Goal: Task Accomplishment & Management: Use online tool/utility

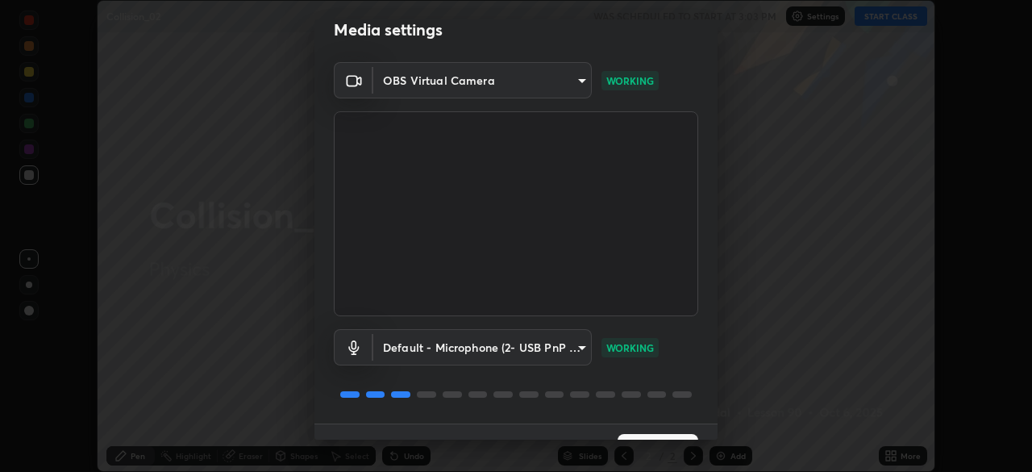
scroll to position [57, 0]
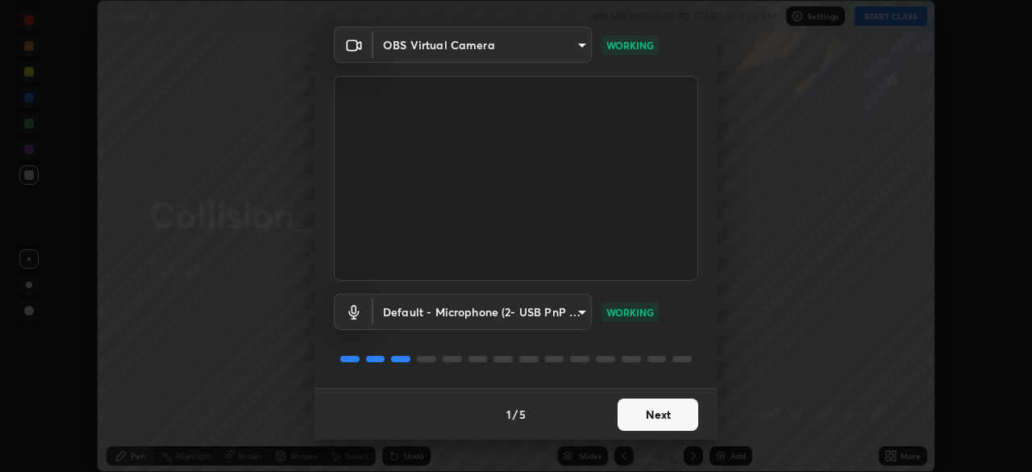
click at [659, 411] on button "Next" at bounding box center [658, 414] width 81 height 32
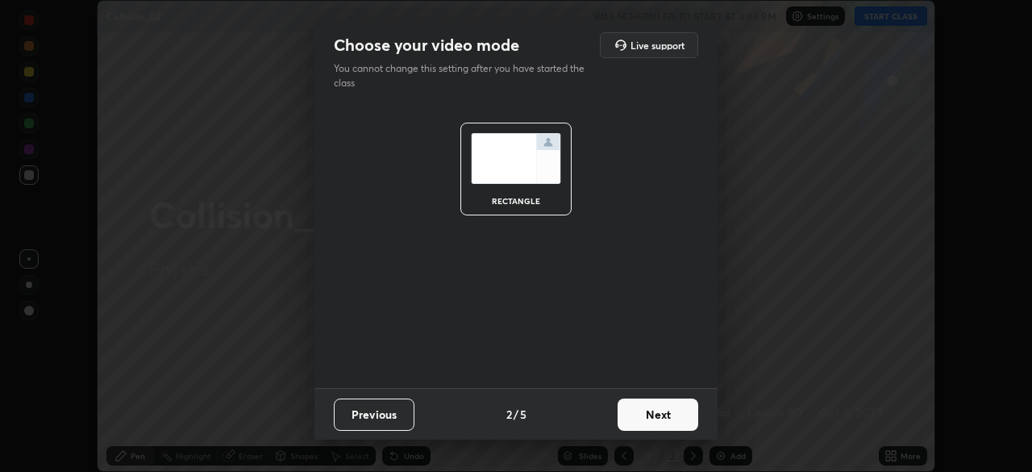
click at [643, 412] on button "Next" at bounding box center [658, 414] width 81 height 32
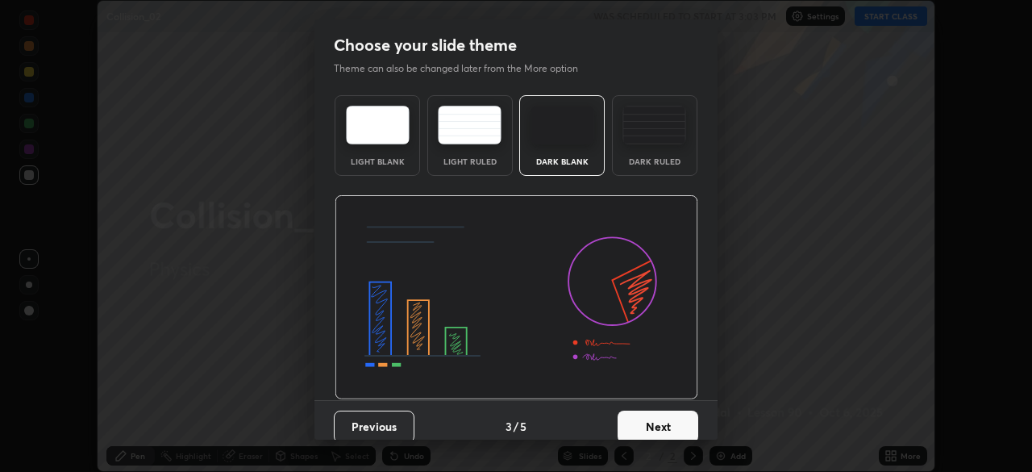
click at [660, 149] on div "Dark Ruled" at bounding box center [654, 135] width 85 height 81
click at [653, 421] on button "Next" at bounding box center [658, 426] width 81 height 32
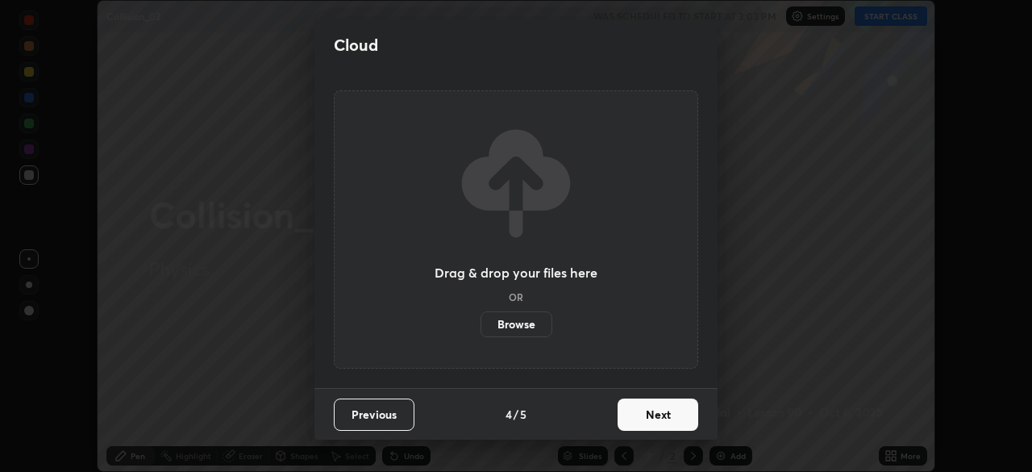
click at [658, 422] on button "Next" at bounding box center [658, 414] width 81 height 32
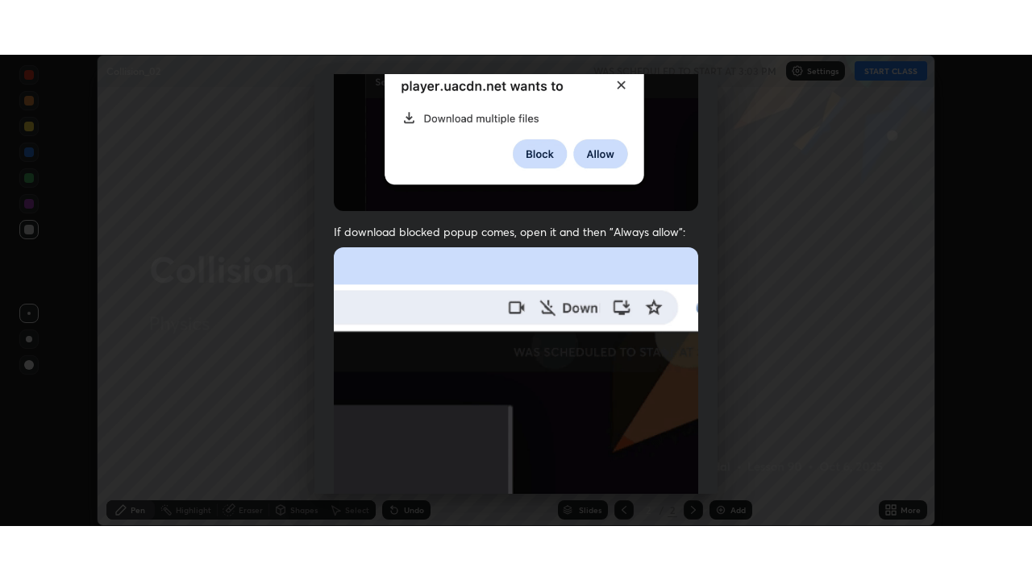
scroll to position [386, 0]
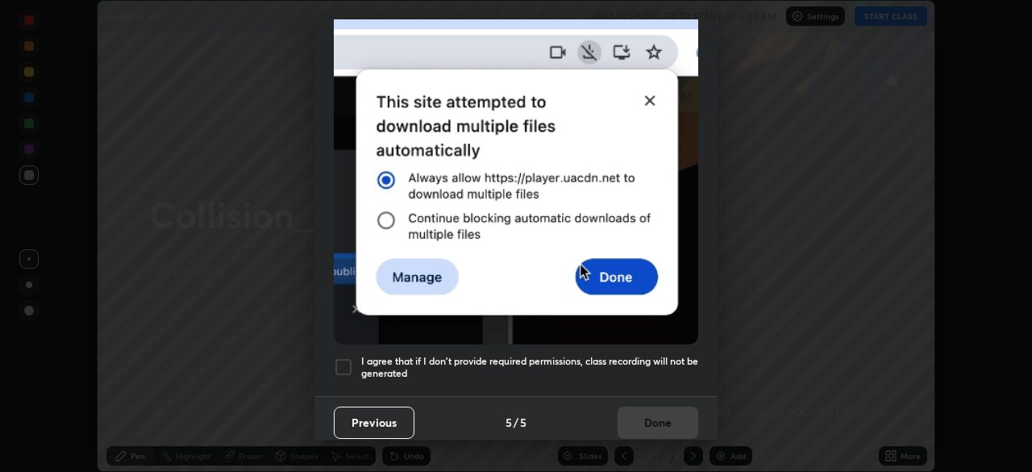
click at [635, 355] on h5 "I agree that if I don't provide required permissions, class recording will not …" at bounding box center [529, 367] width 337 height 25
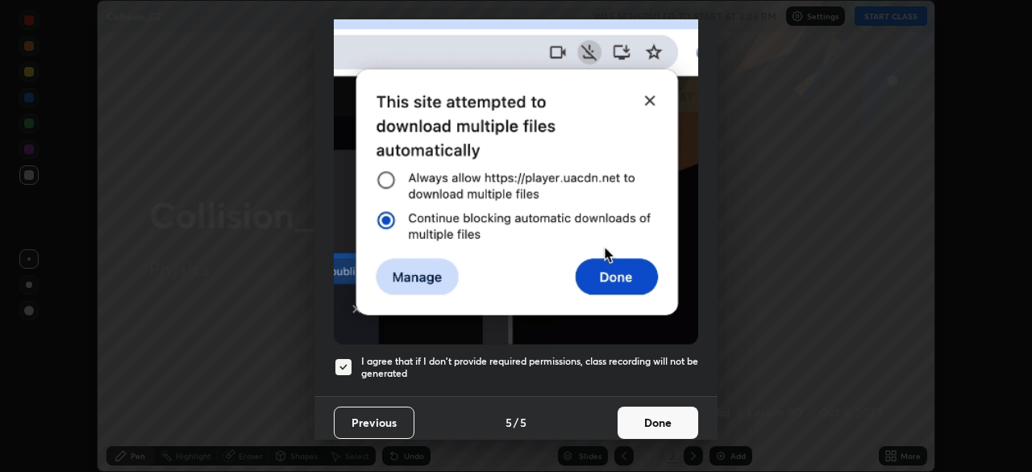
click at [650, 410] on button "Done" at bounding box center [658, 422] width 81 height 32
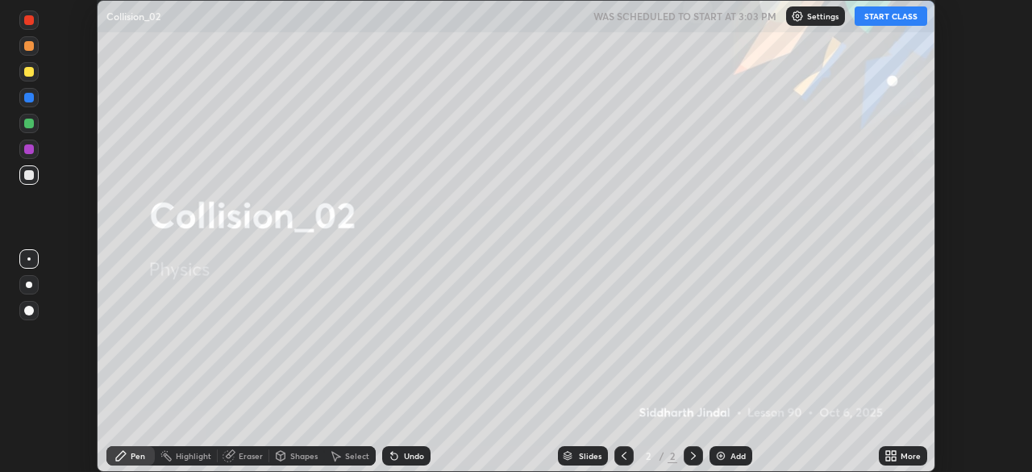
click at [903, 460] on div "More" at bounding box center [911, 455] width 20 height 8
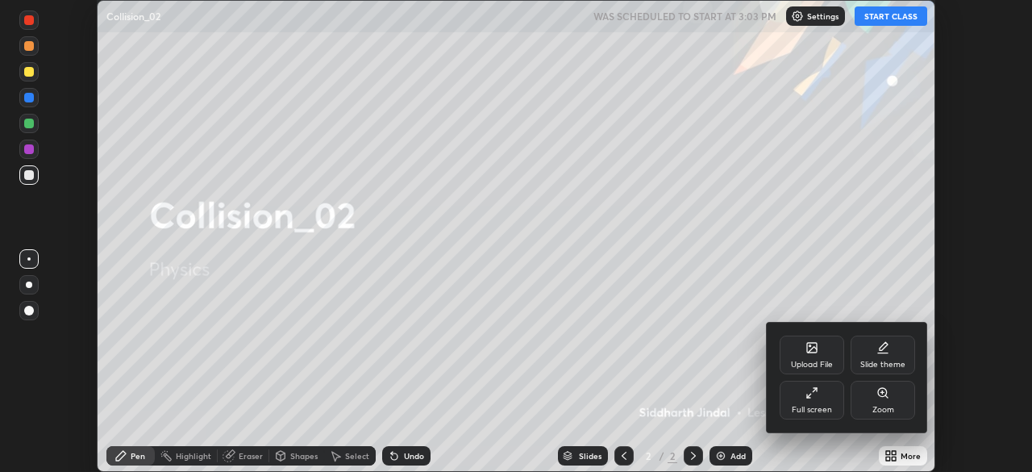
click at [819, 395] on div "Full screen" at bounding box center [812, 400] width 64 height 39
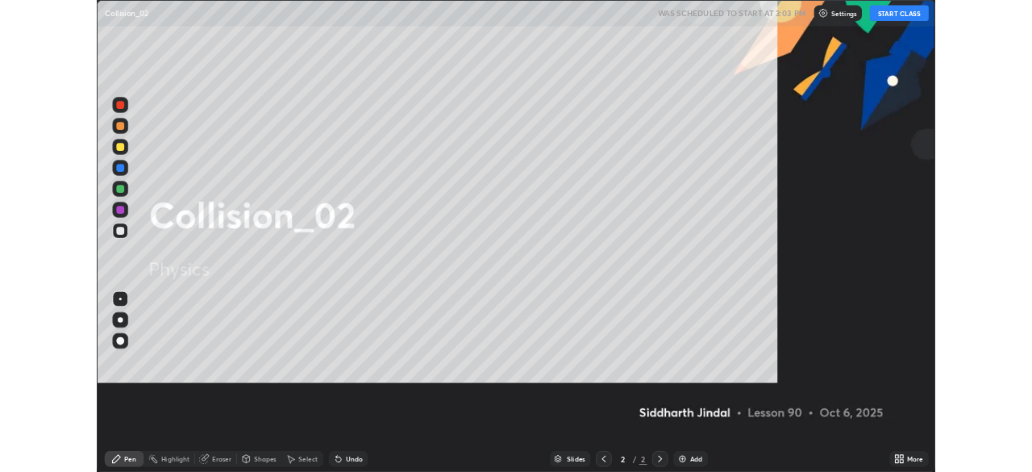
scroll to position [580, 1032]
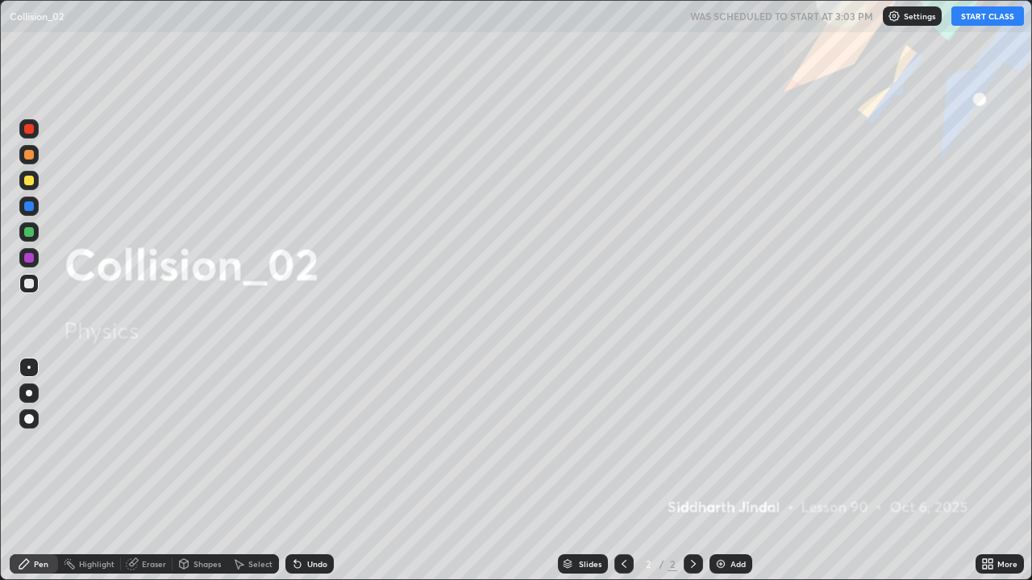
click at [982, 18] on button "START CLASS" at bounding box center [987, 15] width 73 height 19
click at [692, 471] on icon at bounding box center [693, 564] width 13 height 13
click at [732, 471] on div "Add" at bounding box center [737, 564] width 15 height 8
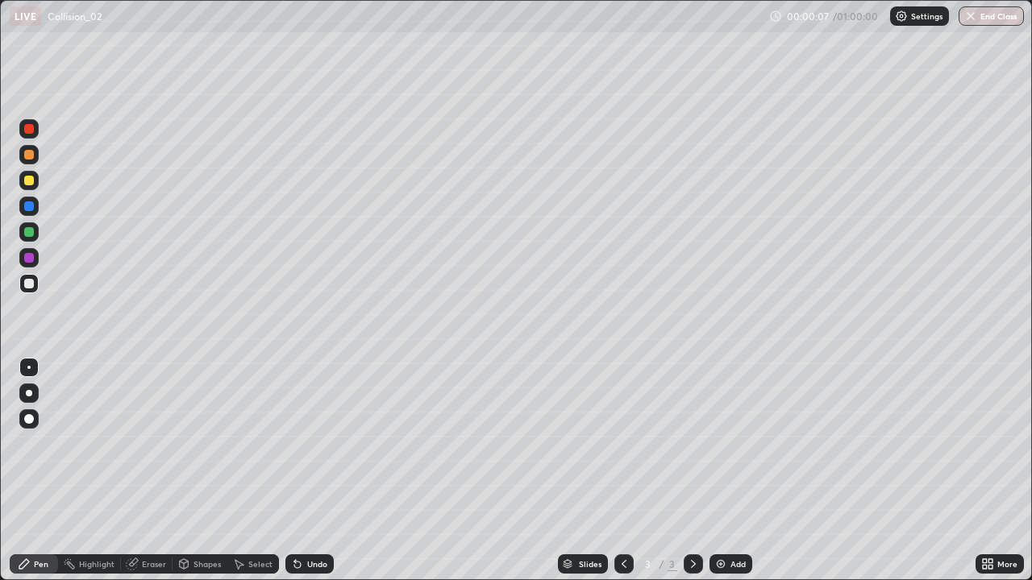
click at [27, 393] on div at bounding box center [29, 393] width 6 height 6
click at [31, 287] on div at bounding box center [29, 284] width 10 height 10
click at [997, 471] on div "More" at bounding box center [1000, 564] width 48 height 19
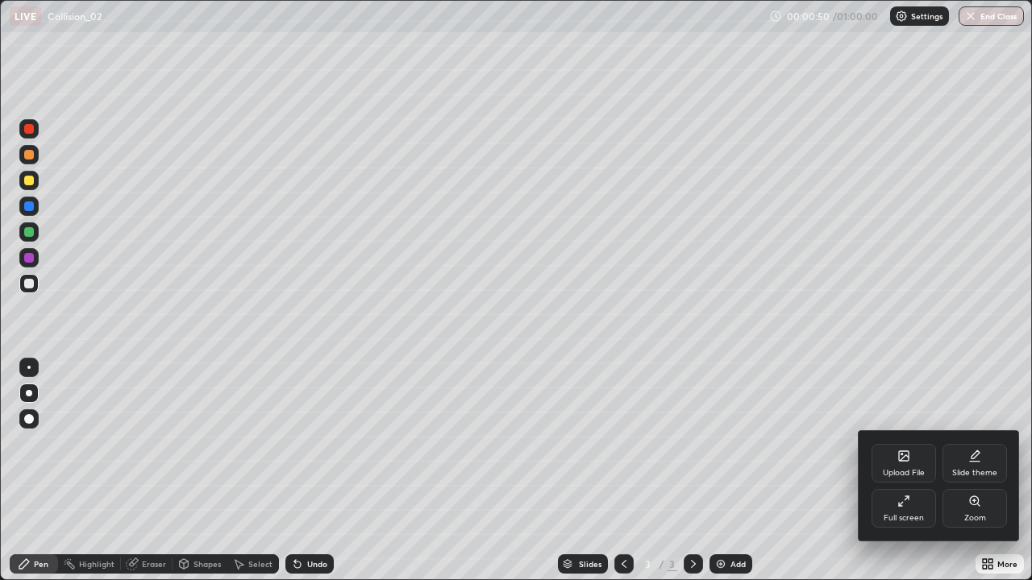
click at [917, 471] on div "Full screen" at bounding box center [904, 518] width 40 height 8
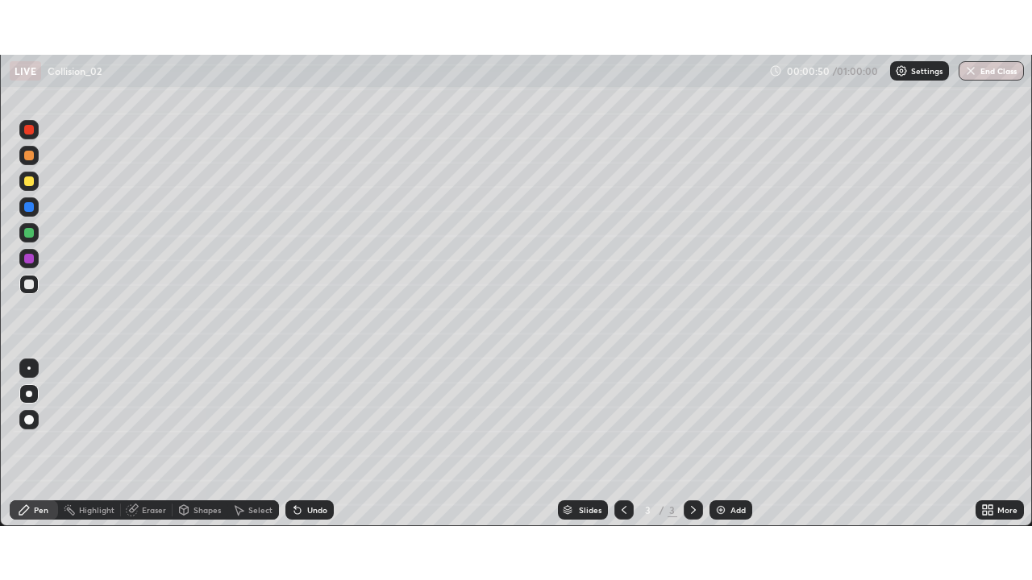
scroll to position [80152, 79592]
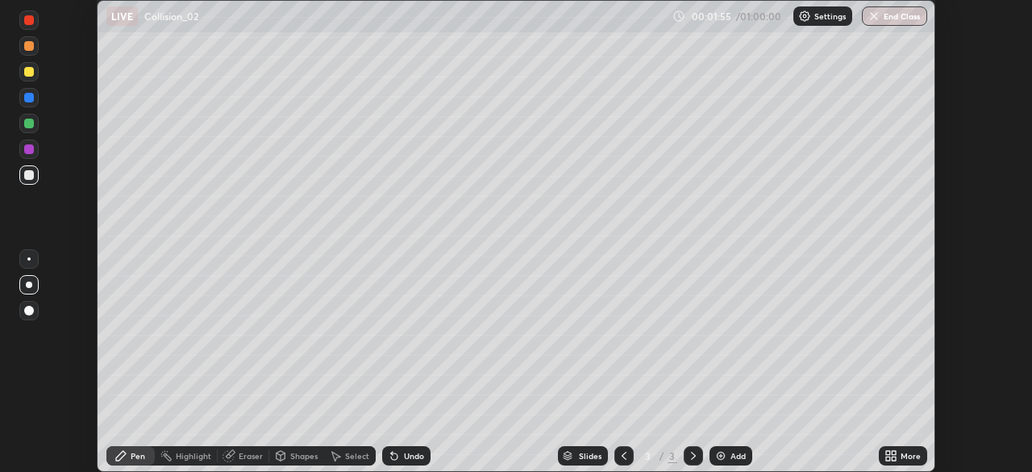
click at [893, 453] on icon at bounding box center [894, 453] width 4 height 4
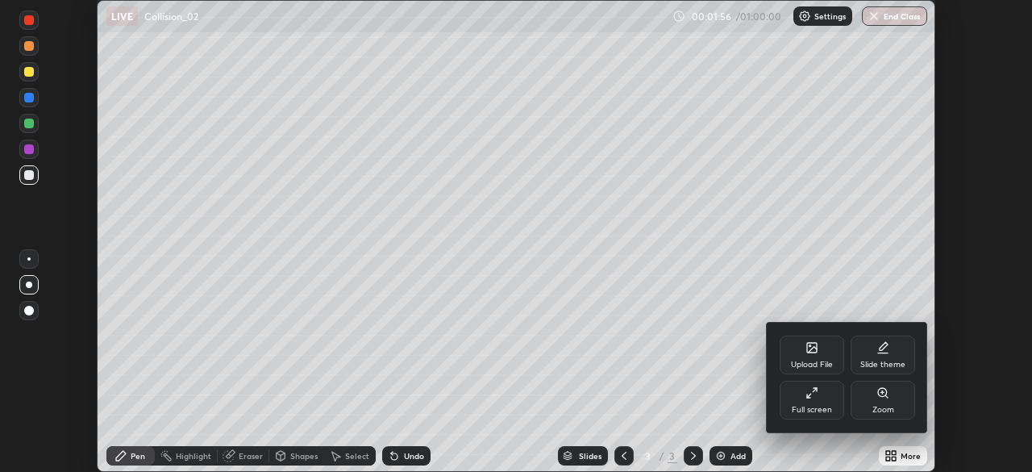
click at [798, 406] on div "Full screen" at bounding box center [812, 410] width 40 height 8
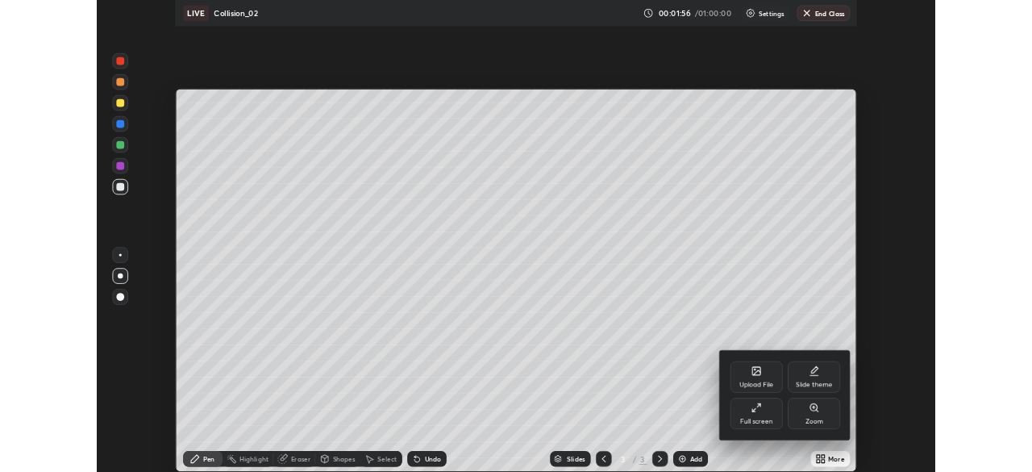
scroll to position [580, 1032]
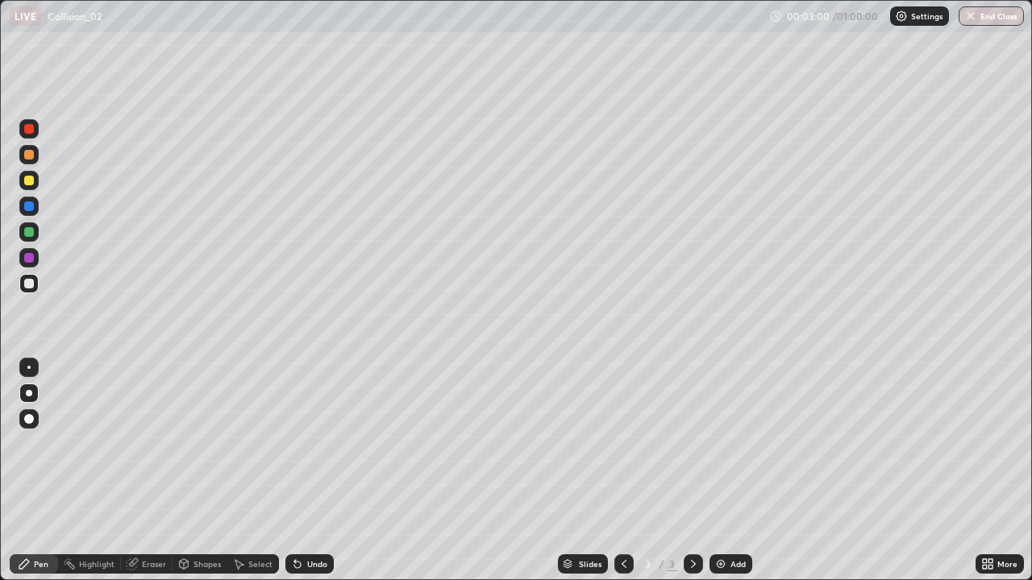
click at [38, 233] on div at bounding box center [28, 232] width 19 height 19
click at [692, 471] on icon at bounding box center [693, 564] width 13 height 13
click at [256, 471] on div "Select" at bounding box center [260, 564] width 24 height 8
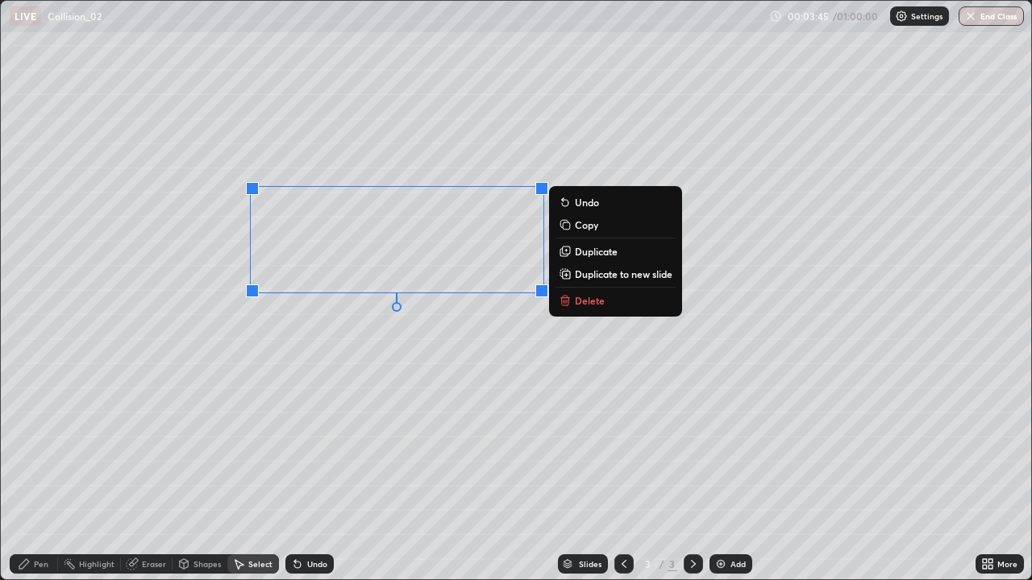
click at [635, 274] on p "Duplicate to new slide" at bounding box center [624, 274] width 98 height 13
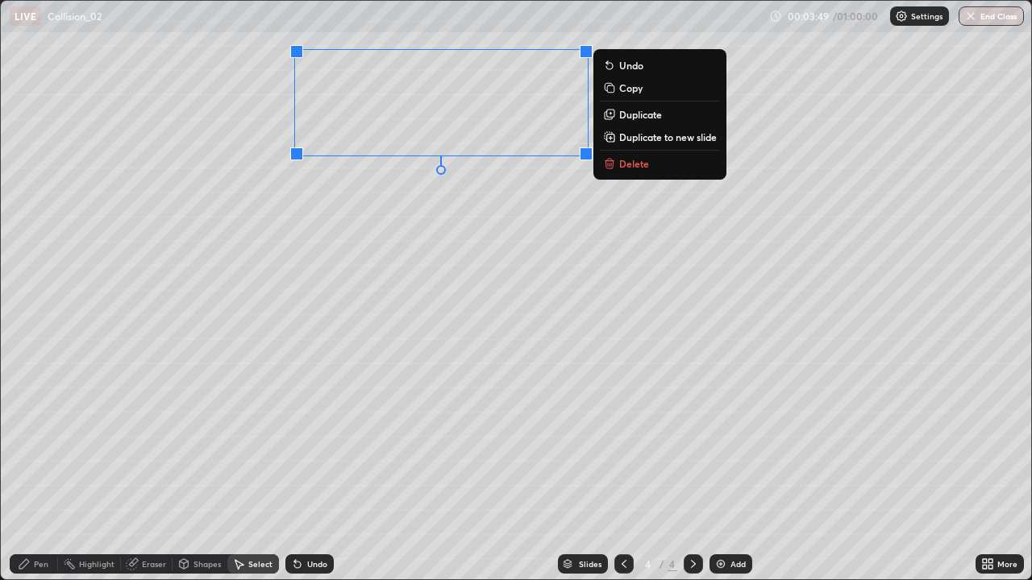
click at [43, 471] on div "Pen" at bounding box center [41, 564] width 15 height 8
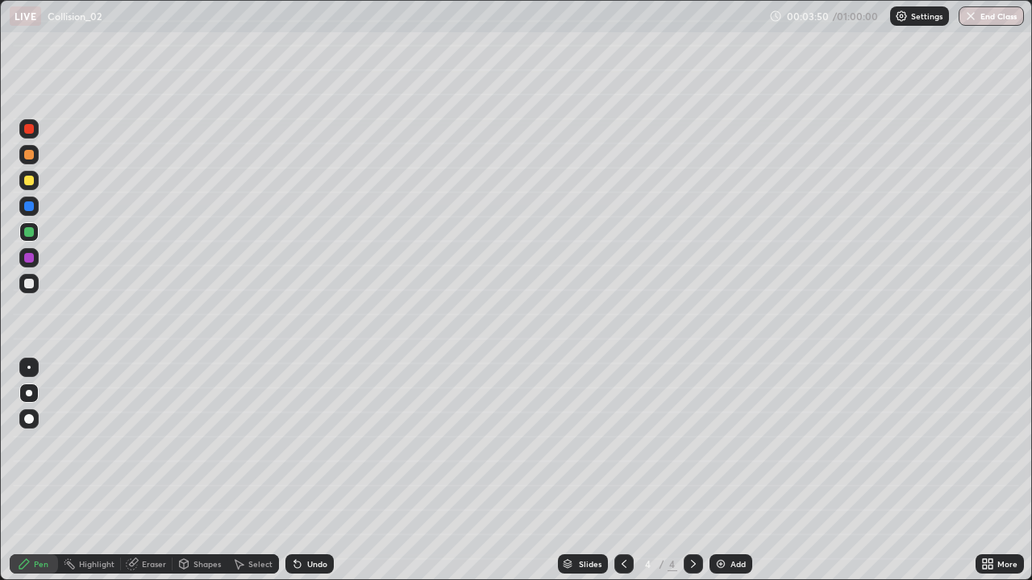
click at [28, 279] on div at bounding box center [29, 284] width 10 height 10
click at [31, 234] on div at bounding box center [29, 232] width 10 height 10
click at [256, 471] on div "Select" at bounding box center [260, 564] width 24 height 8
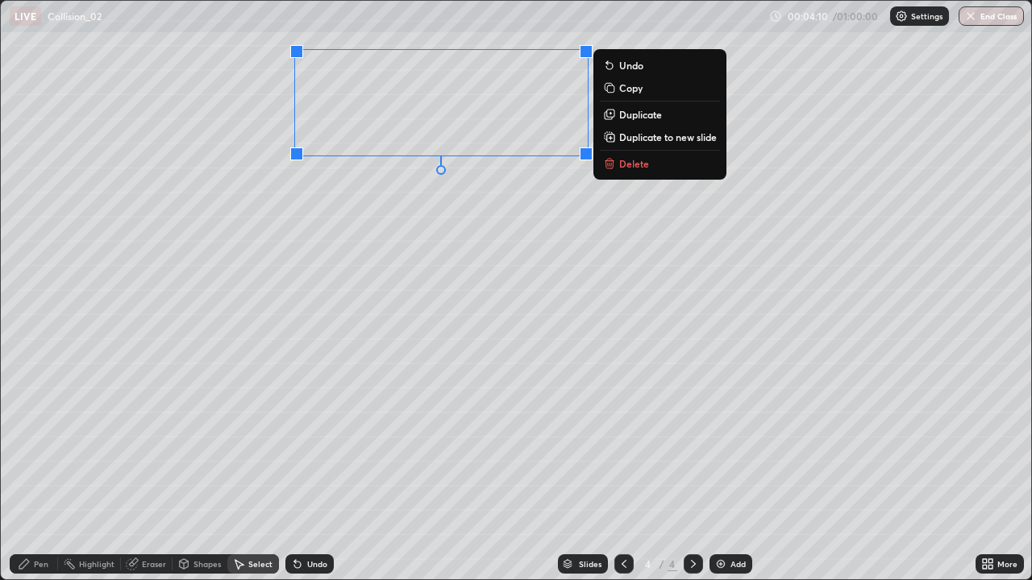
click at [646, 119] on p "Duplicate" at bounding box center [640, 114] width 43 height 13
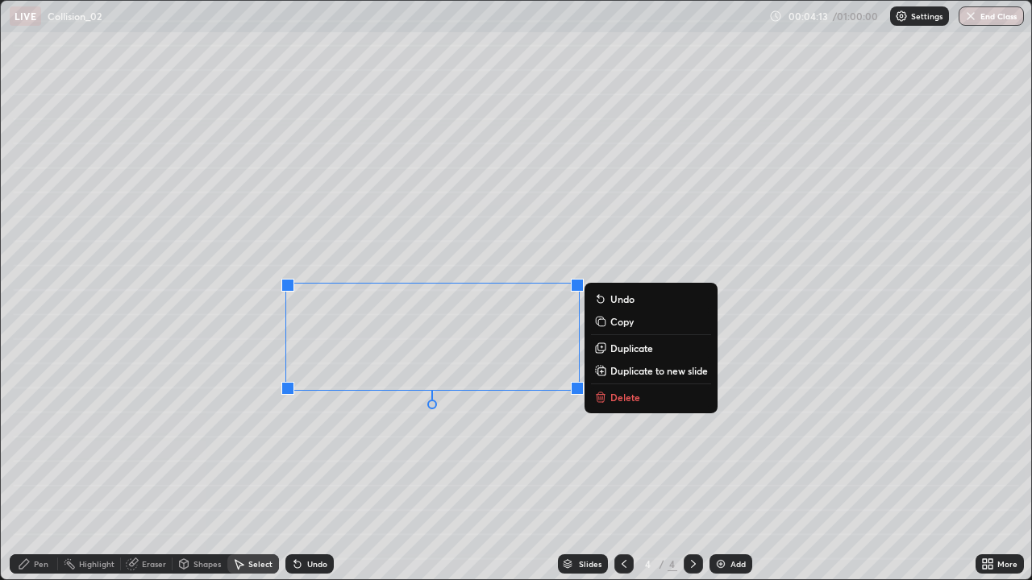
click at [439, 451] on div "0 ° Undo Copy Duplicate Duplicate to new slide Delete" at bounding box center [516, 290] width 1030 height 579
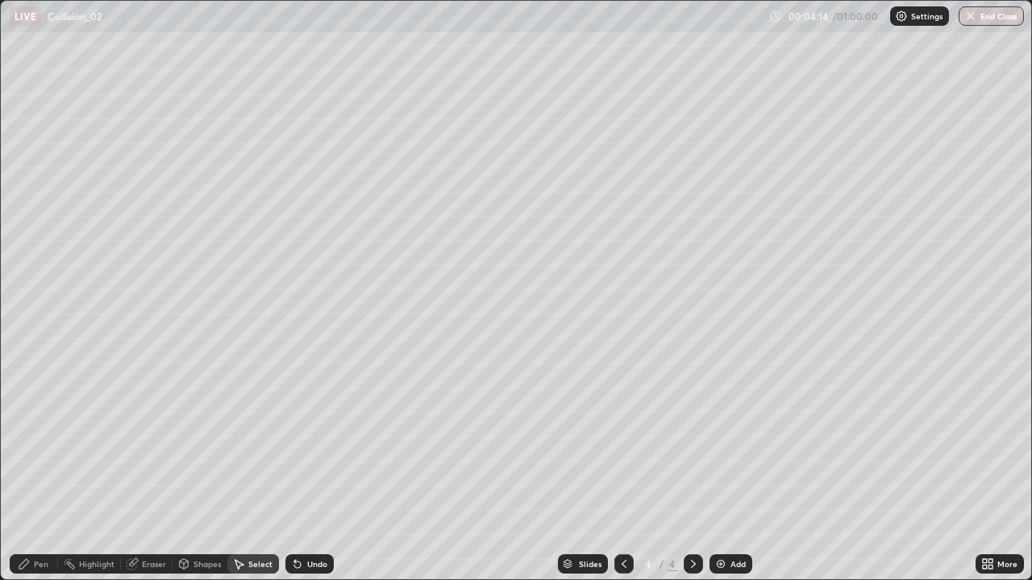
click at [152, 471] on div "Eraser" at bounding box center [154, 564] width 24 height 8
click at [31, 471] on icon at bounding box center [29, 510] width 13 height 14
click at [199, 471] on div "Shapes" at bounding box center [206, 564] width 27 height 8
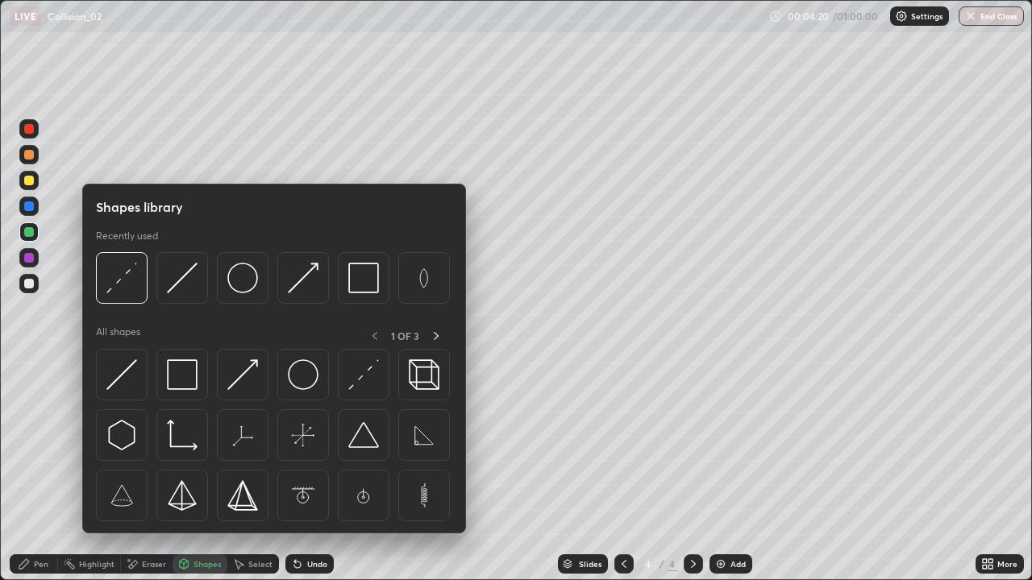
click at [246, 471] on div "Select" at bounding box center [253, 564] width 52 height 19
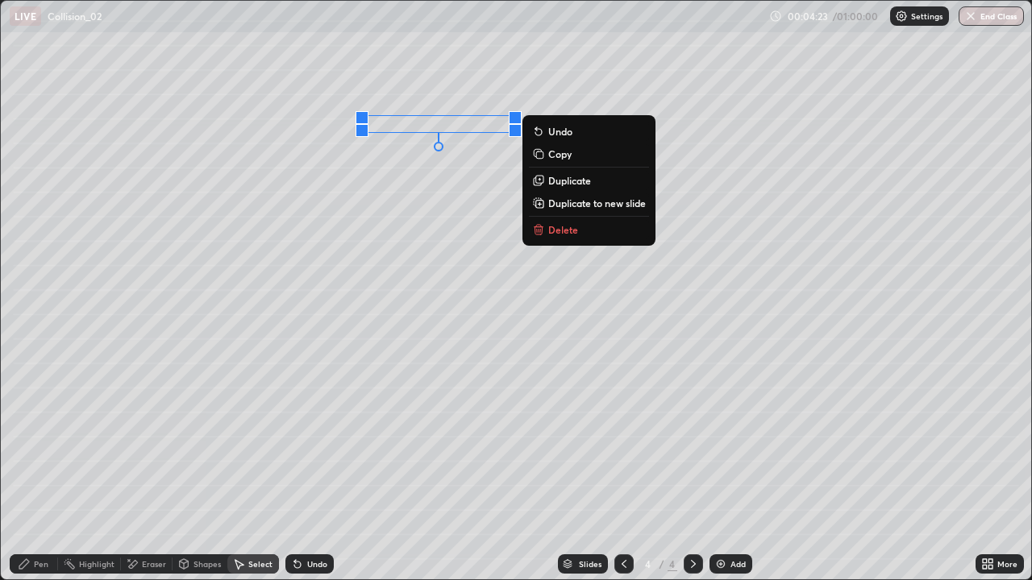
click at [573, 183] on p "Duplicate" at bounding box center [569, 180] width 43 height 13
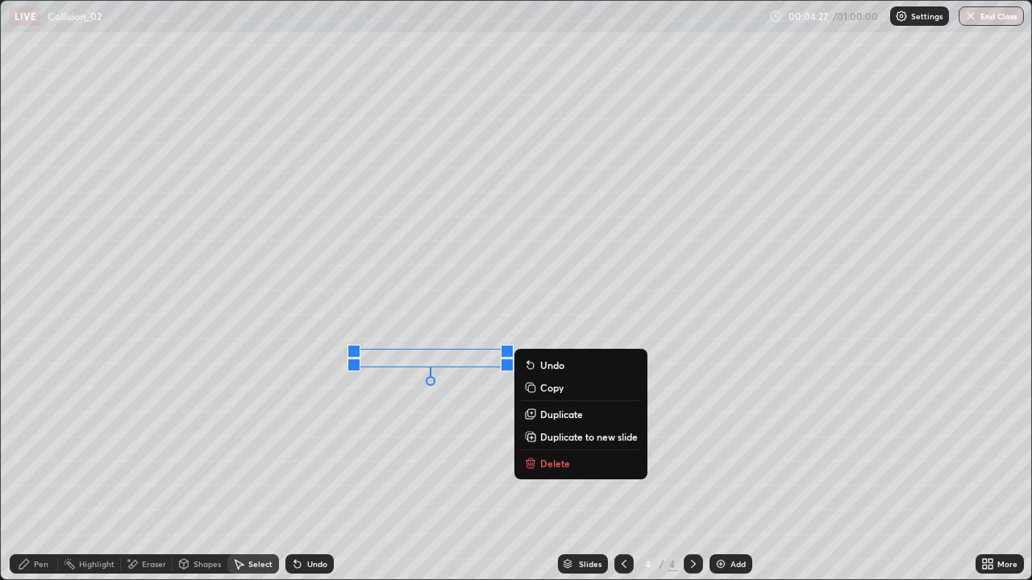
click at [392, 463] on div "0 ° Undo Copy Duplicate Duplicate to new slide Delete" at bounding box center [516, 290] width 1030 height 579
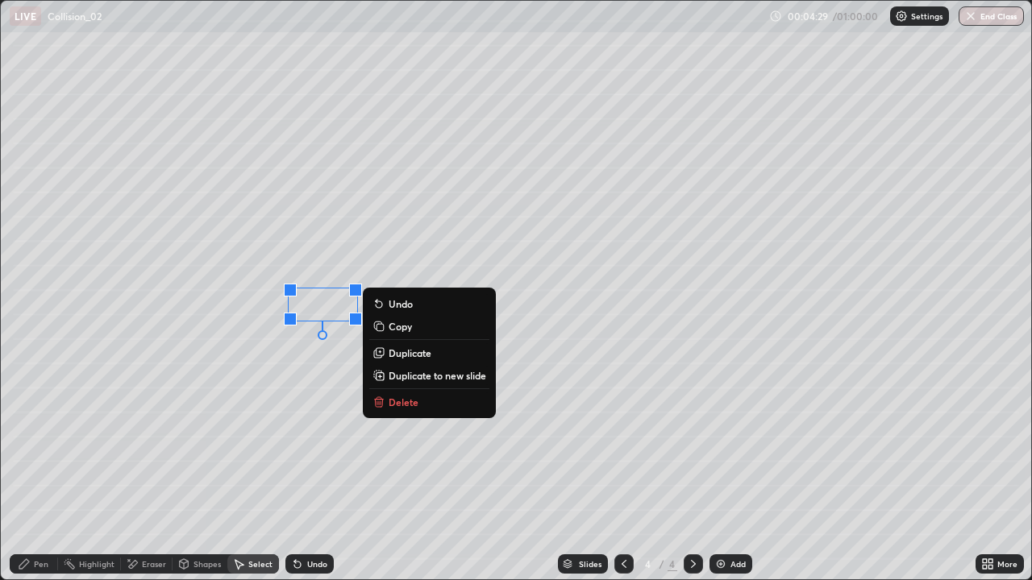
click at [411, 402] on p "Delete" at bounding box center [404, 402] width 30 height 13
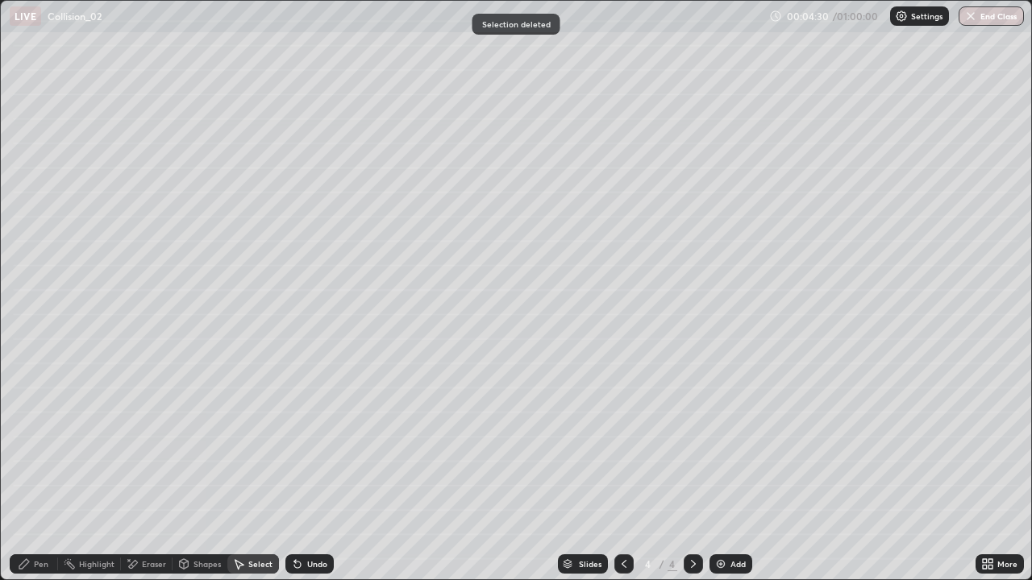
click at [48, 471] on div "Pen" at bounding box center [34, 564] width 48 height 19
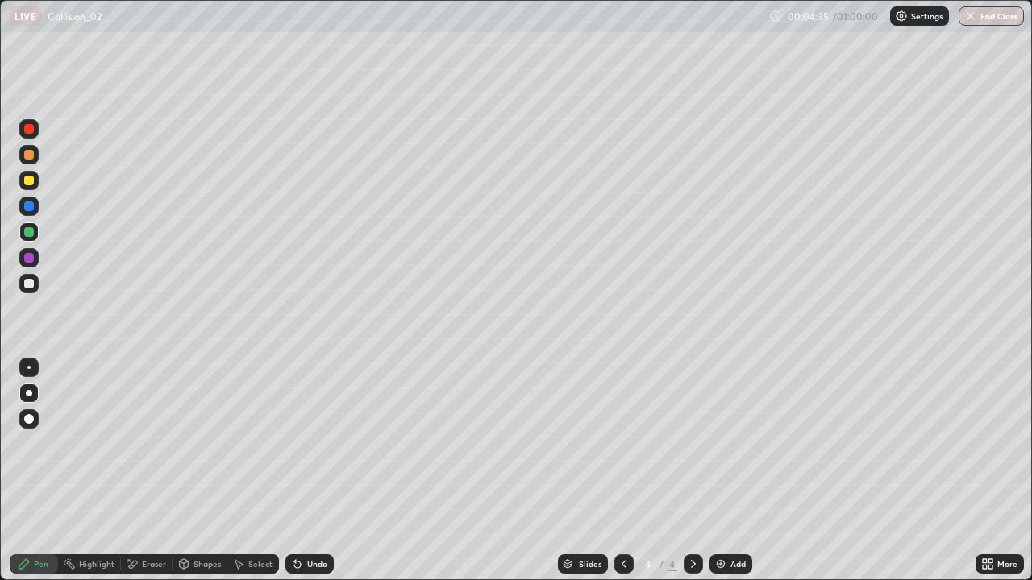
click at [30, 284] on div at bounding box center [29, 284] width 10 height 10
click at [1003, 471] on div "More" at bounding box center [1007, 564] width 20 height 8
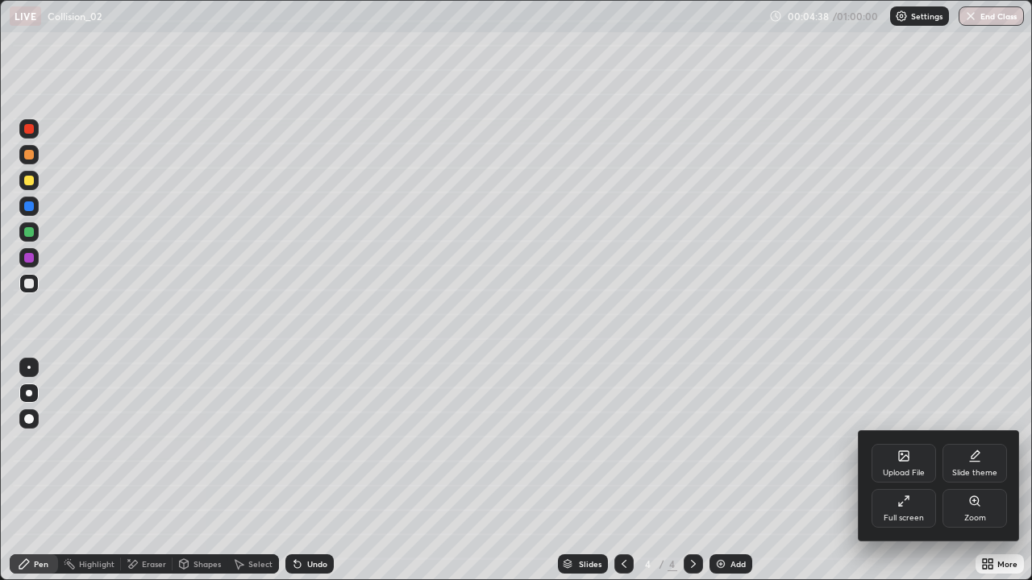
click at [909, 471] on div "Full screen" at bounding box center [904, 508] width 64 height 39
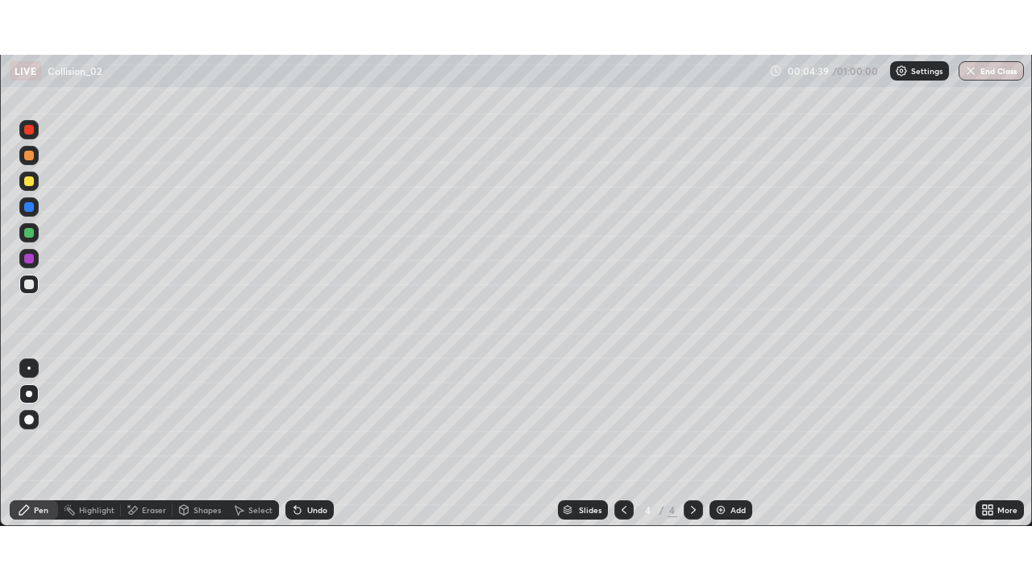
scroll to position [80152, 79592]
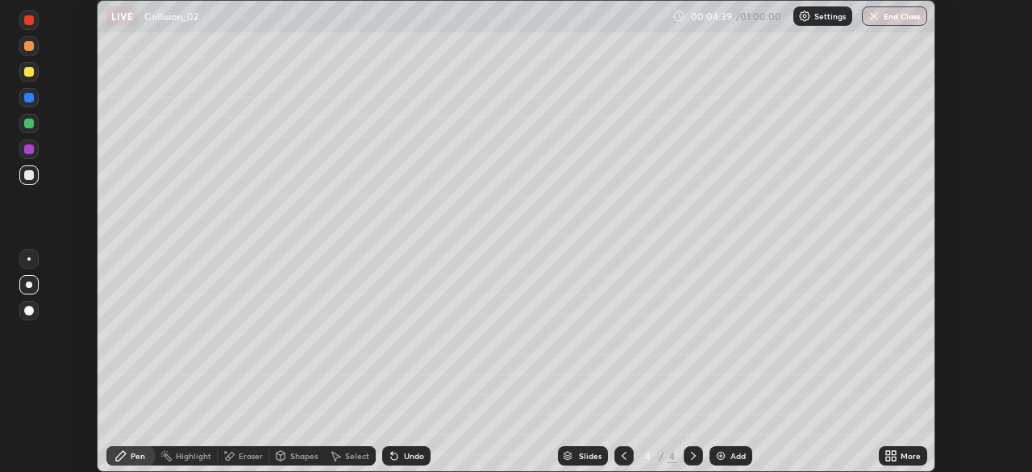
click at [913, 450] on div "More" at bounding box center [903, 455] width 48 height 19
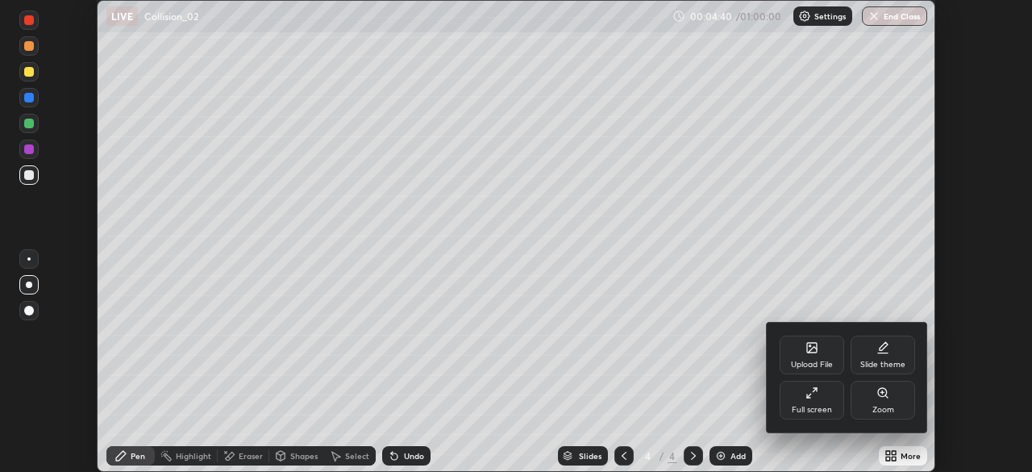
click at [825, 410] on div "Full screen" at bounding box center [812, 410] width 40 height 8
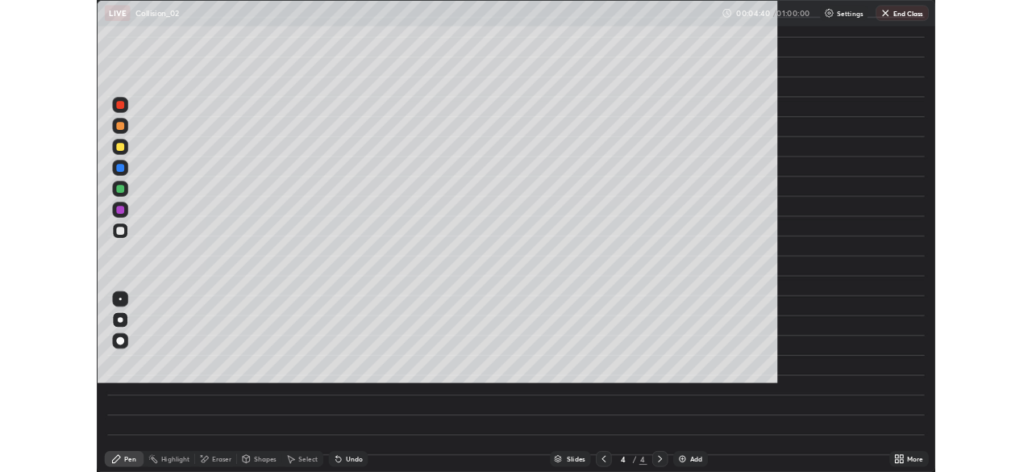
scroll to position [580, 1032]
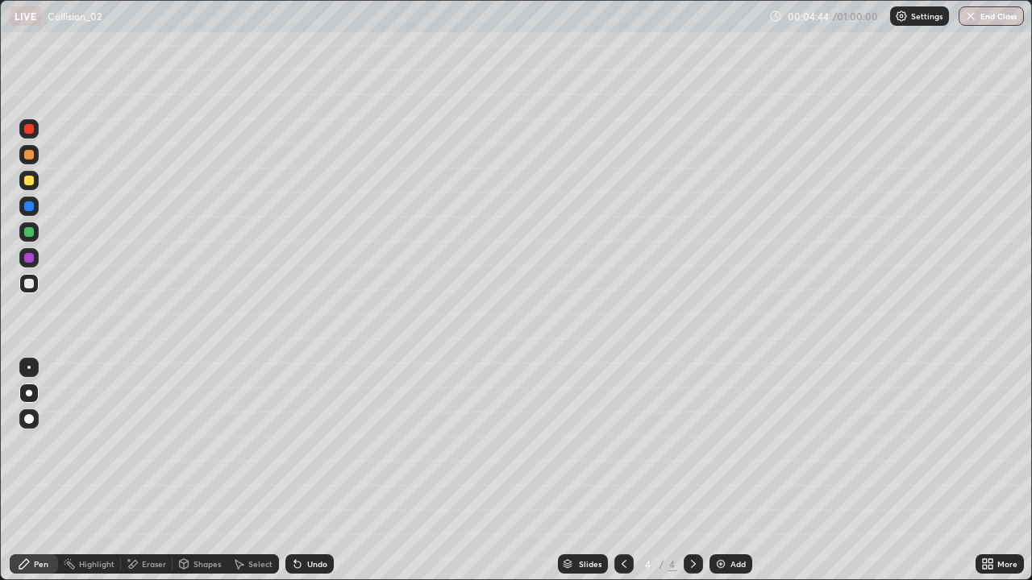
click at [159, 471] on div "Eraser" at bounding box center [147, 564] width 52 height 19
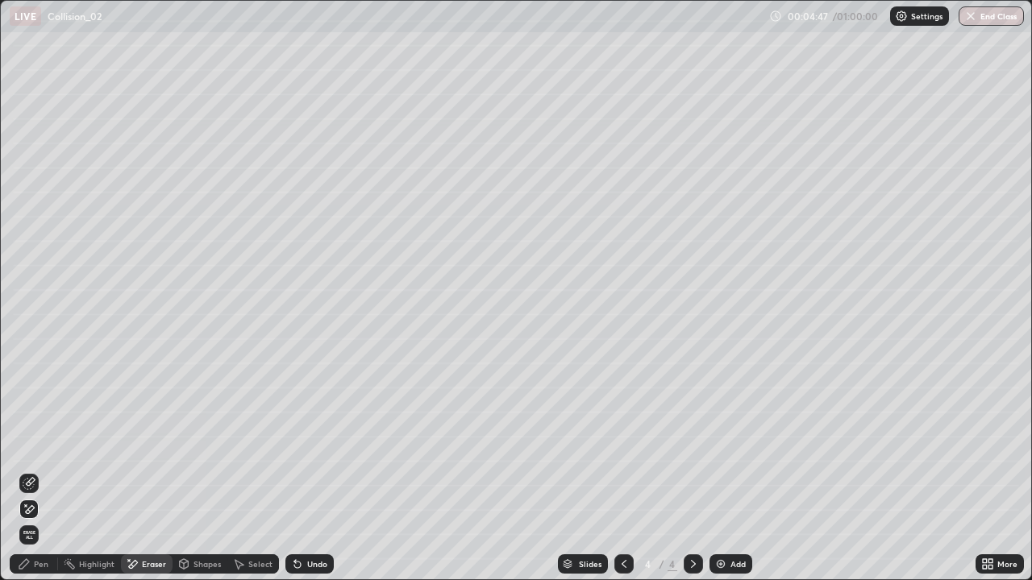
click at [45, 471] on div "Pen" at bounding box center [41, 564] width 15 height 8
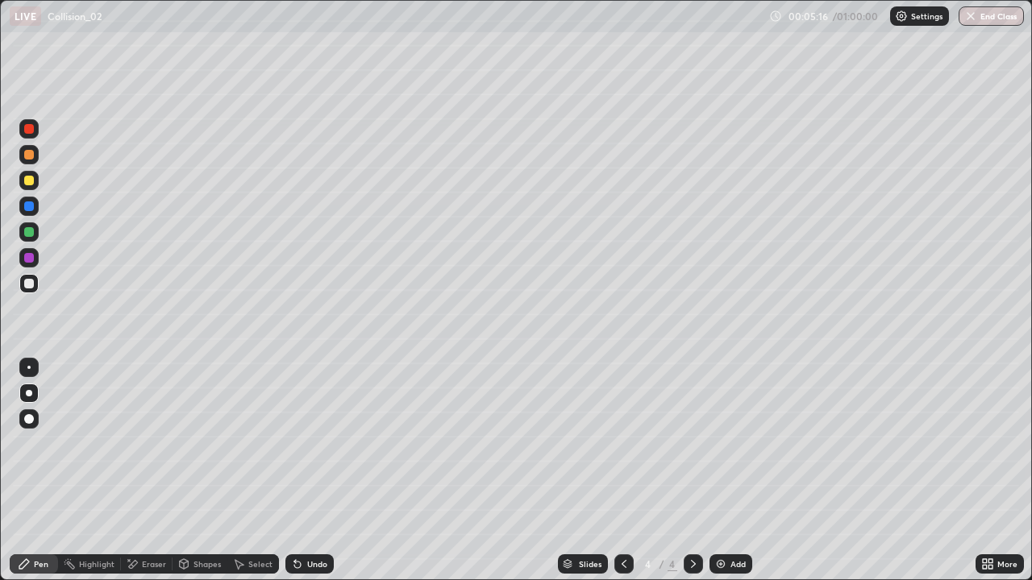
click at [160, 471] on div "Eraser" at bounding box center [154, 564] width 24 height 8
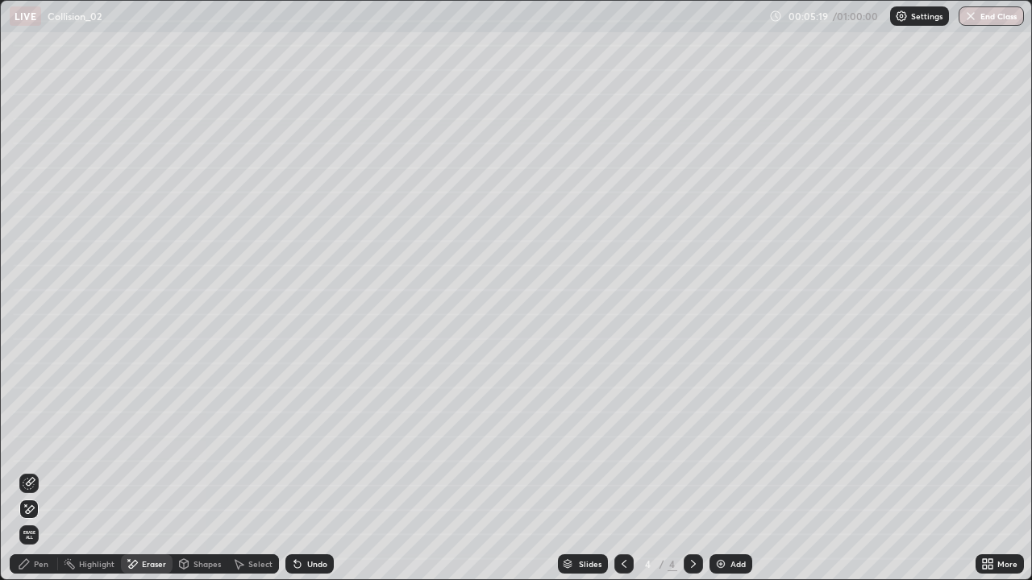
click at [44, 471] on div "Pen" at bounding box center [41, 564] width 15 height 8
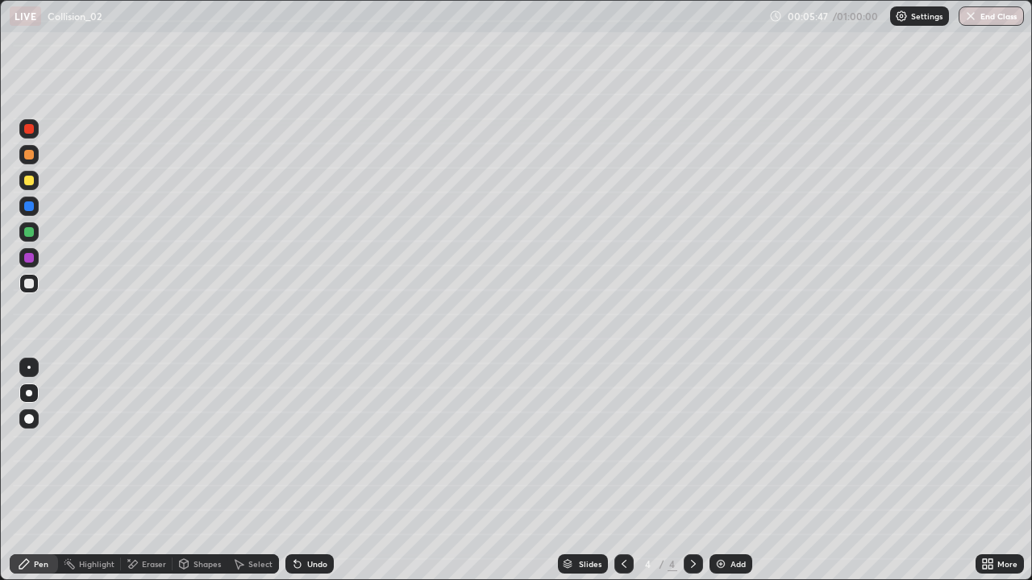
click at [256, 471] on div "Select" at bounding box center [260, 564] width 24 height 8
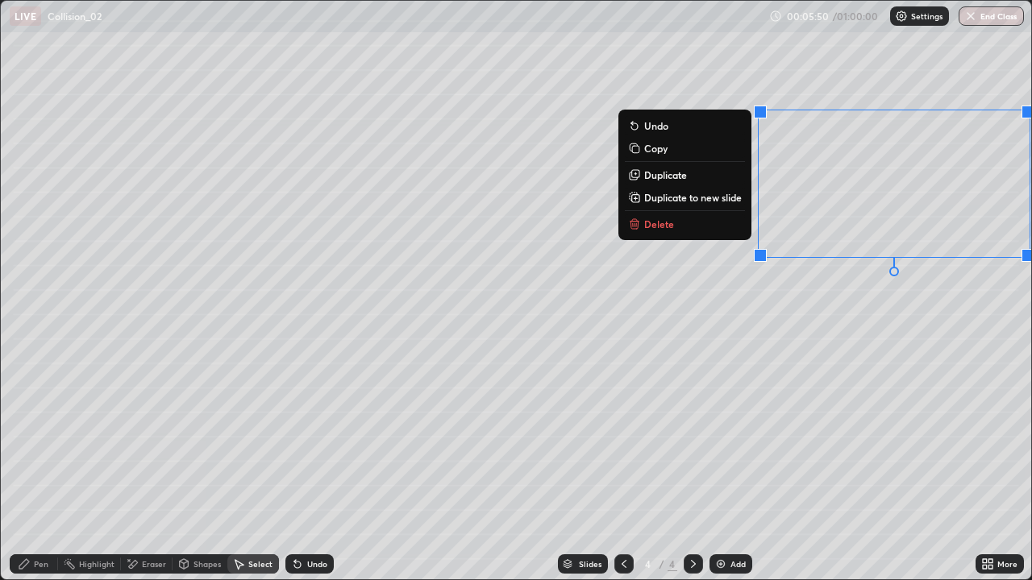
click at [712, 220] on button "Delete" at bounding box center [685, 223] width 120 height 19
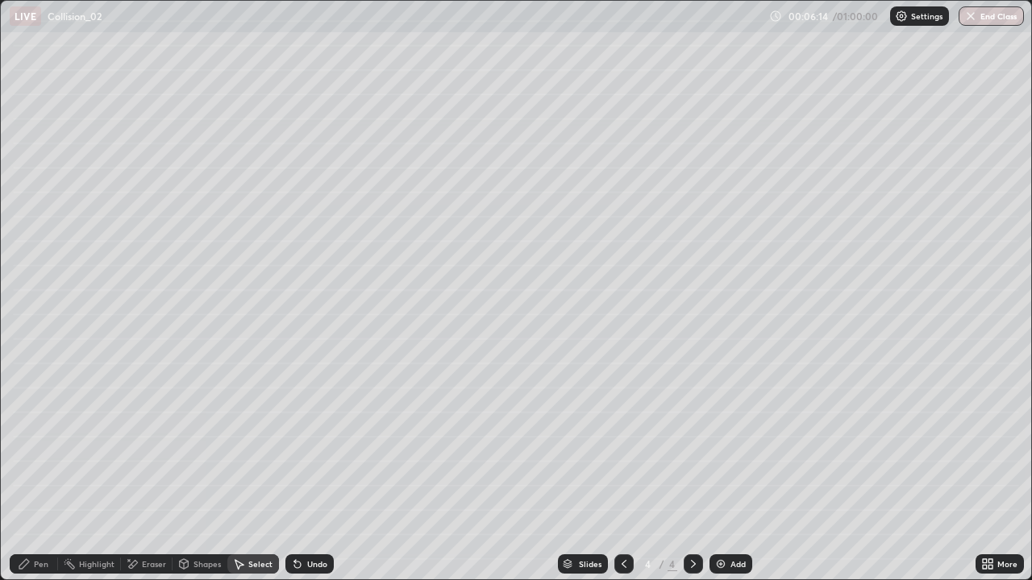
click at [39, 471] on div "Pen" at bounding box center [41, 564] width 15 height 8
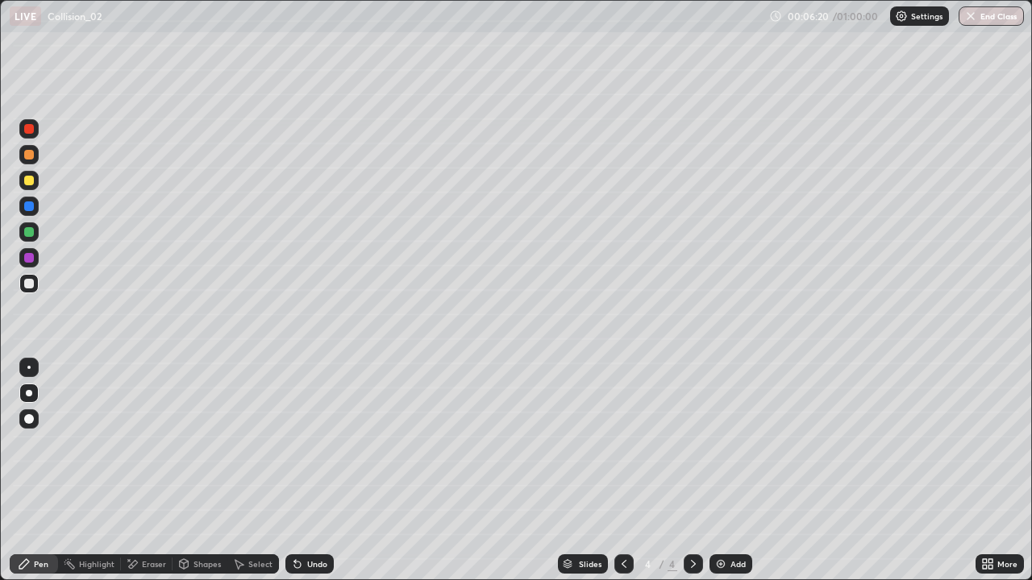
click at [159, 471] on div "Eraser" at bounding box center [154, 564] width 24 height 8
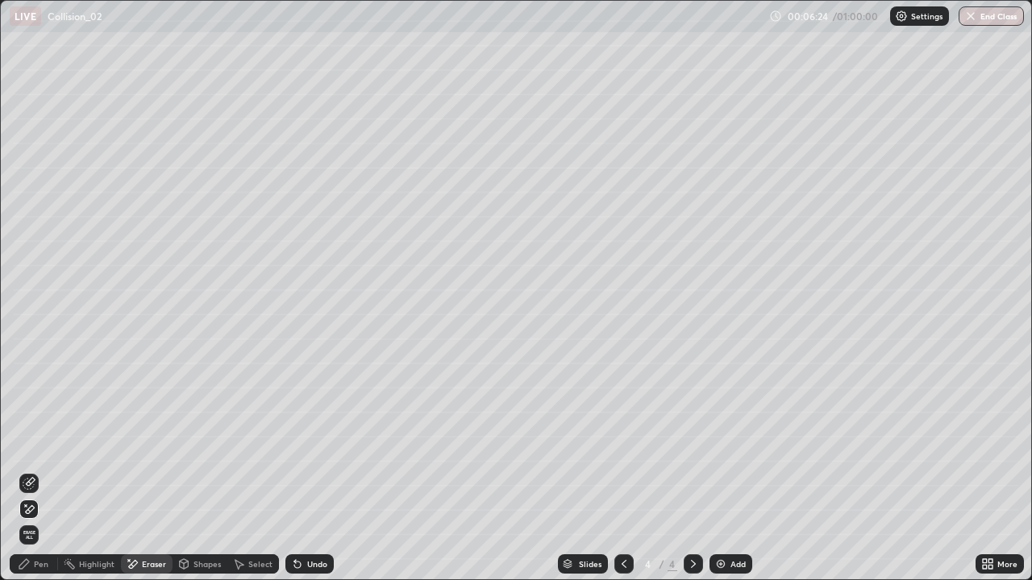
click at [52, 471] on div "Pen" at bounding box center [34, 564] width 48 height 19
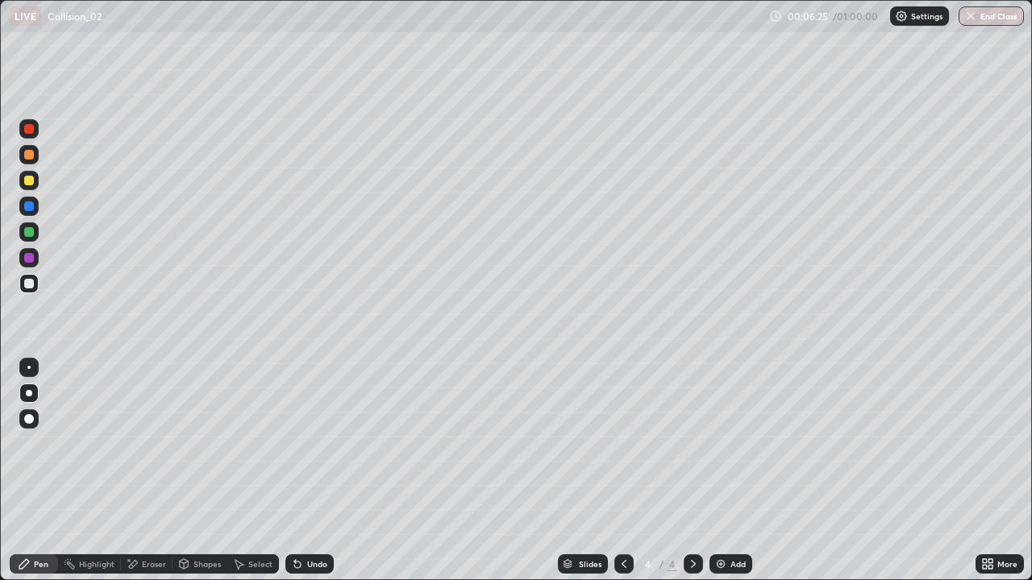
click at [36, 239] on div at bounding box center [28, 232] width 19 height 19
click at [264, 471] on div "Select" at bounding box center [253, 564] width 52 height 19
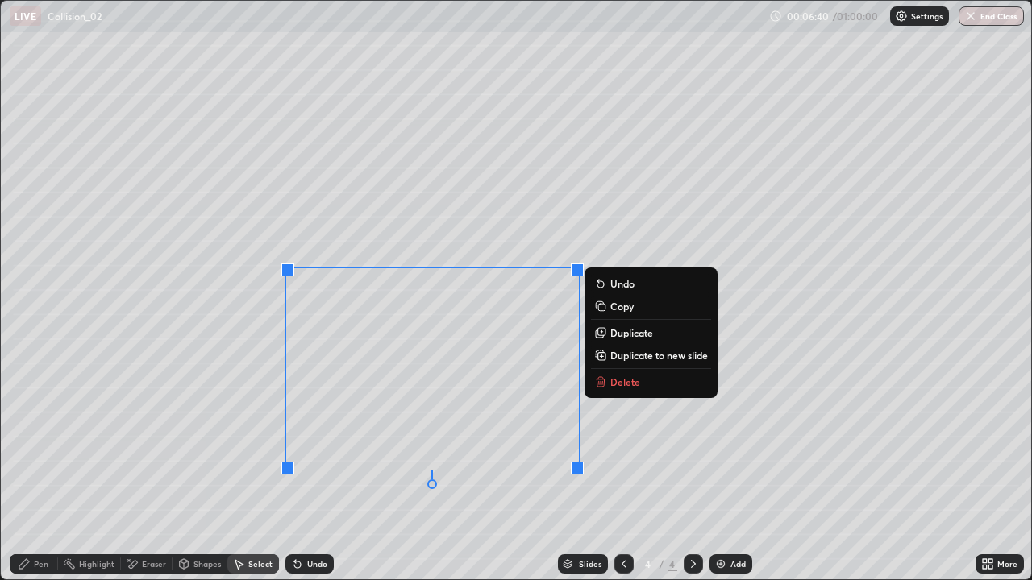
click at [661, 355] on p "Duplicate to new slide" at bounding box center [659, 355] width 98 height 13
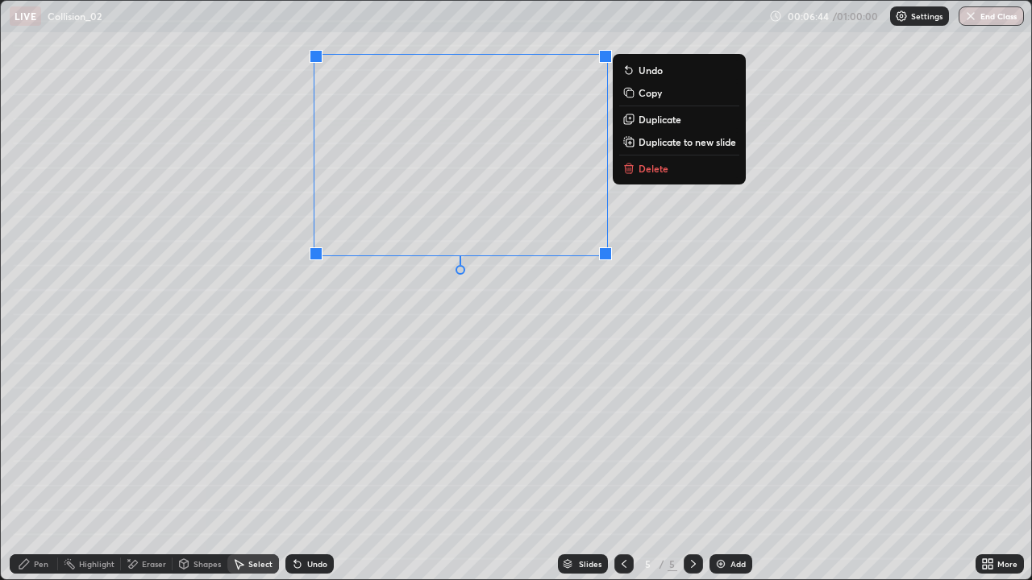
click at [148, 471] on div "Eraser" at bounding box center [154, 564] width 24 height 8
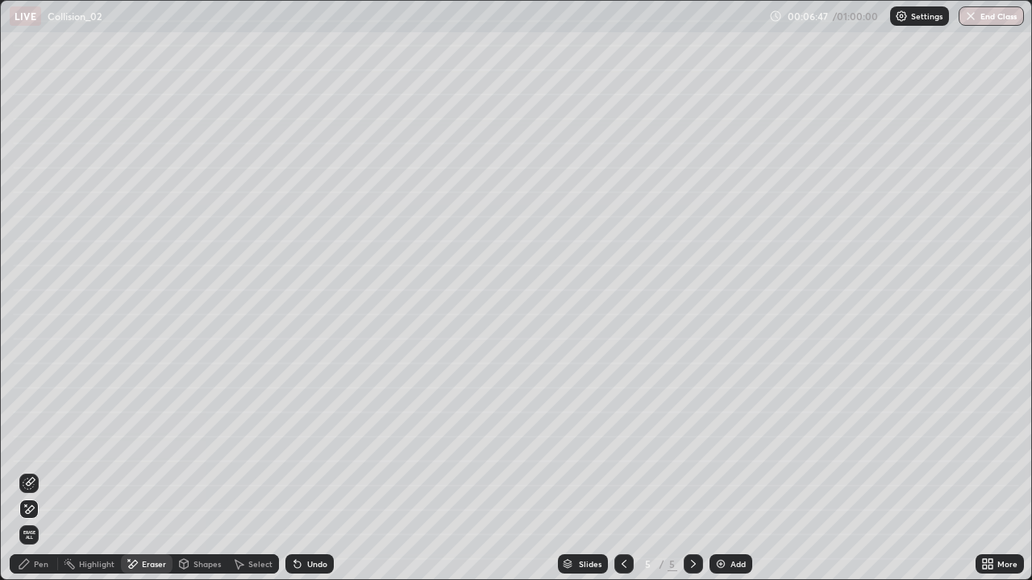
click at [46, 471] on div "Pen" at bounding box center [41, 564] width 15 height 8
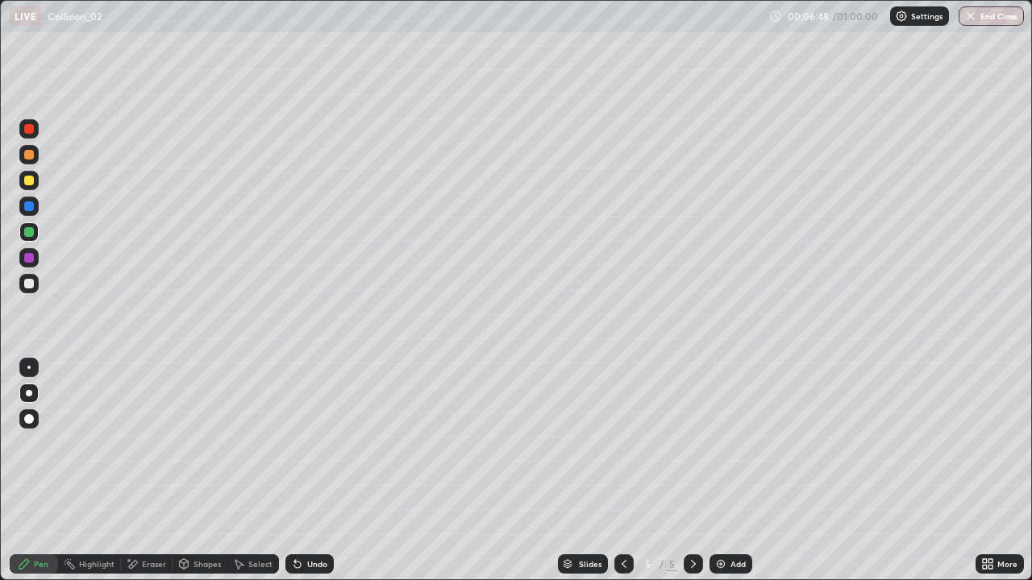
click at [31, 259] on div at bounding box center [29, 258] width 10 height 10
click at [30, 285] on div at bounding box center [29, 284] width 10 height 10
click at [622, 471] on icon at bounding box center [624, 564] width 13 height 13
click at [984, 471] on icon at bounding box center [985, 562] width 4 height 4
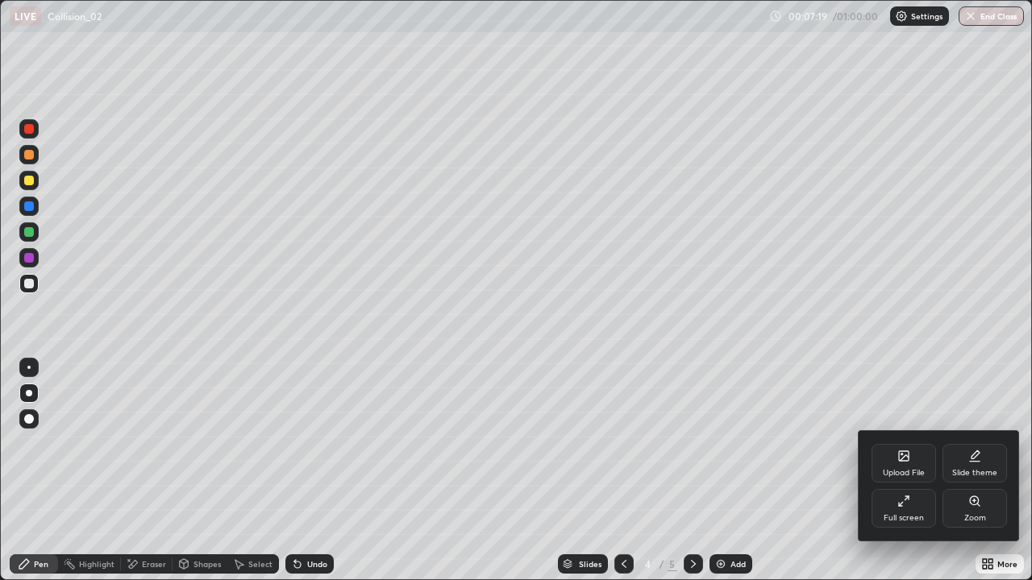
click at [897, 471] on div "Full screen" at bounding box center [904, 508] width 64 height 39
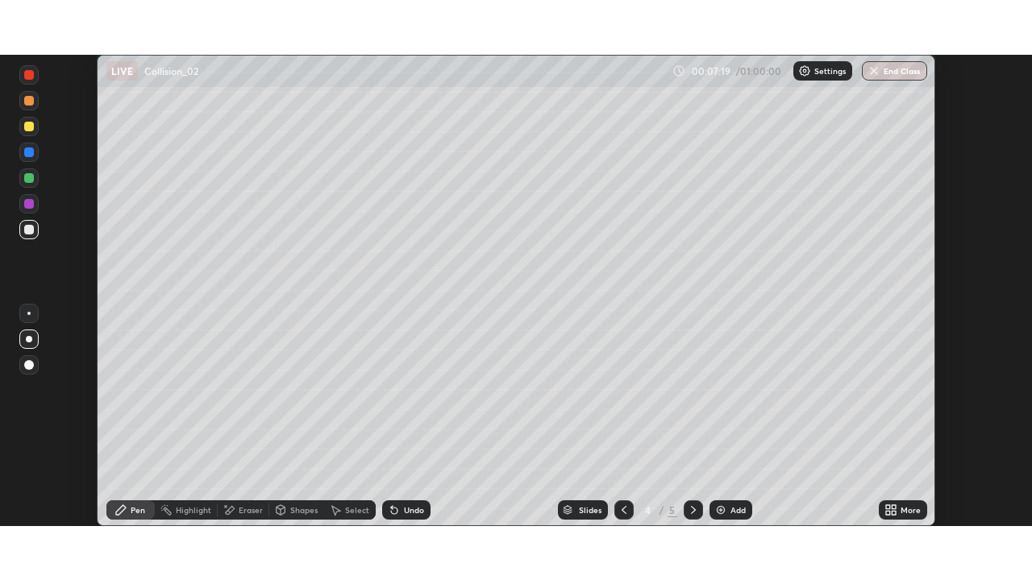
scroll to position [80152, 79592]
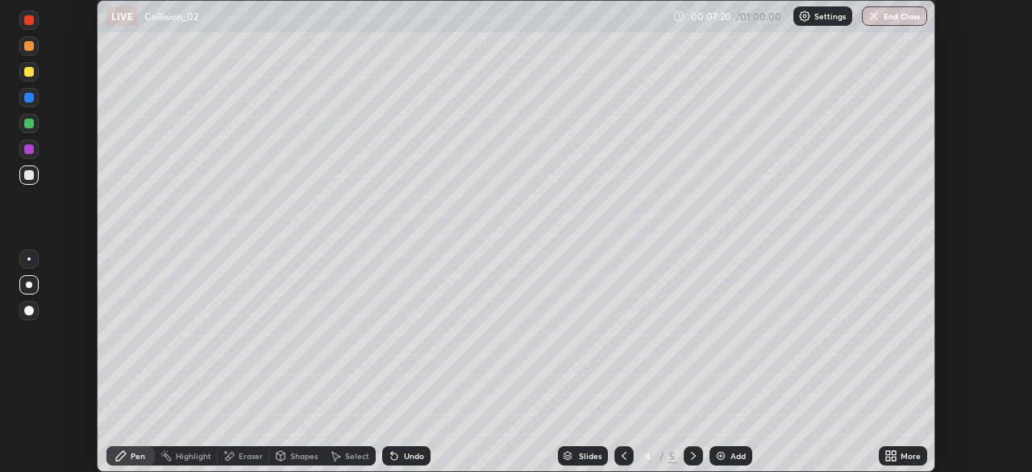
click at [899, 453] on div "More" at bounding box center [903, 455] width 48 height 19
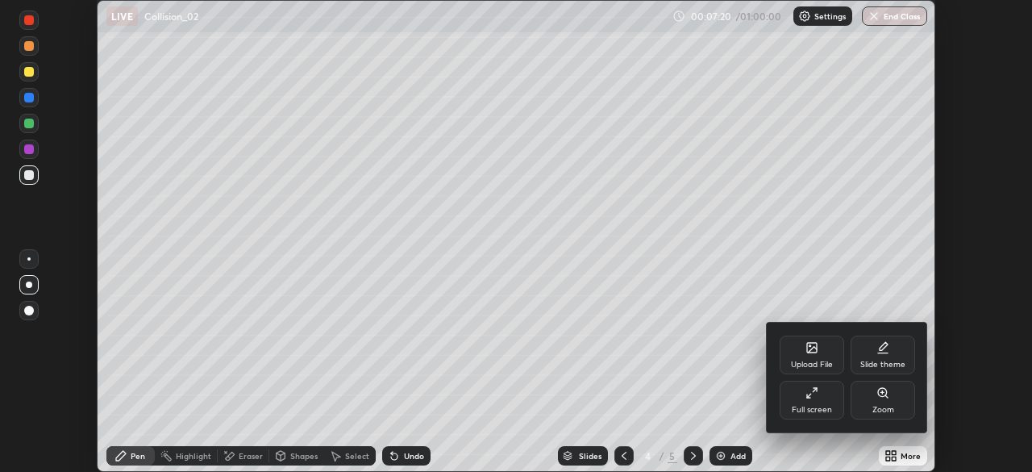
click at [820, 397] on div "Full screen" at bounding box center [812, 400] width 64 height 39
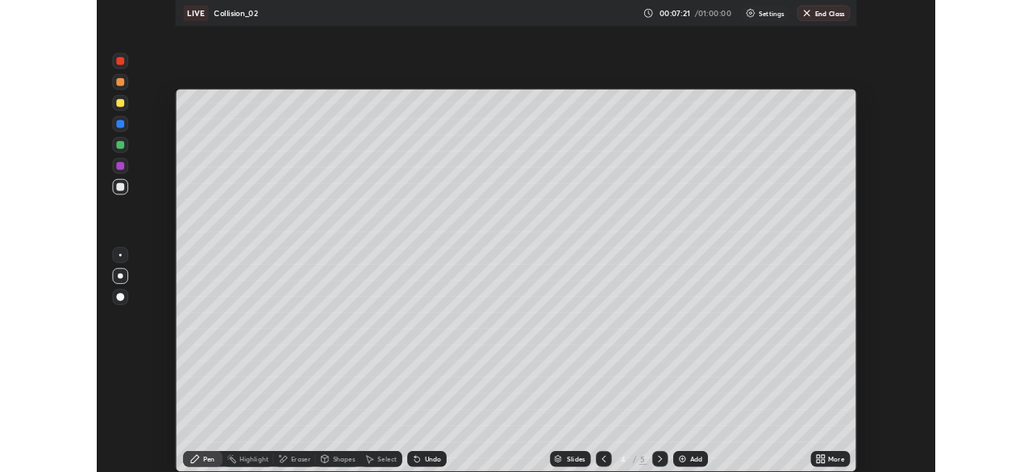
scroll to position [580, 1032]
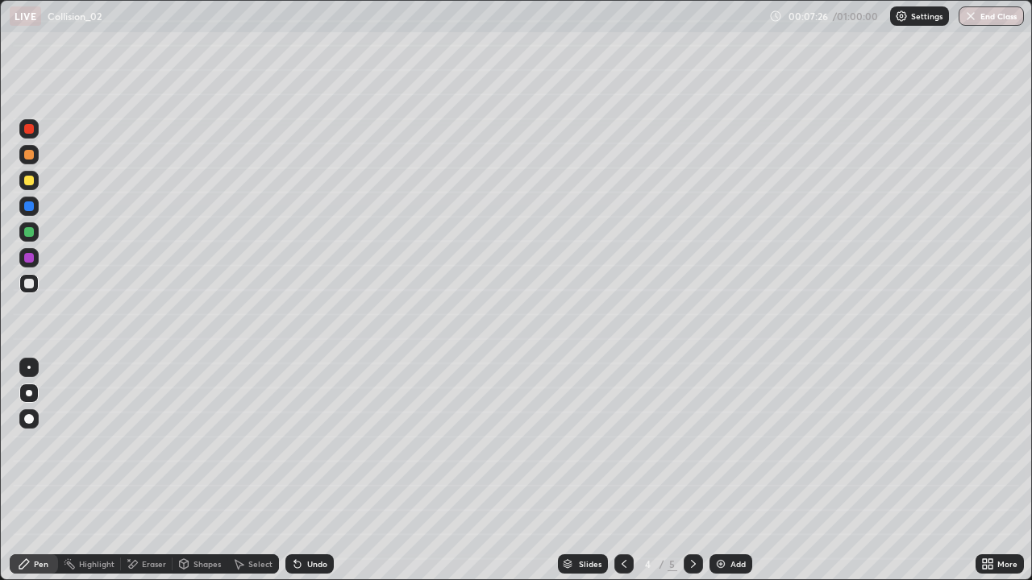
click at [693, 471] on icon at bounding box center [693, 564] width 13 height 13
click at [265, 471] on div "Select" at bounding box center [260, 564] width 24 height 8
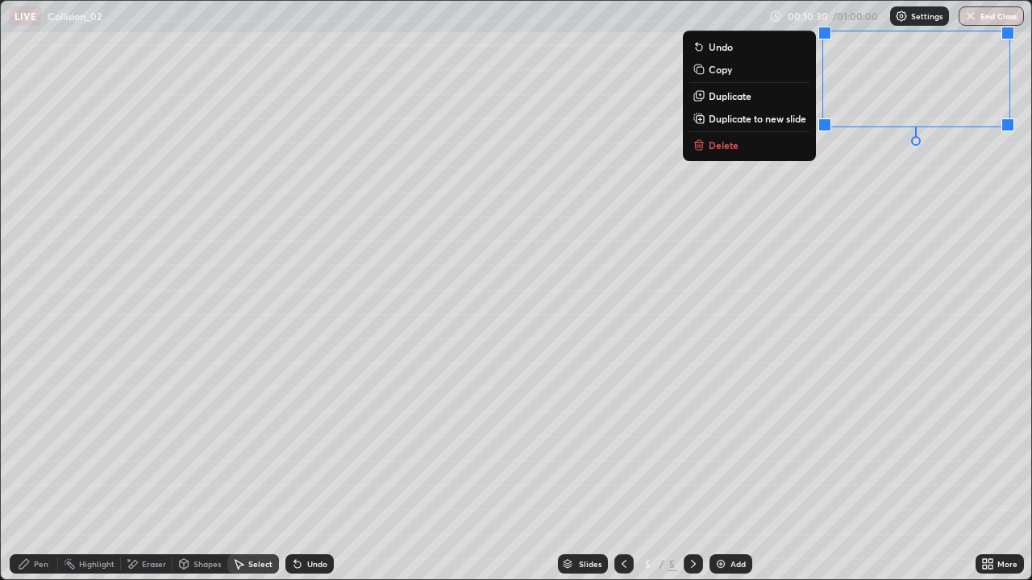
click at [772, 148] on button "Delete" at bounding box center [749, 144] width 120 height 19
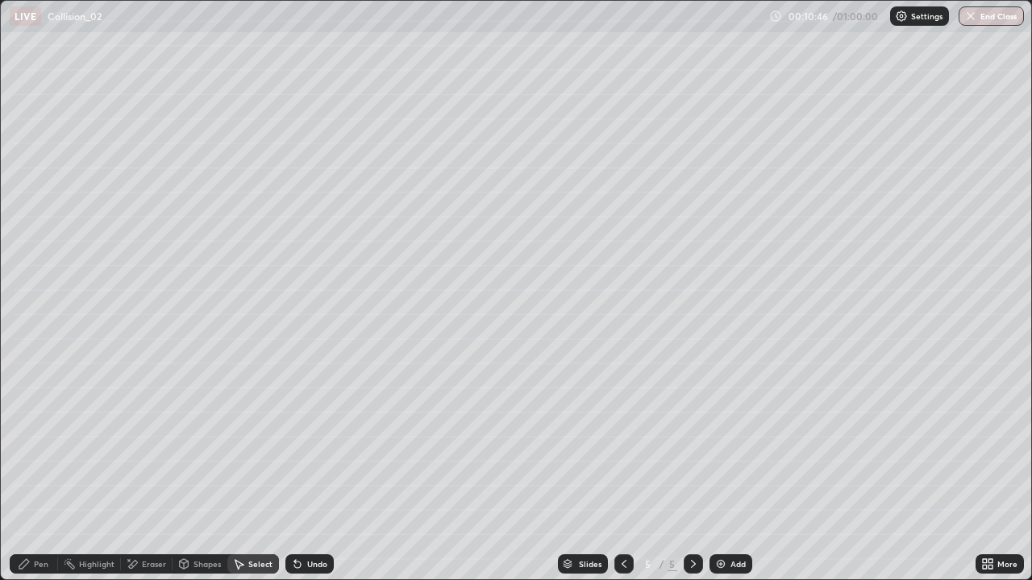
click at [690, 471] on icon at bounding box center [693, 564] width 13 height 13
click at [622, 471] on icon at bounding box center [624, 564] width 13 height 13
click at [624, 471] on icon at bounding box center [624, 564] width 13 height 13
click at [692, 471] on icon at bounding box center [693, 564] width 13 height 13
click at [687, 471] on div at bounding box center [693, 564] width 19 height 19
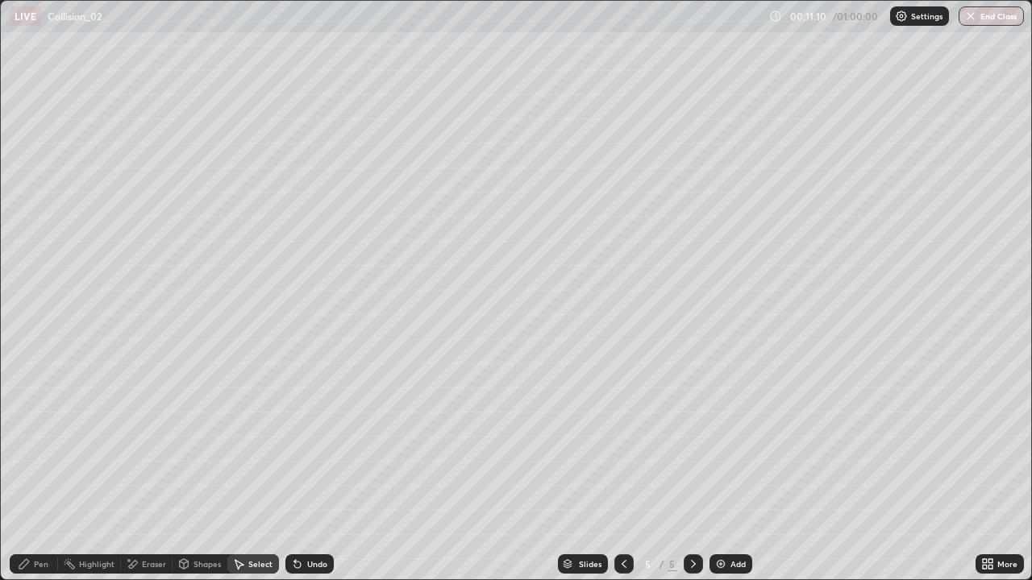
click at [624, 471] on icon at bounding box center [624, 564] width 13 height 13
click at [622, 471] on icon at bounding box center [624, 564] width 13 height 13
click at [693, 471] on icon at bounding box center [693, 564] width 13 height 13
click at [691, 471] on icon at bounding box center [693, 564] width 13 height 13
click at [692, 471] on icon at bounding box center [693, 564] width 13 height 13
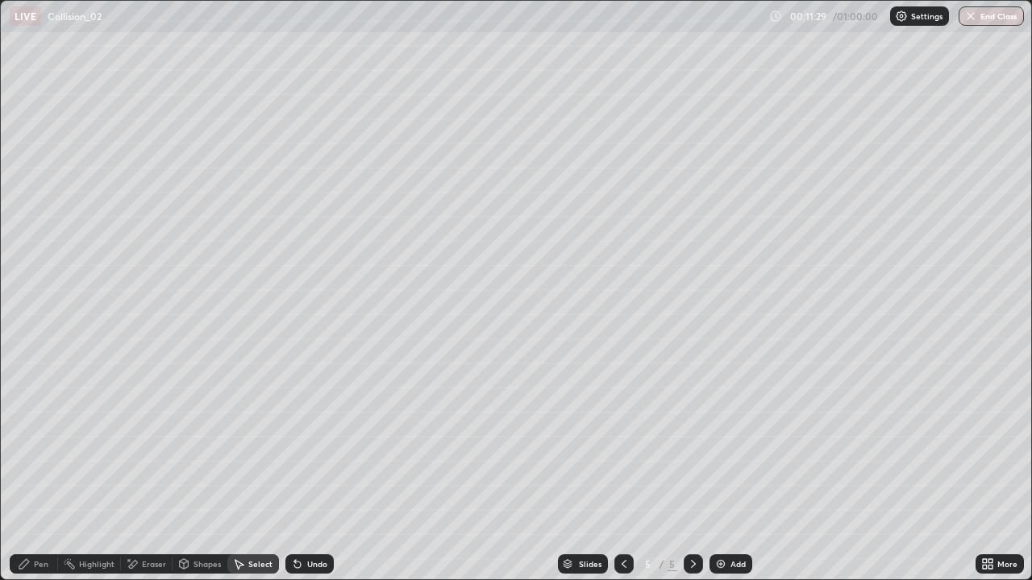
click at [692, 471] on icon at bounding box center [693, 564] width 13 height 13
click at [268, 471] on div "Select" at bounding box center [253, 564] width 52 height 19
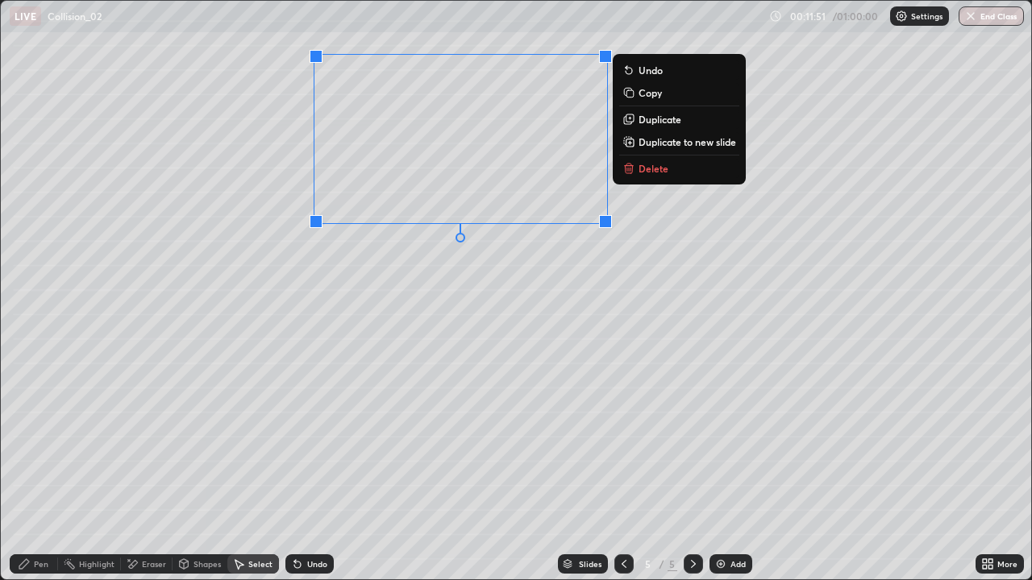
click at [683, 148] on button "Duplicate to new slide" at bounding box center [679, 141] width 120 height 19
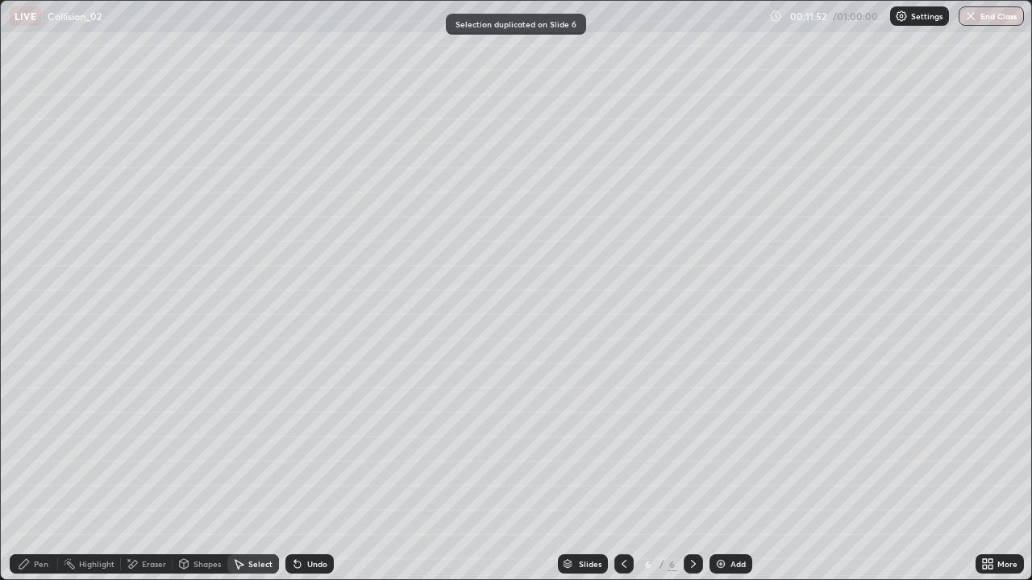
click at [50, 471] on div "Pen" at bounding box center [34, 564] width 48 height 19
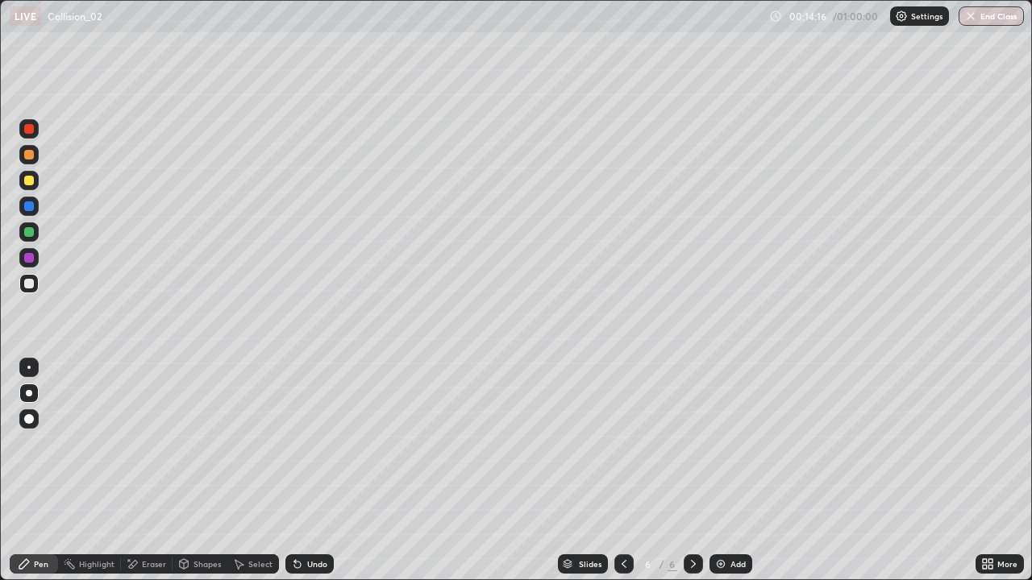
click at [691, 471] on icon at bounding box center [693, 564] width 13 height 13
click at [725, 471] on img at bounding box center [720, 564] width 13 height 13
click at [33, 181] on div at bounding box center [29, 181] width 10 height 10
click at [30, 232] on div at bounding box center [29, 232] width 10 height 10
click at [252, 471] on div "Select" at bounding box center [260, 564] width 24 height 8
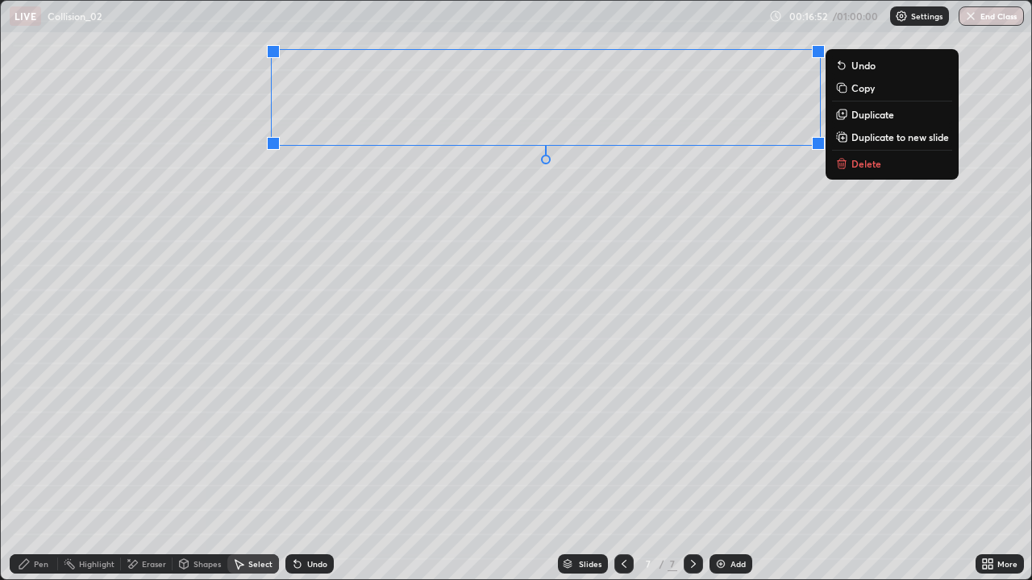
click at [888, 138] on p "Duplicate to new slide" at bounding box center [900, 137] width 98 height 13
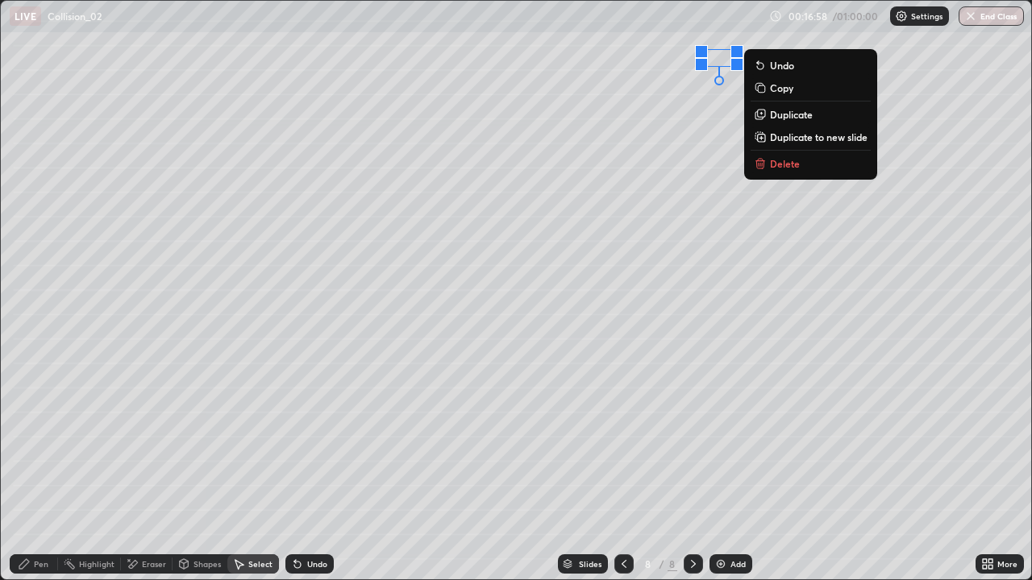
click at [821, 166] on button "Delete" at bounding box center [811, 163] width 120 height 19
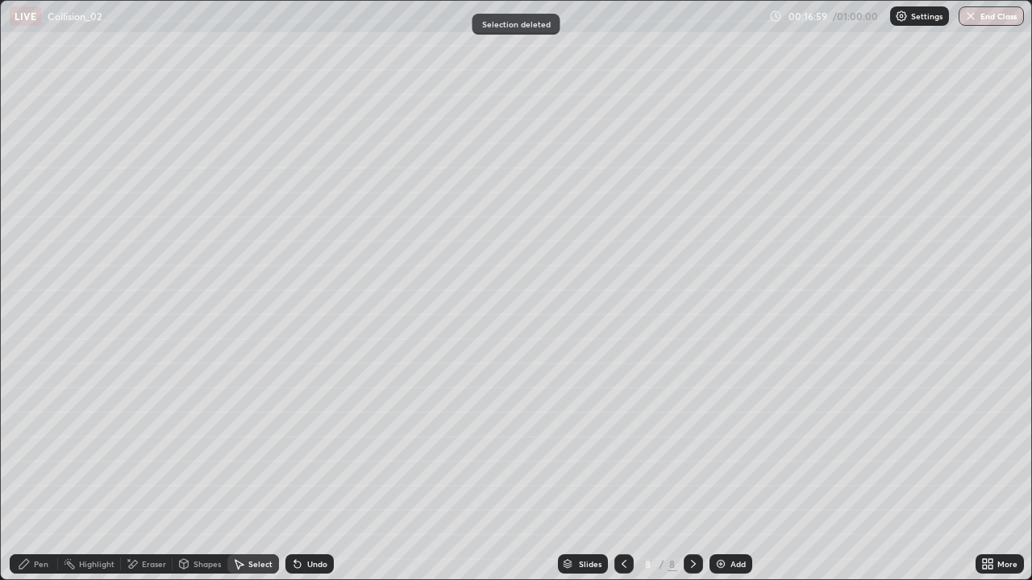
click at [35, 471] on div "Pen" at bounding box center [41, 564] width 15 height 8
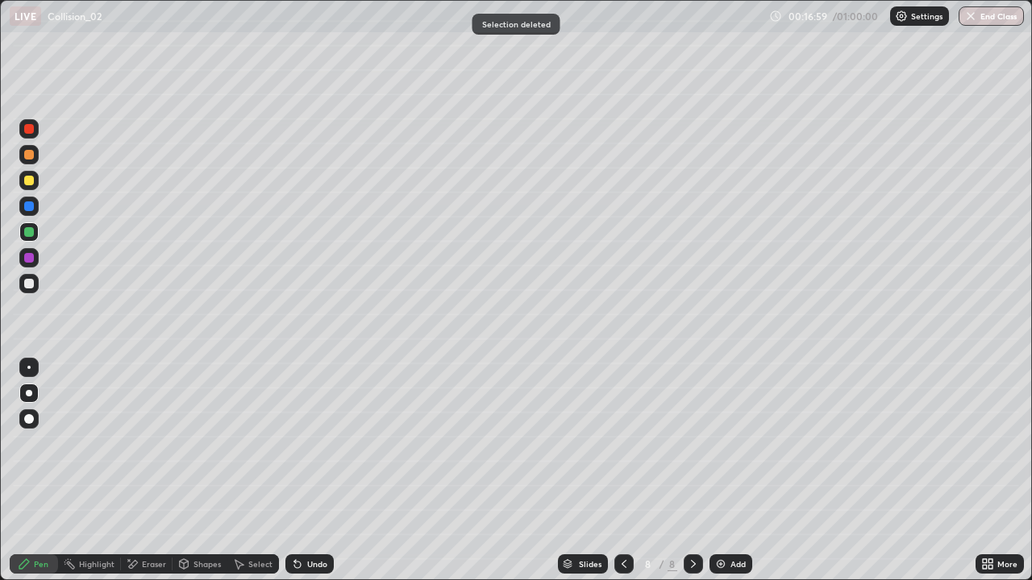
click at [23, 241] on div at bounding box center [28, 232] width 19 height 19
click at [622, 471] on icon at bounding box center [624, 564] width 13 height 13
click at [691, 471] on icon at bounding box center [693, 564] width 5 height 8
click at [37, 184] on div at bounding box center [28, 180] width 19 height 19
click at [315, 471] on div "Undo" at bounding box center [317, 564] width 20 height 8
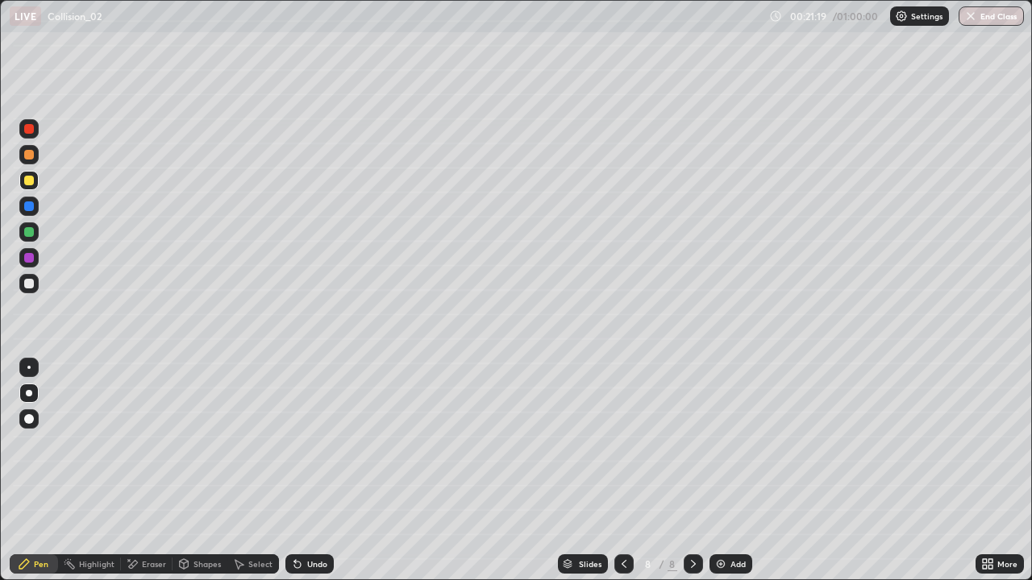
click at [308, 471] on div "Undo" at bounding box center [317, 564] width 20 height 8
click at [256, 471] on div "Select" at bounding box center [260, 564] width 24 height 8
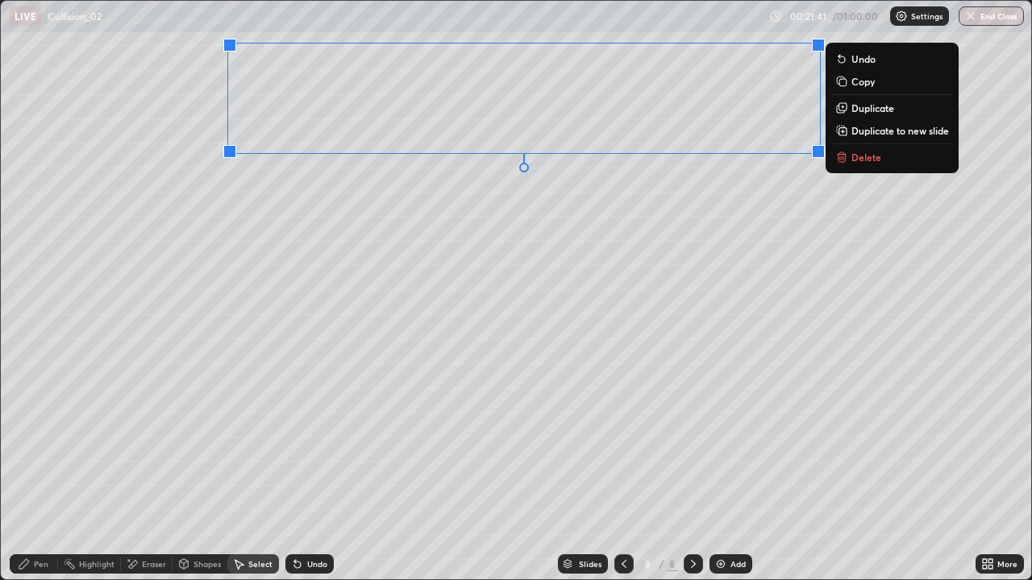
click at [863, 110] on p "Duplicate" at bounding box center [872, 108] width 43 height 13
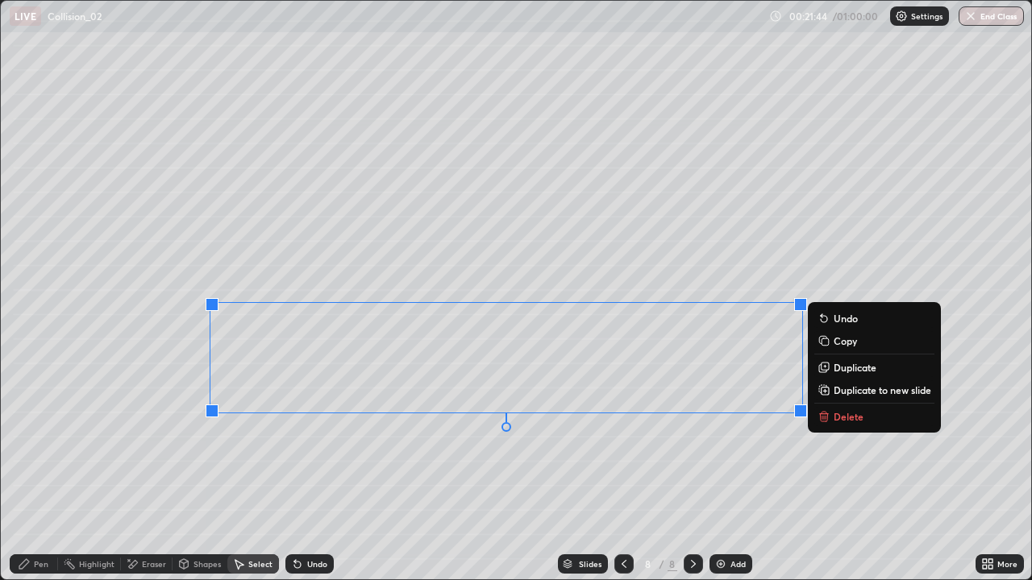
click at [646, 237] on div "0 ° Undo Copy Duplicate Duplicate to new slide Delete" at bounding box center [516, 290] width 1030 height 579
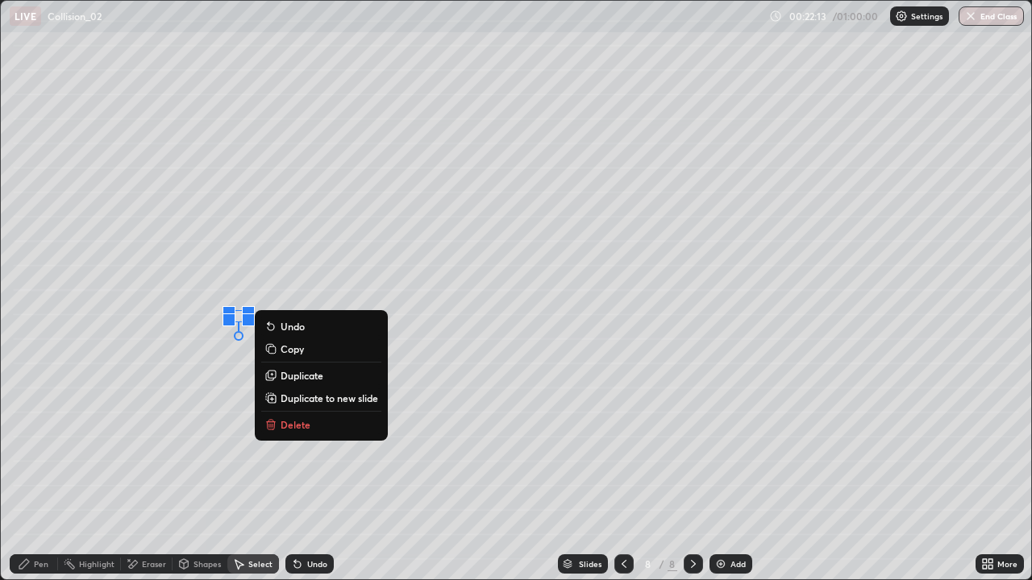
click at [220, 471] on div "0 ° Undo Copy Duplicate Duplicate to new slide Delete" at bounding box center [516, 290] width 1030 height 579
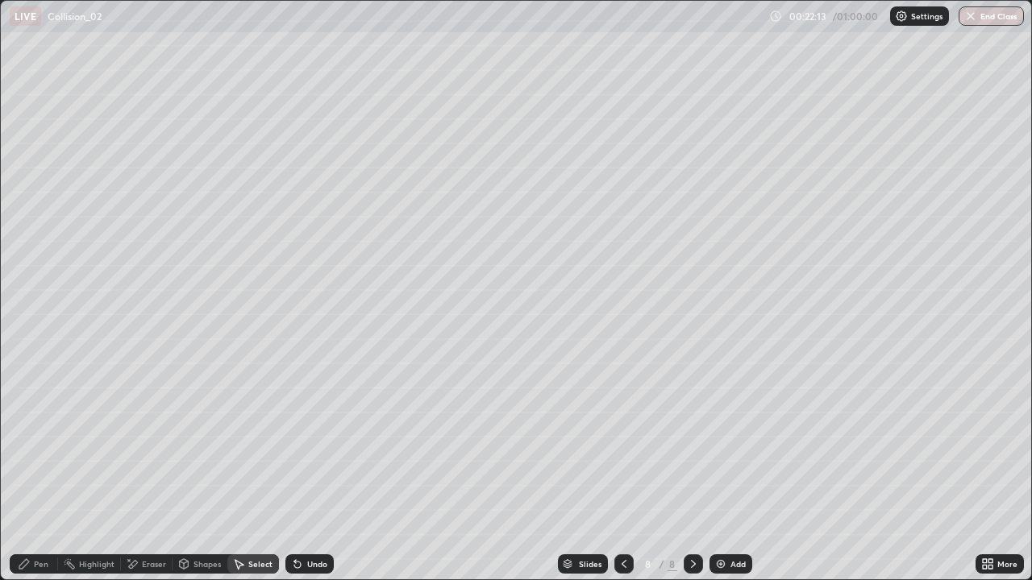
click at [41, 471] on div "Pen" at bounding box center [41, 564] width 15 height 8
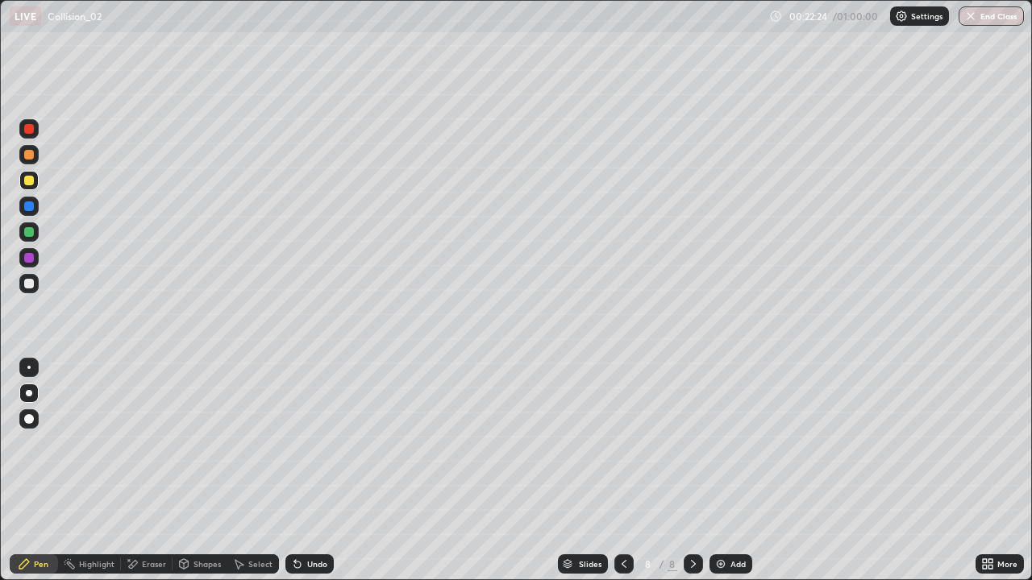
click at [145, 471] on div "Eraser" at bounding box center [154, 564] width 24 height 8
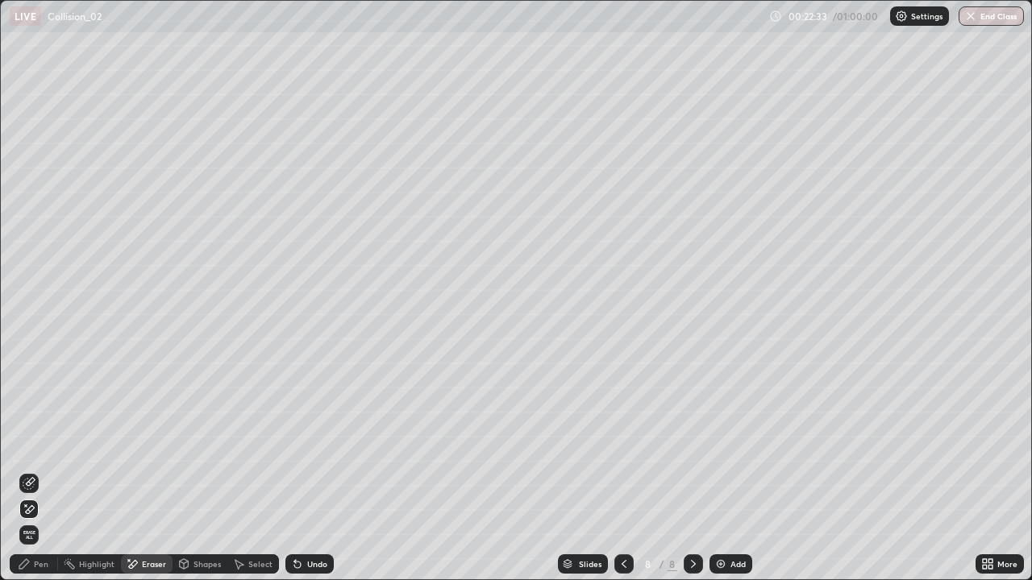
click at [40, 471] on div "Pen" at bounding box center [41, 564] width 15 height 8
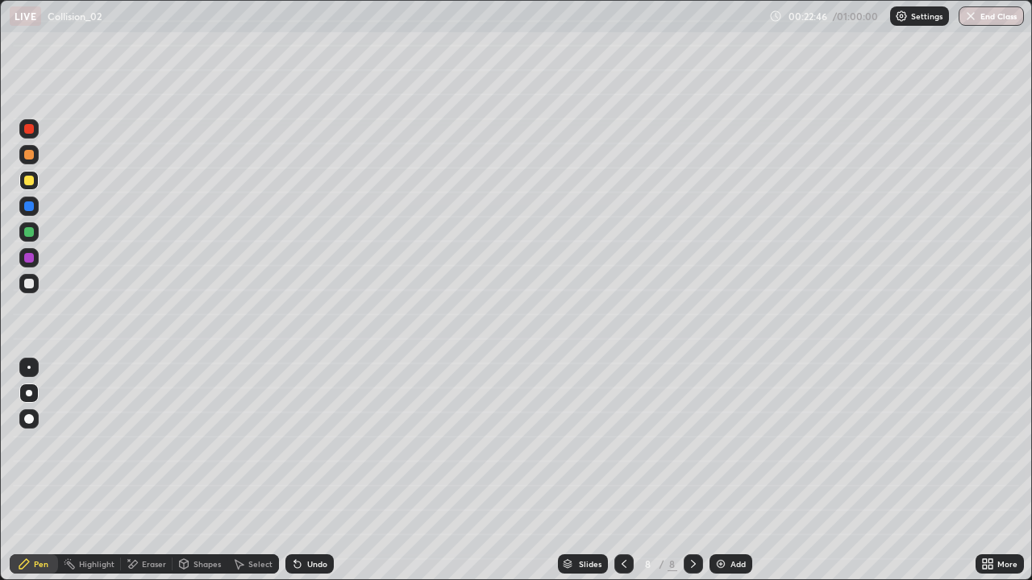
click at [1001, 471] on div "More" at bounding box center [1007, 564] width 20 height 8
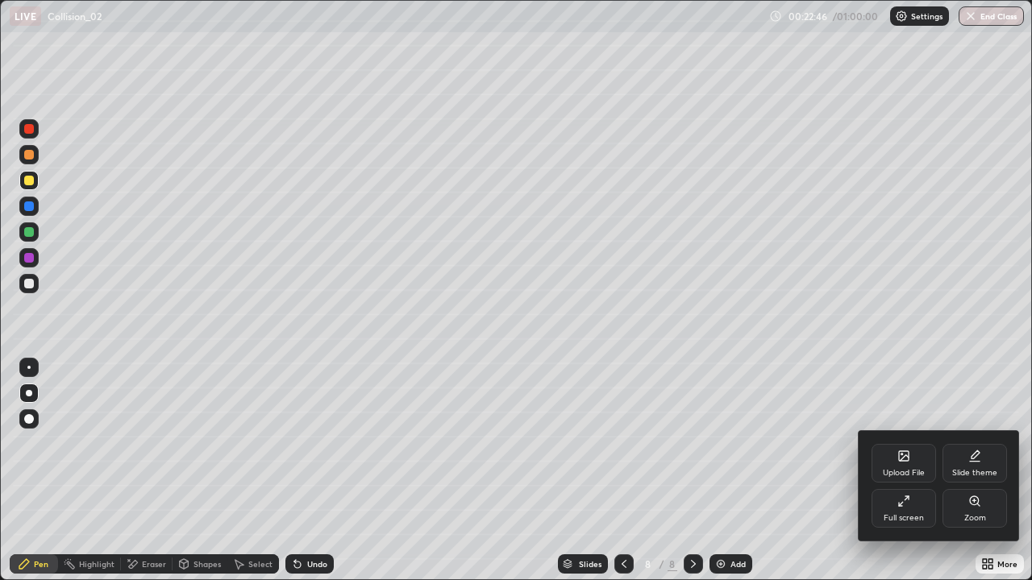
click at [918, 471] on div "Full screen" at bounding box center [904, 508] width 64 height 39
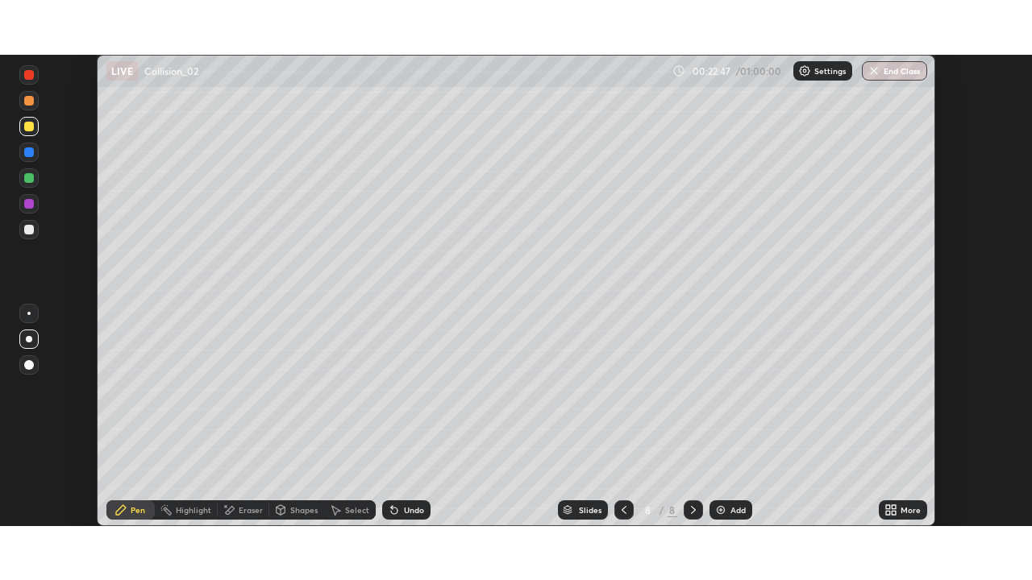
scroll to position [80152, 79592]
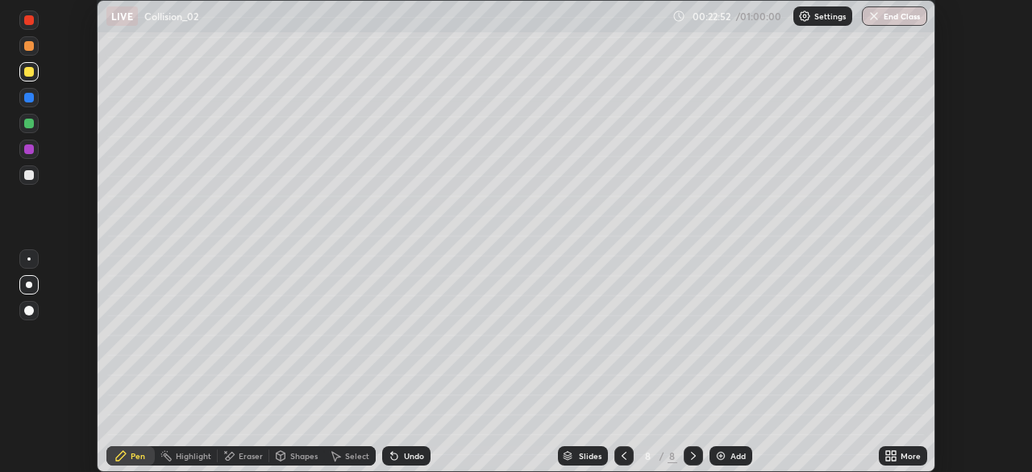
click at [896, 453] on icon at bounding box center [894, 453] width 4 height 4
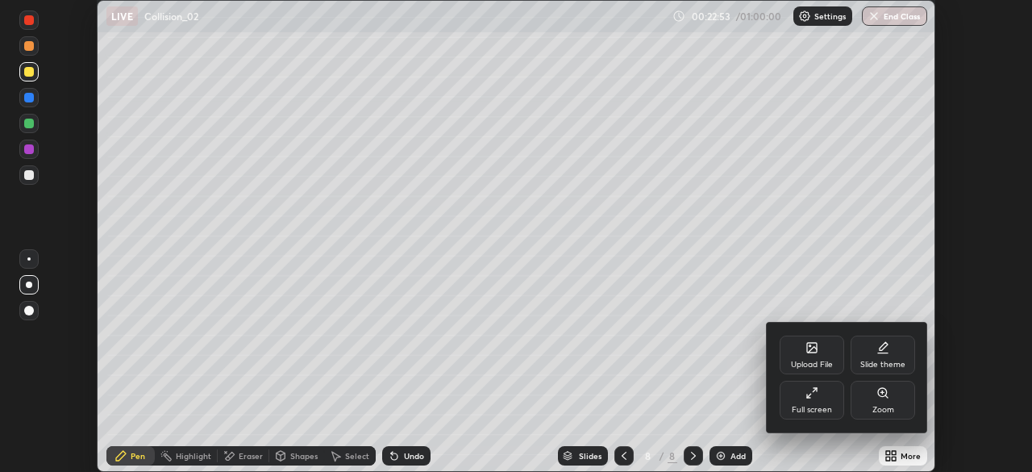
click at [823, 406] on div "Full screen" at bounding box center [812, 410] width 40 height 8
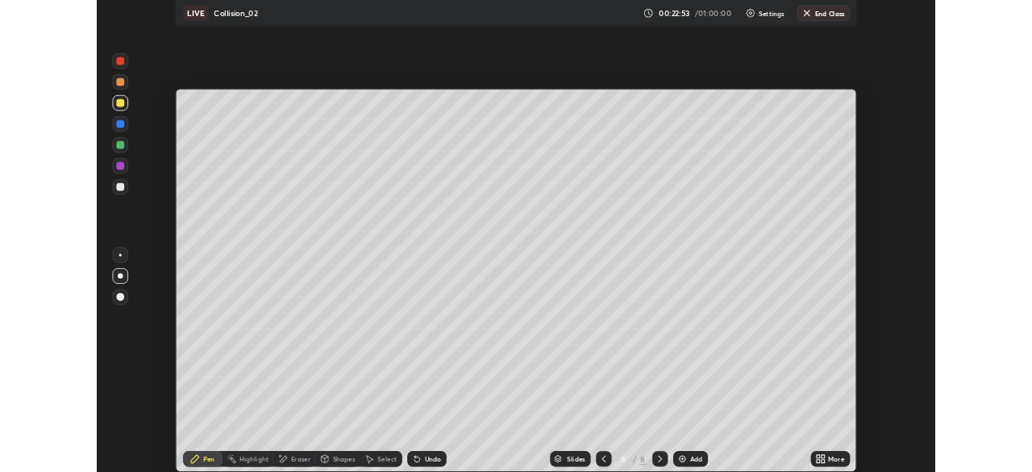
scroll to position [580, 1032]
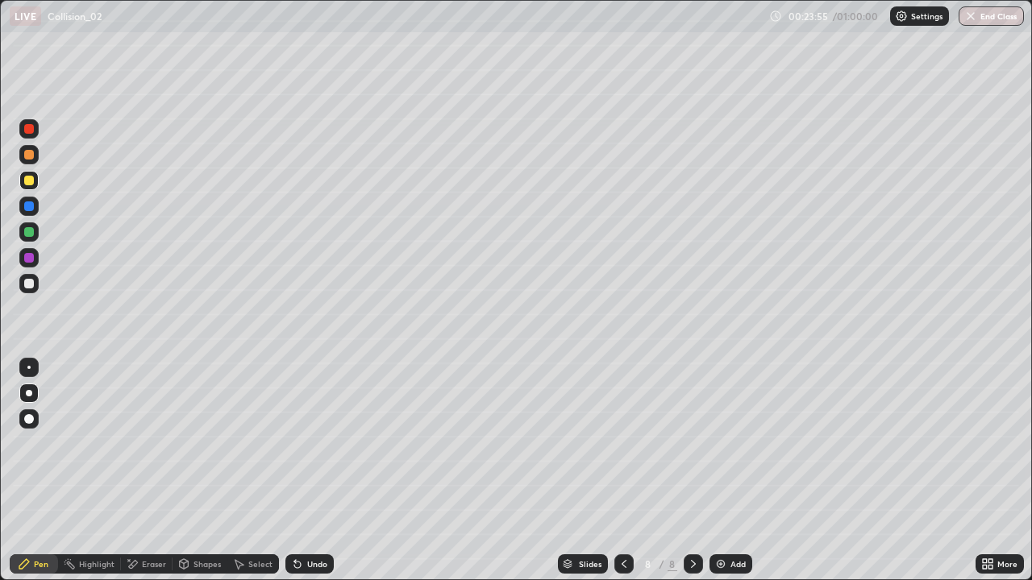
click at [622, 471] on div at bounding box center [623, 564] width 19 height 19
click at [690, 471] on icon at bounding box center [693, 564] width 13 height 13
click at [264, 471] on div "Select" at bounding box center [253, 564] width 52 height 19
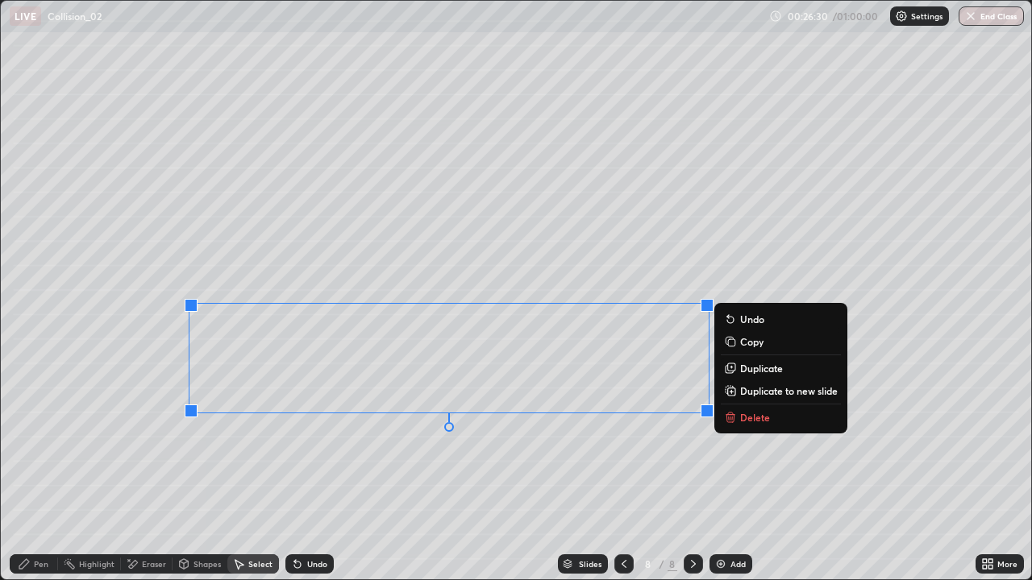
click at [751, 344] on p "Copy" at bounding box center [751, 341] width 23 height 13
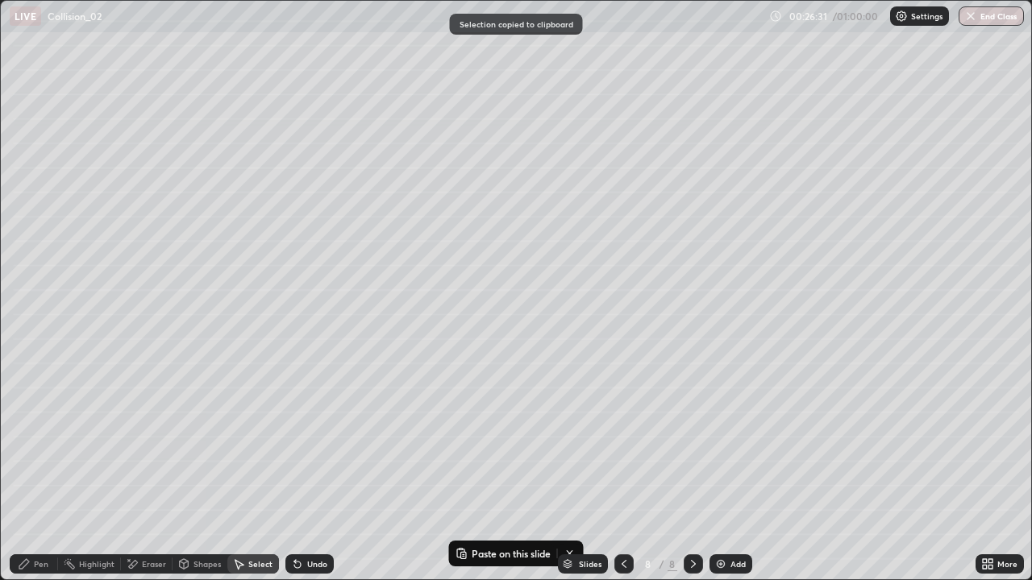
click at [689, 471] on icon at bounding box center [693, 564] width 13 height 13
click at [718, 471] on img at bounding box center [720, 564] width 13 height 13
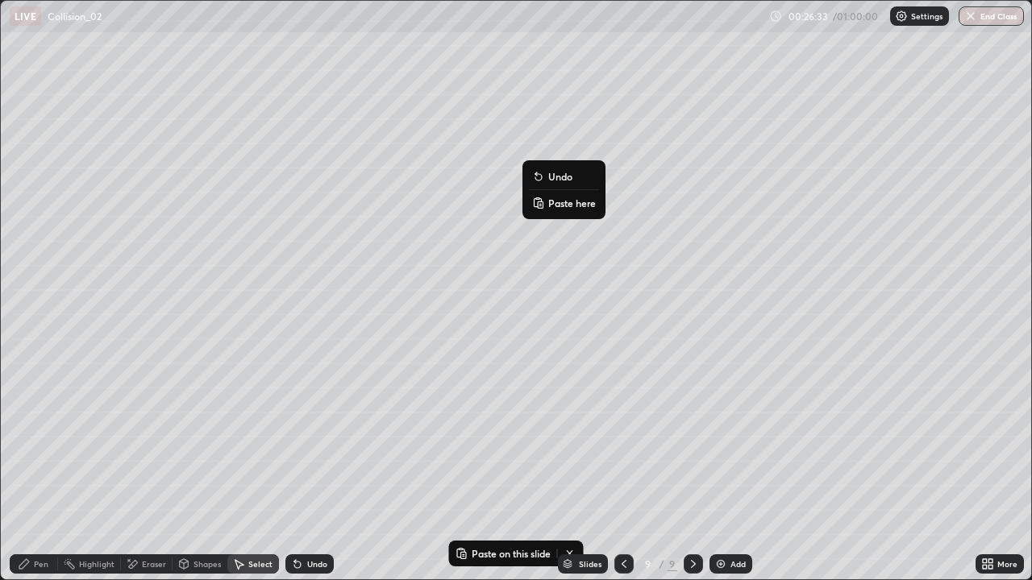
click at [560, 208] on p "Paste here" at bounding box center [572, 203] width 48 height 13
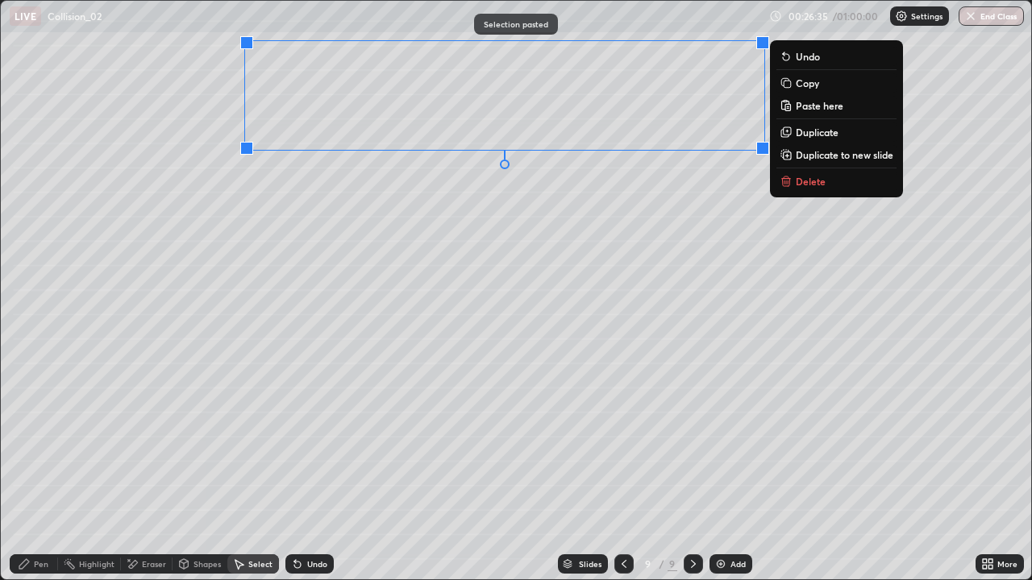
click at [584, 238] on div "0 ° Undo Copy Paste here Duplicate Duplicate to new slide Delete" at bounding box center [516, 290] width 1030 height 579
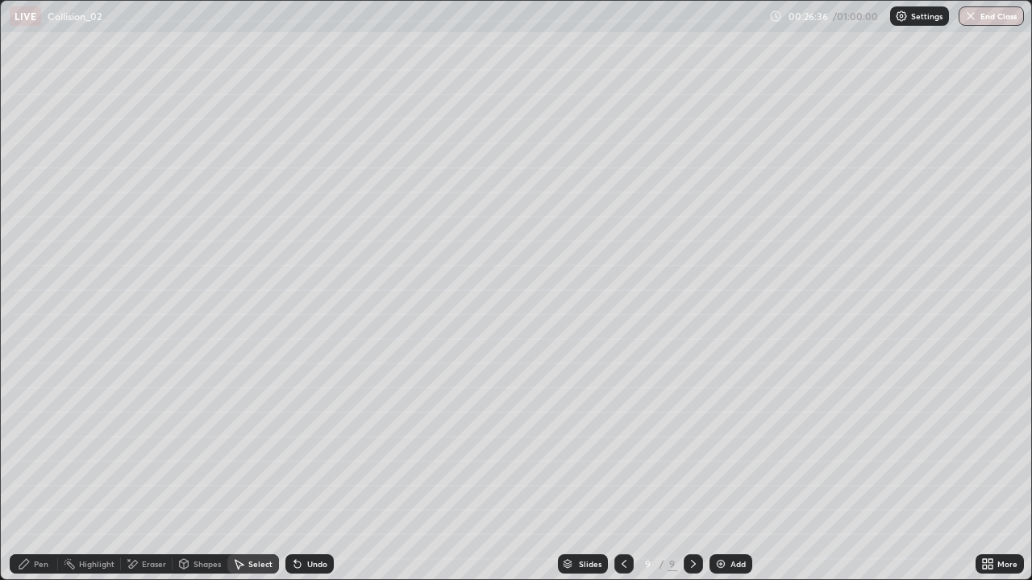
click at [40, 471] on div "Pen" at bounding box center [41, 564] width 15 height 8
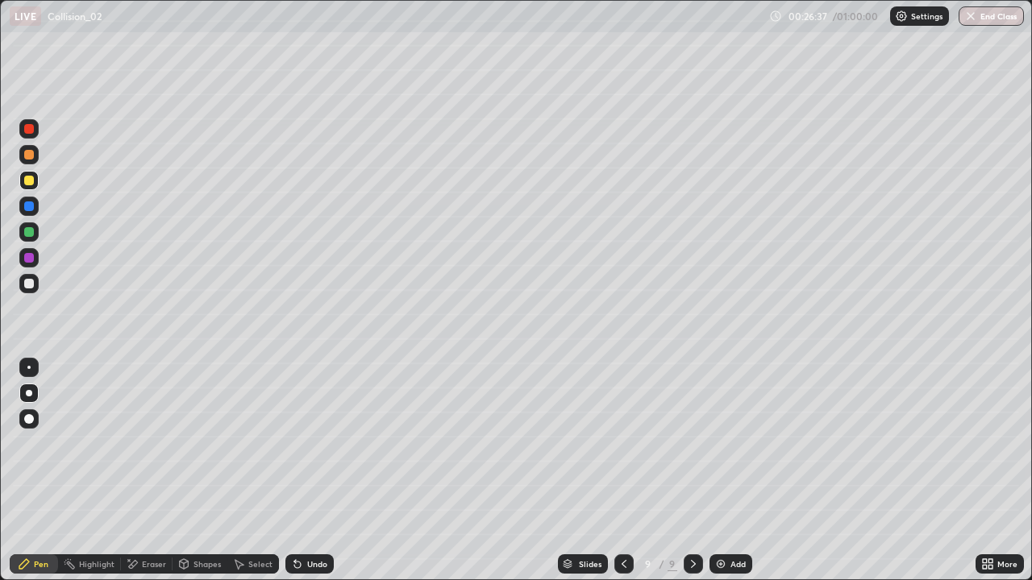
click at [32, 285] on div at bounding box center [29, 284] width 10 height 10
click at [997, 471] on div "More" at bounding box center [1007, 564] width 20 height 8
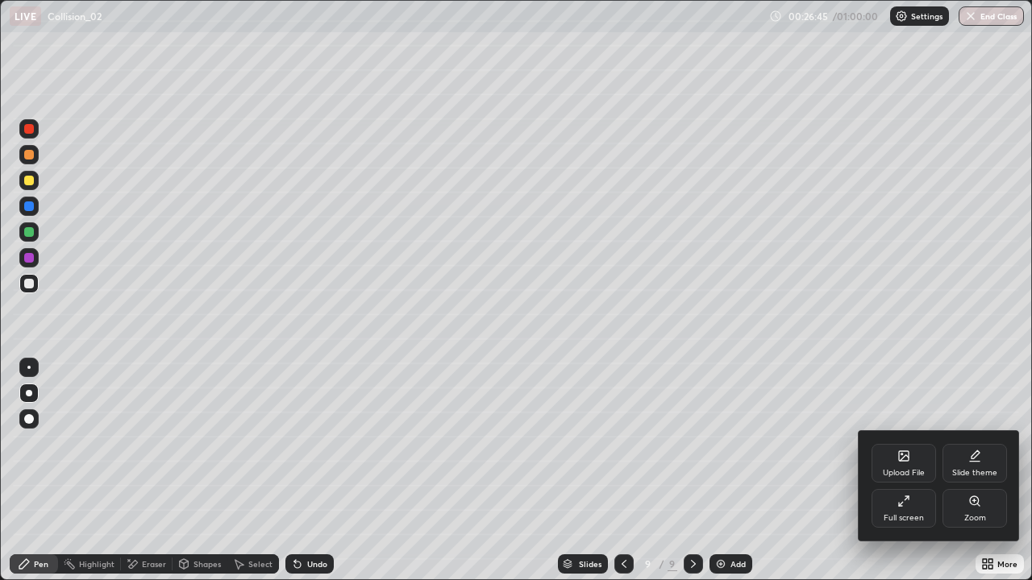
click at [924, 471] on div "Full screen" at bounding box center [904, 508] width 64 height 39
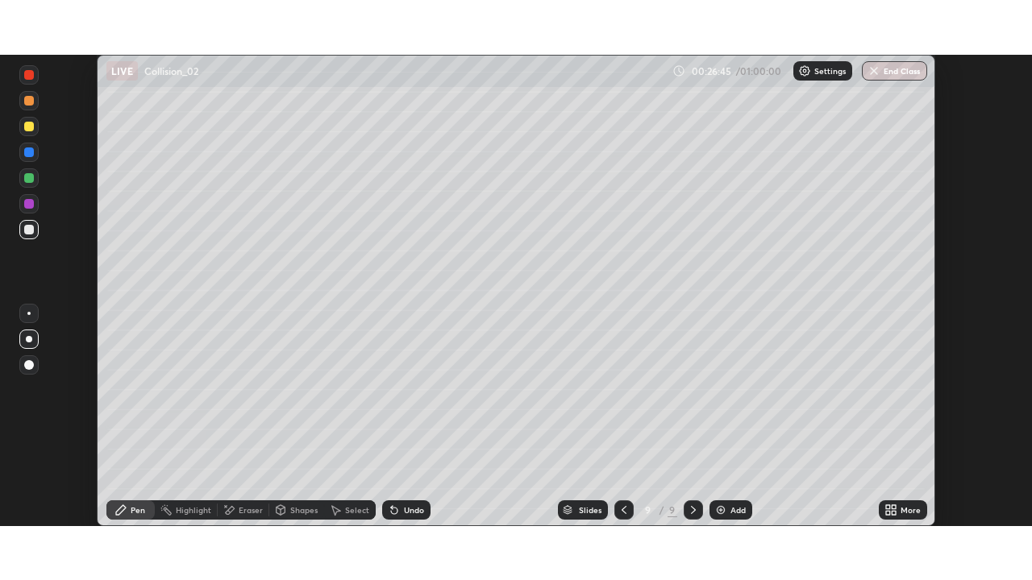
scroll to position [80152, 79592]
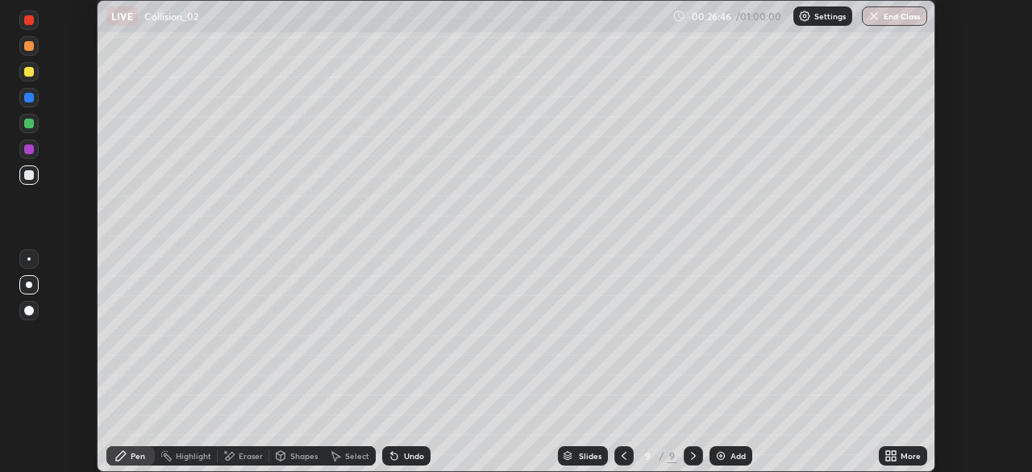
click at [909, 454] on div "More" at bounding box center [911, 455] width 20 height 8
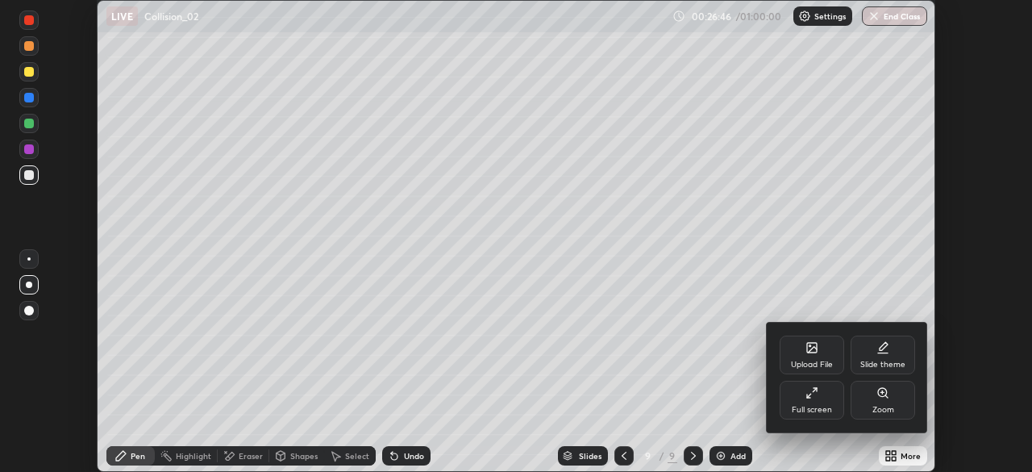
click at [828, 400] on div "Full screen" at bounding box center [812, 400] width 64 height 39
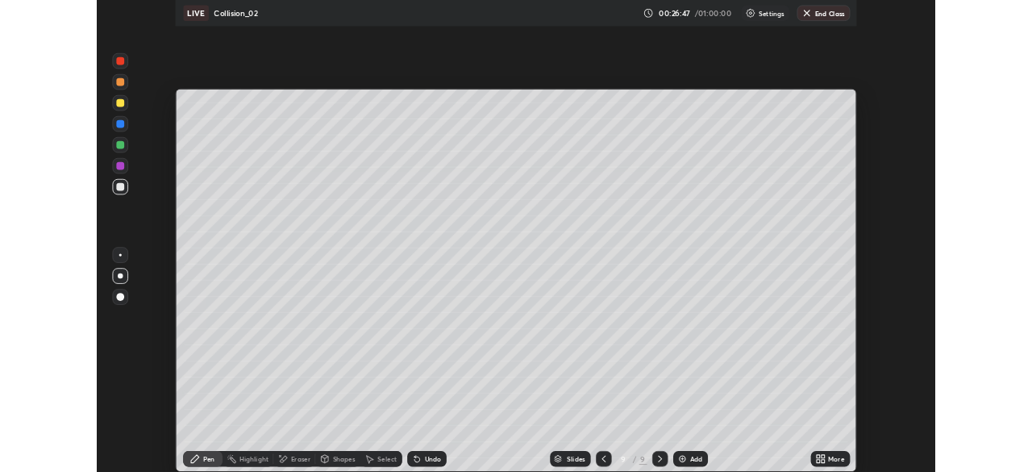
scroll to position [580, 1032]
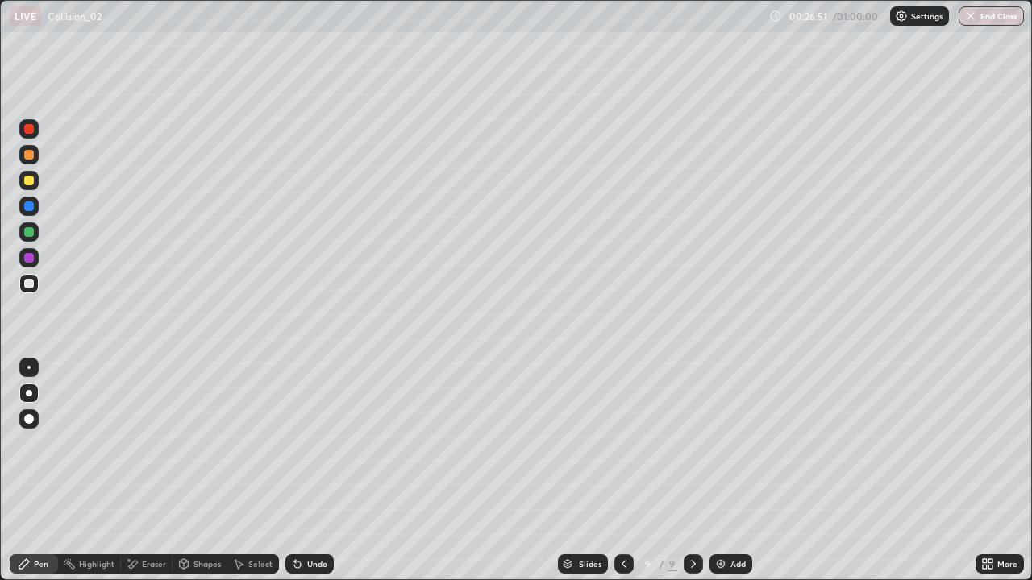
click at [37, 259] on div at bounding box center [28, 257] width 19 height 19
click at [31, 281] on div at bounding box center [29, 284] width 10 height 10
click at [684, 471] on div at bounding box center [693, 564] width 19 height 19
click at [730, 471] on div "Add" at bounding box center [730, 564] width 43 height 19
click at [622, 471] on icon at bounding box center [623, 564] width 13 height 13
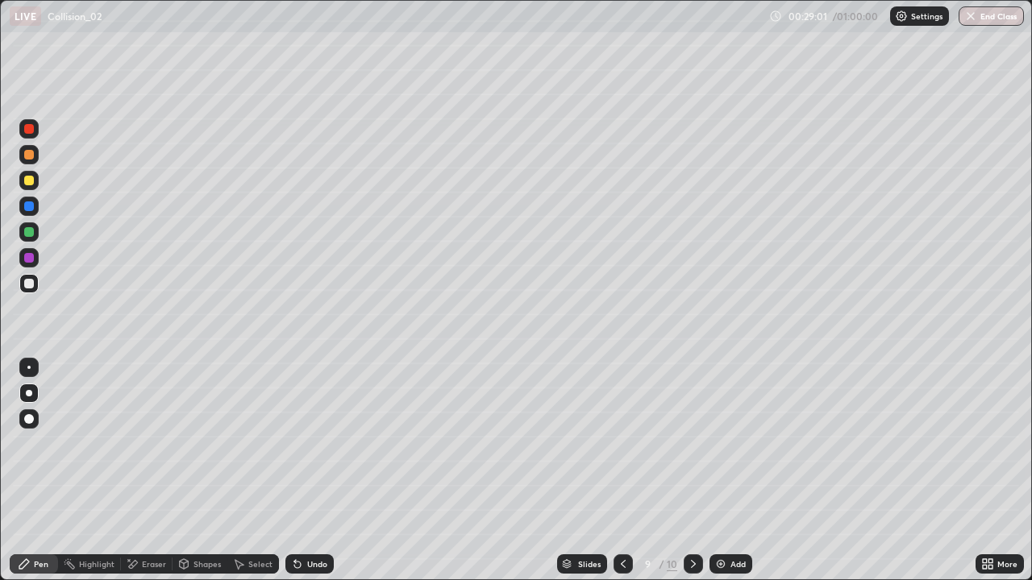
click at [622, 471] on icon at bounding box center [623, 564] width 13 height 13
click at [620, 471] on icon at bounding box center [623, 564] width 13 height 13
click at [692, 471] on icon at bounding box center [693, 564] width 13 height 13
click at [691, 471] on icon at bounding box center [693, 564] width 5 height 8
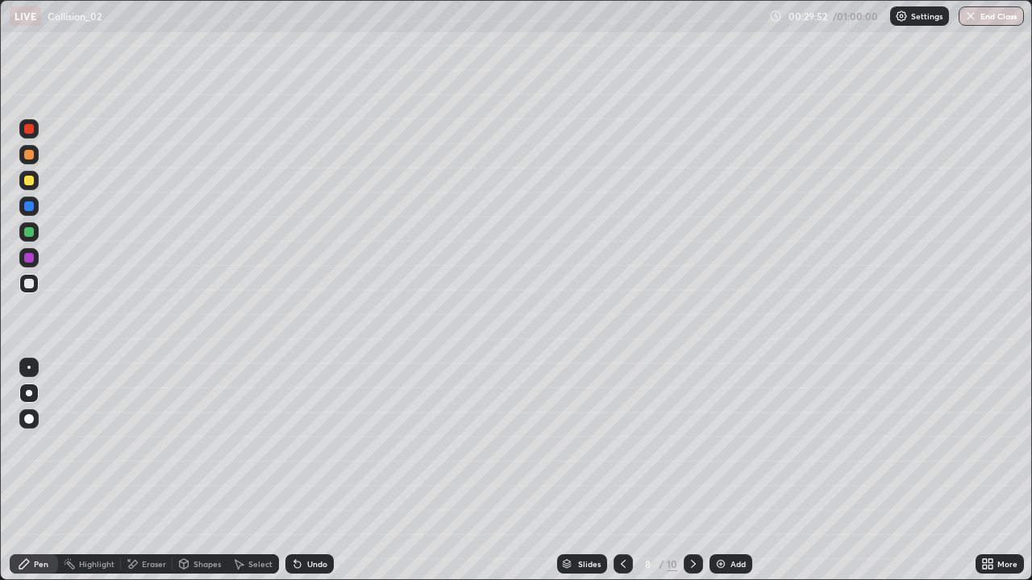
click at [690, 471] on icon at bounding box center [693, 564] width 13 height 13
click at [693, 471] on icon at bounding box center [693, 564] width 5 height 8
click at [726, 471] on div "Add" at bounding box center [730, 564] width 43 height 19
click at [258, 471] on div "Select" at bounding box center [253, 564] width 52 height 19
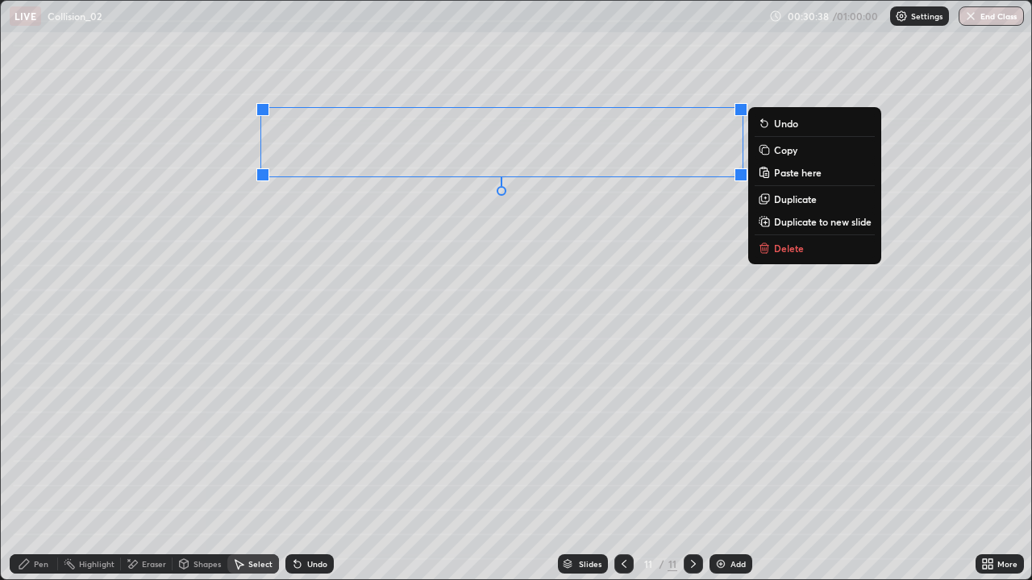
click at [786, 201] on p "Duplicate" at bounding box center [795, 199] width 43 height 13
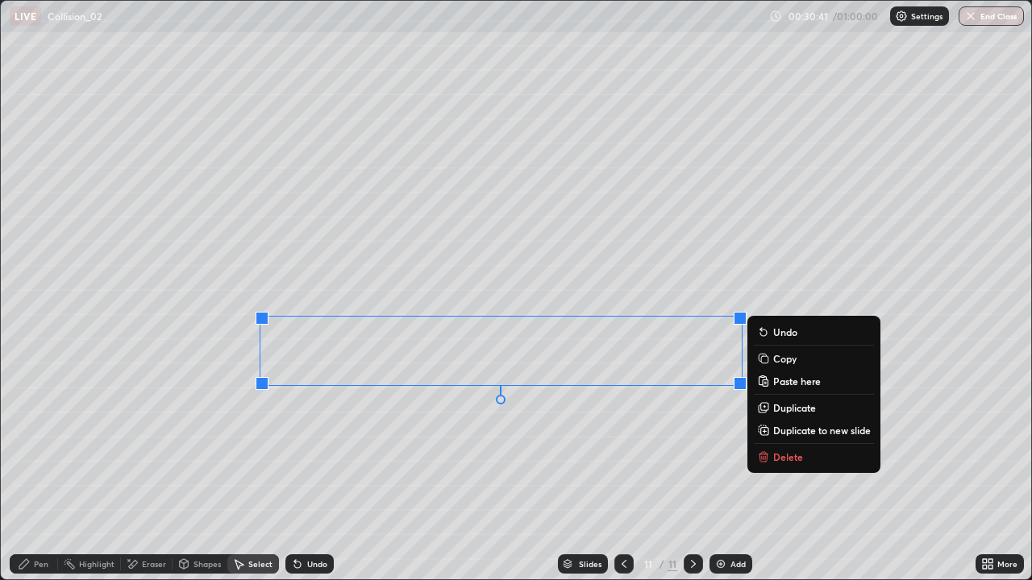
click at [304, 471] on div "Undo" at bounding box center [309, 564] width 48 height 19
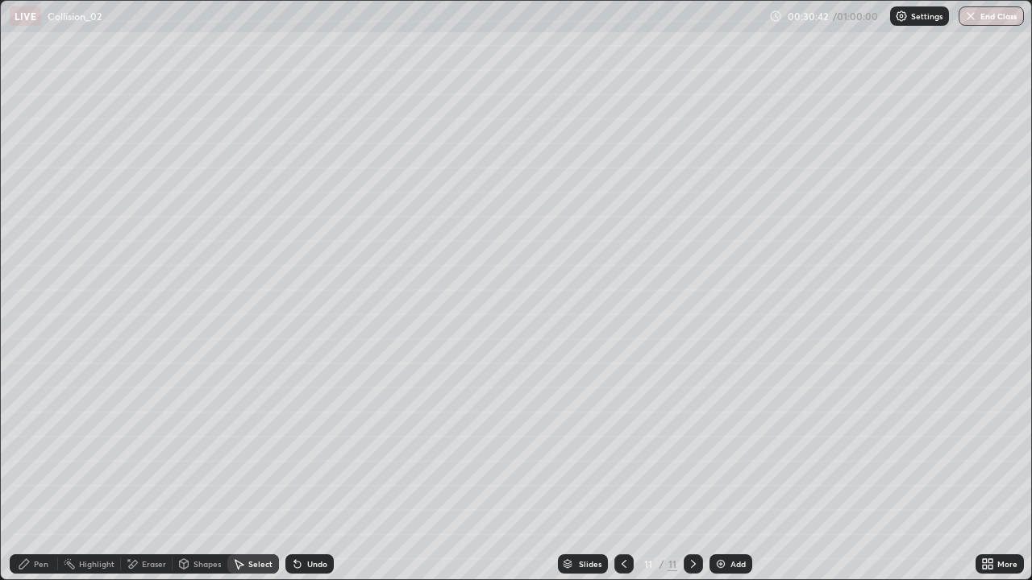
click at [304, 471] on div "Undo" at bounding box center [309, 564] width 48 height 19
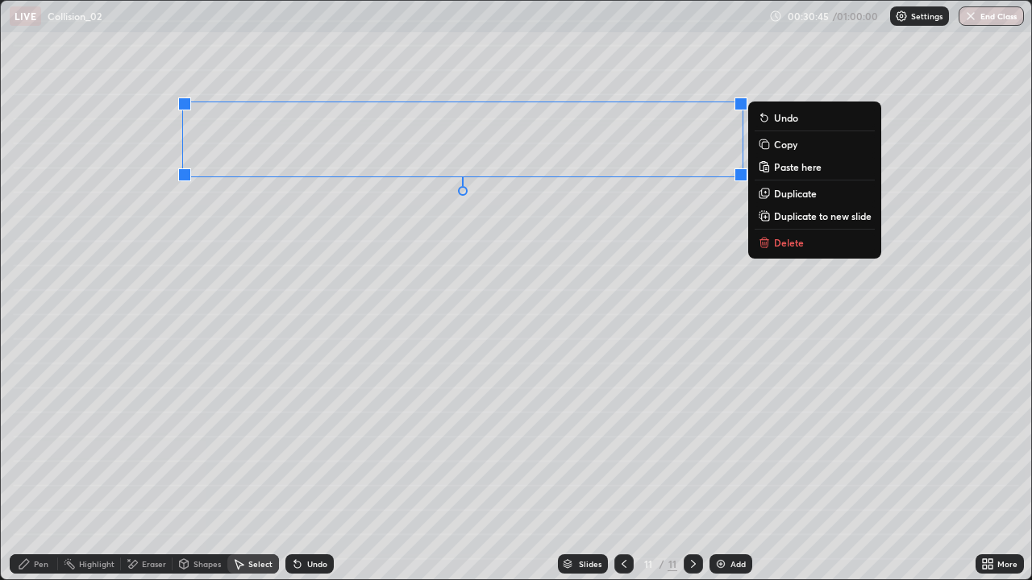
click at [792, 196] on p "Duplicate" at bounding box center [795, 193] width 43 height 13
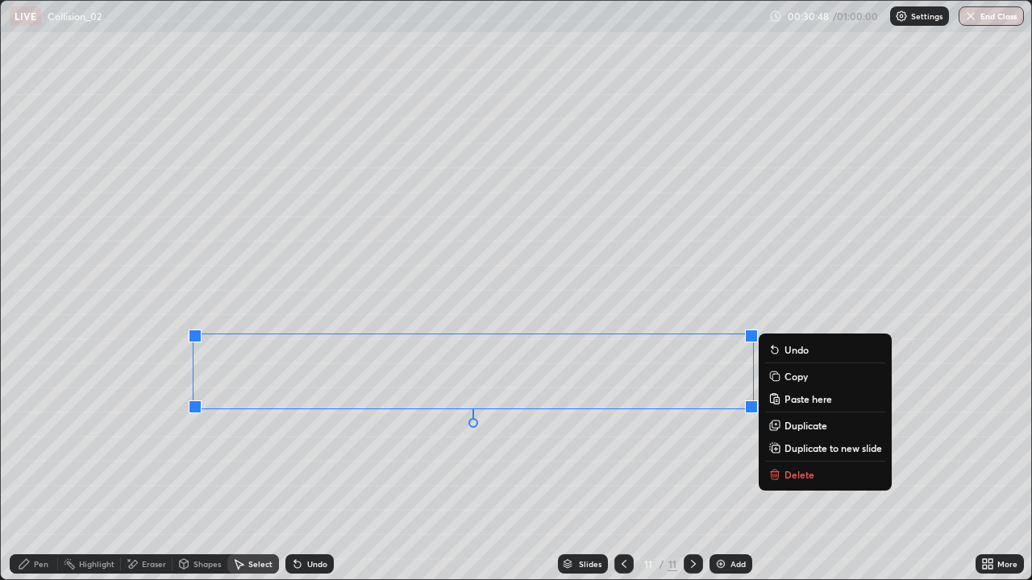
click at [32, 471] on div "Pen" at bounding box center [34, 564] width 48 height 19
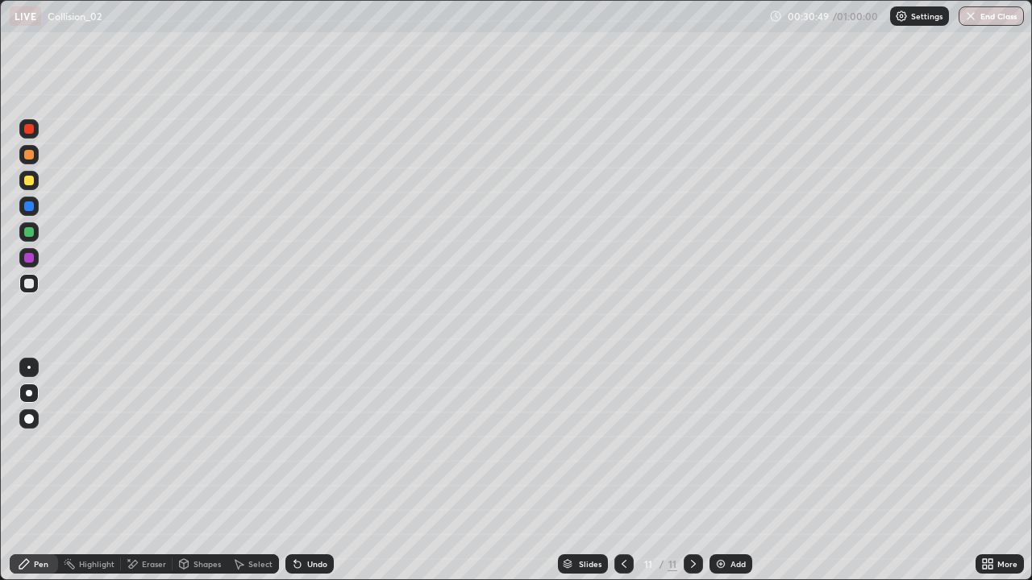
click at [31, 181] on div at bounding box center [29, 181] width 10 height 10
click at [1001, 471] on div "More" at bounding box center [1007, 564] width 20 height 8
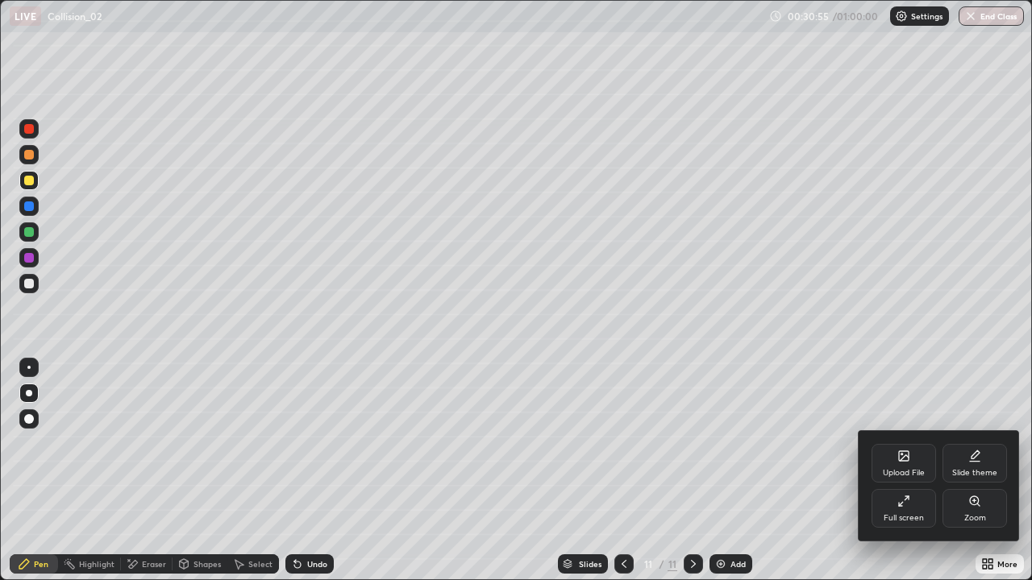
click at [914, 471] on div "Full screen" at bounding box center [904, 508] width 64 height 39
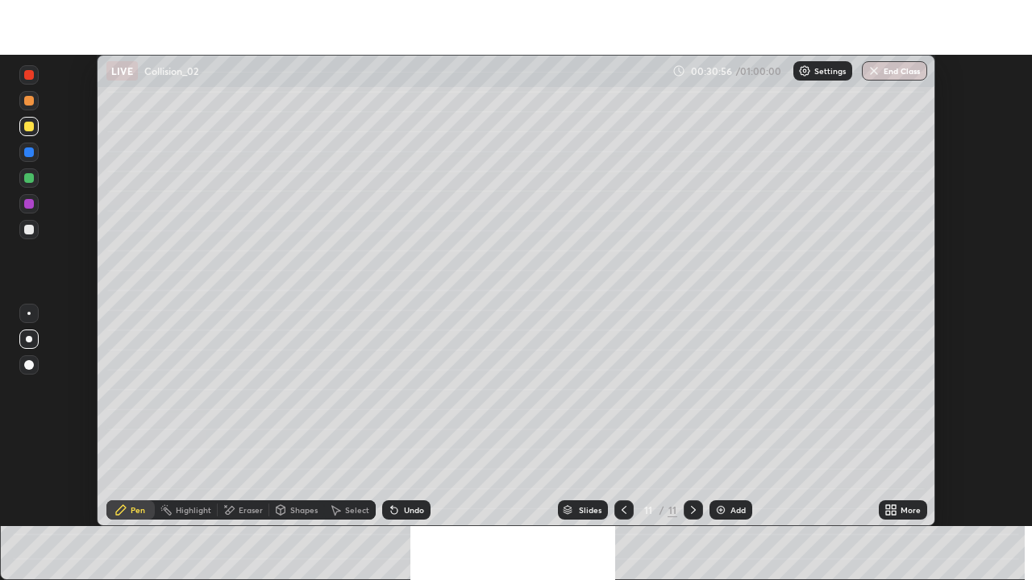
scroll to position [80152, 79592]
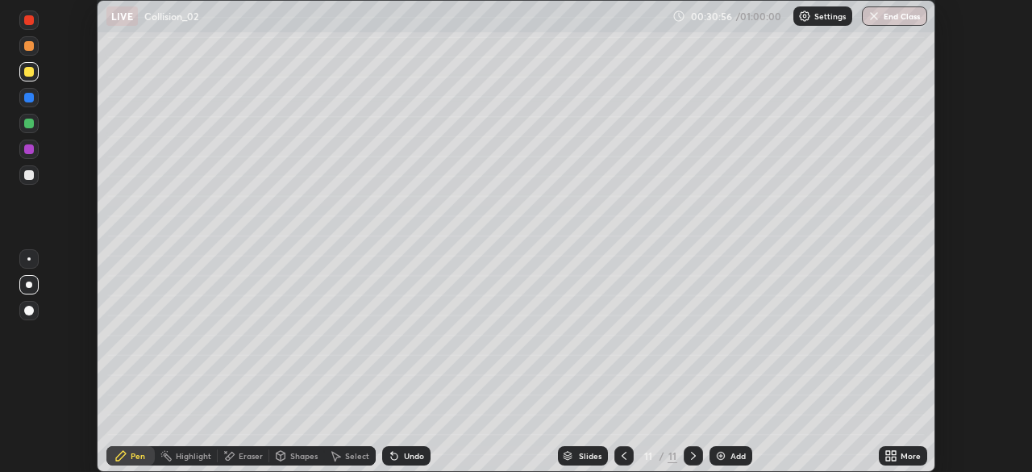
click at [909, 455] on div "More" at bounding box center [911, 455] width 20 height 8
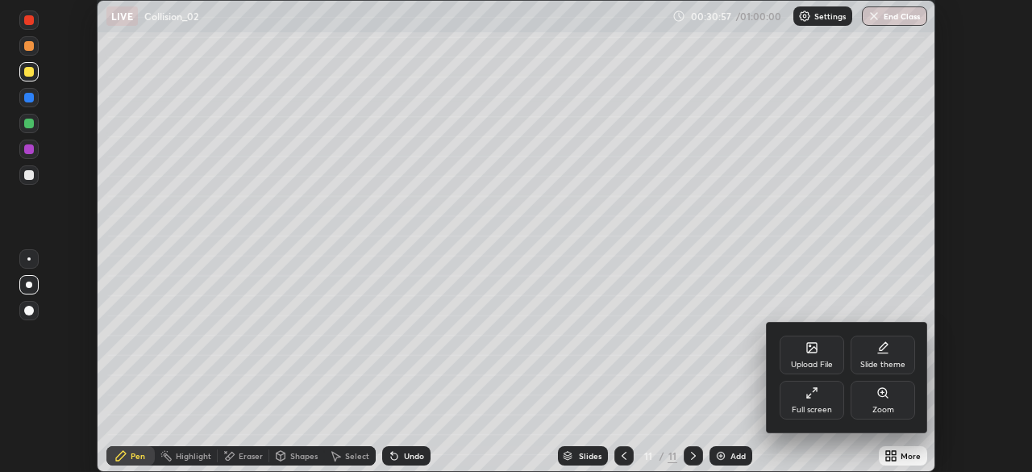
click at [807, 397] on icon at bounding box center [808, 395] width 3 height 3
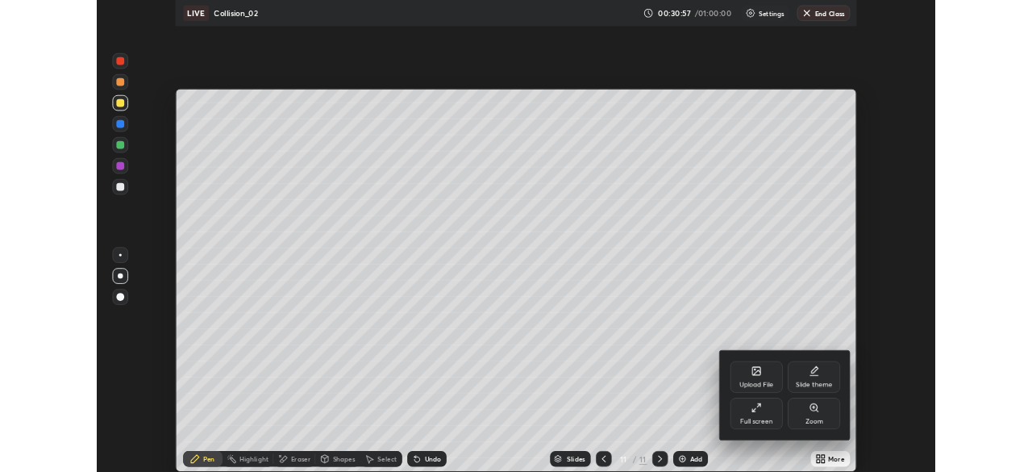
scroll to position [580, 1032]
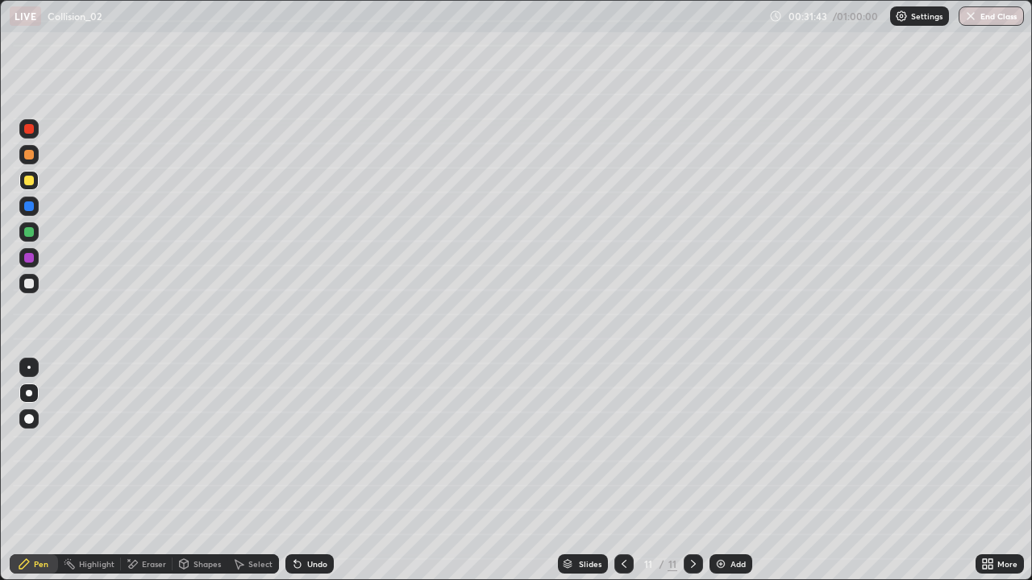
click at [156, 471] on div "Eraser" at bounding box center [147, 564] width 52 height 19
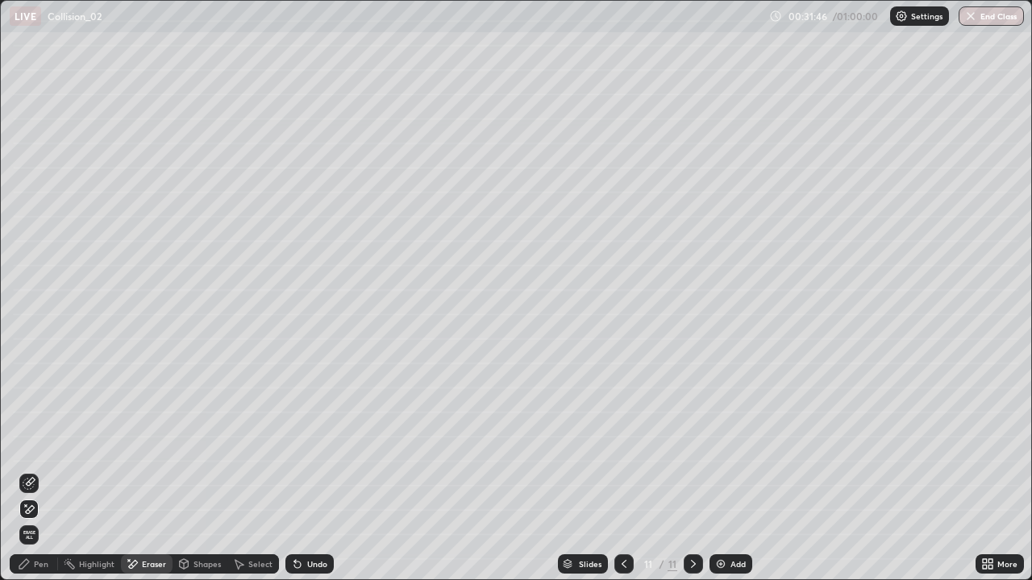
click at [48, 471] on div "Pen" at bounding box center [34, 564] width 48 height 19
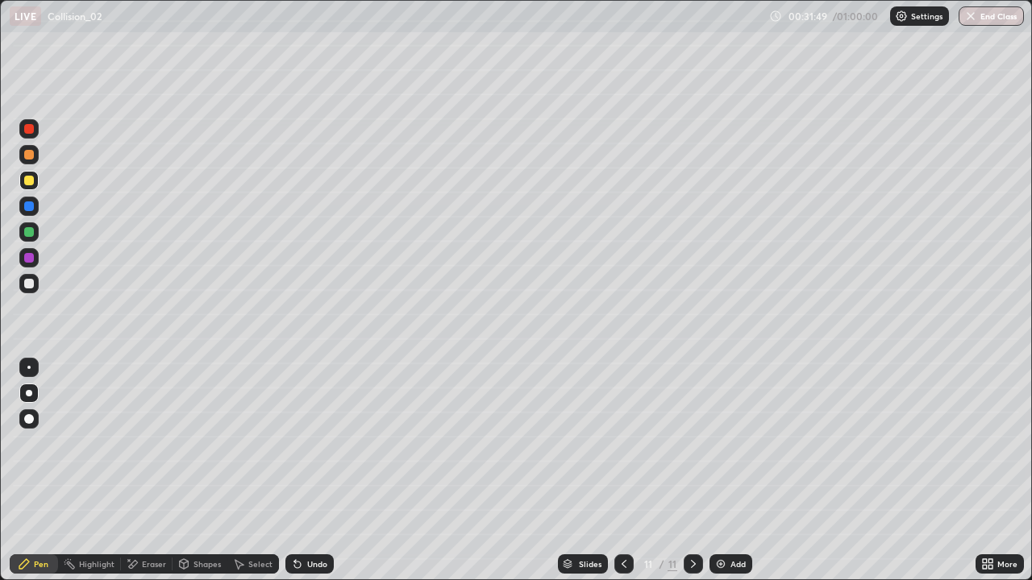
click at [310, 471] on div "Undo" at bounding box center [317, 564] width 20 height 8
click at [307, 471] on div "Undo" at bounding box center [317, 564] width 20 height 8
click at [314, 471] on div "Undo" at bounding box center [317, 564] width 20 height 8
click at [315, 471] on div "Undo" at bounding box center [317, 564] width 20 height 8
click at [314, 471] on div "Undo" at bounding box center [317, 564] width 20 height 8
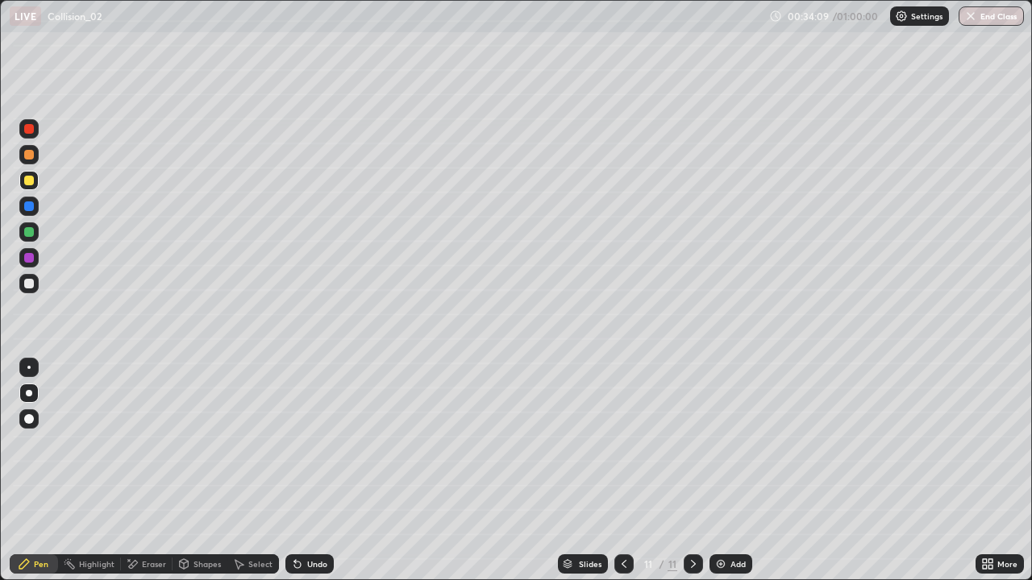
click at [317, 471] on div "Undo" at bounding box center [309, 564] width 48 height 19
click at [622, 471] on div at bounding box center [623, 564] width 19 height 19
click at [623, 471] on icon at bounding box center [624, 564] width 13 height 13
click at [692, 471] on icon at bounding box center [693, 564] width 13 height 13
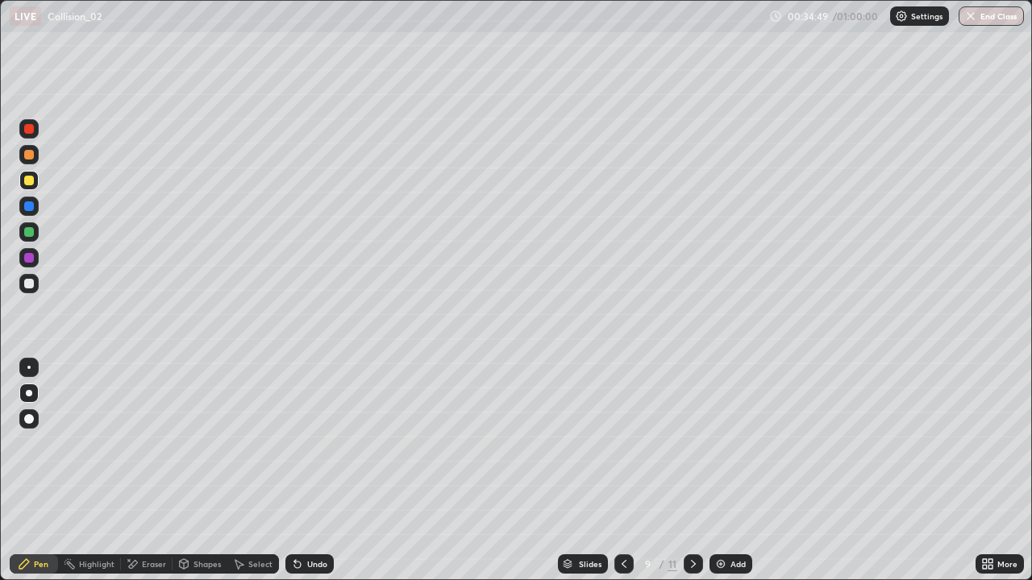
click at [692, 471] on icon at bounding box center [693, 564] width 13 height 13
click at [690, 471] on icon at bounding box center [693, 564] width 13 height 13
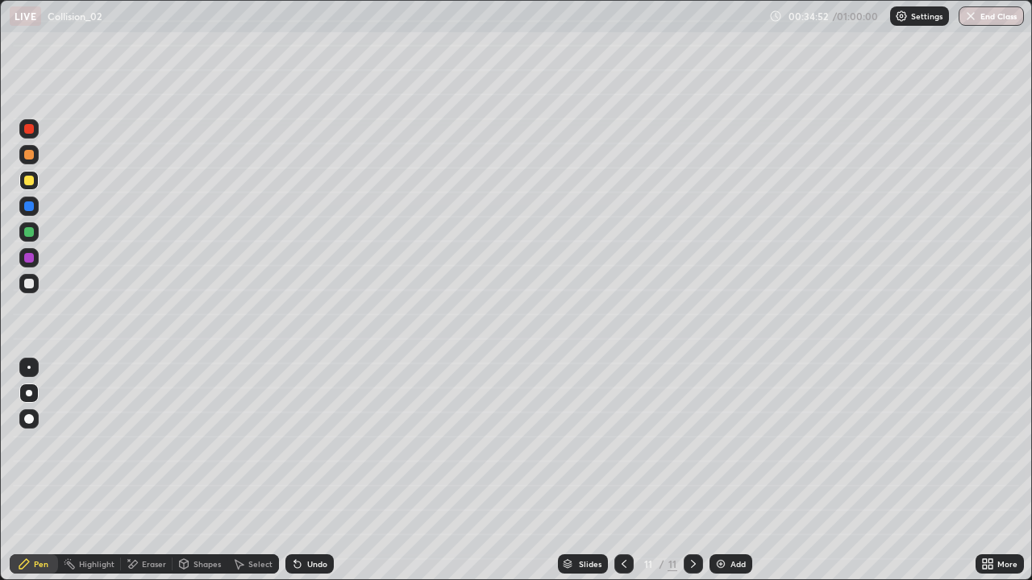
click at [692, 471] on icon at bounding box center [693, 564] width 13 height 13
click at [727, 471] on div "Add" at bounding box center [730, 564] width 43 height 19
click at [31, 288] on div at bounding box center [29, 284] width 10 height 10
click at [691, 471] on icon at bounding box center [693, 564] width 13 height 13
click at [692, 471] on icon at bounding box center [693, 564] width 13 height 13
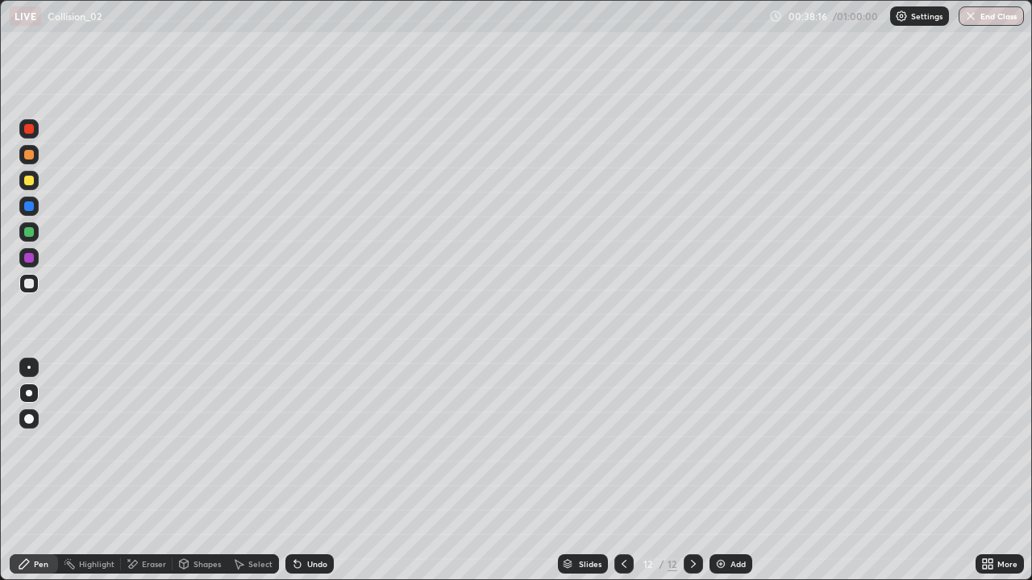
click at [691, 471] on icon at bounding box center [693, 564] width 5 height 8
click at [692, 471] on icon at bounding box center [693, 564] width 13 height 13
click at [689, 471] on icon at bounding box center [693, 564] width 13 height 13
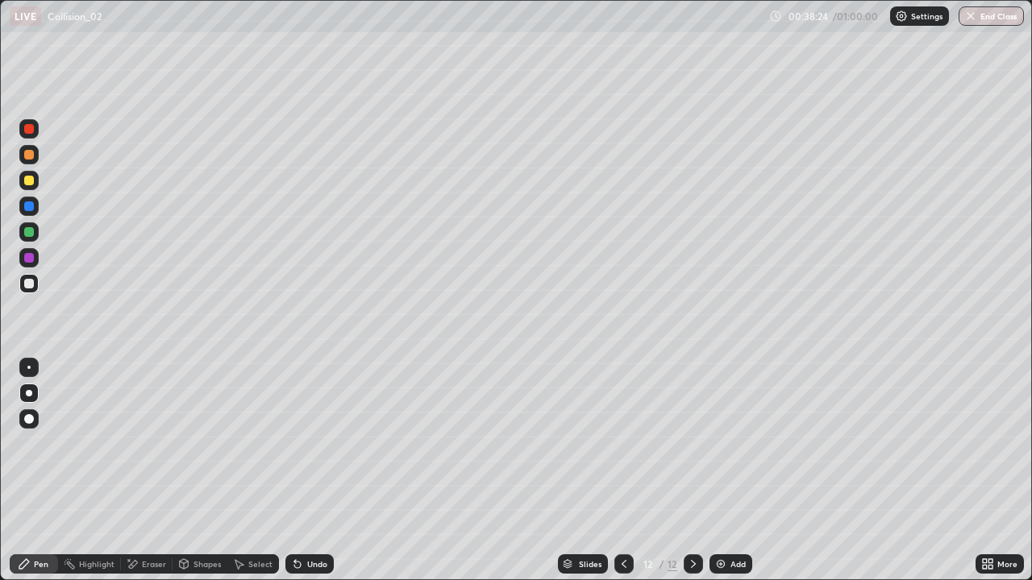
click at [723, 471] on img at bounding box center [720, 564] width 13 height 13
click at [254, 471] on div "Select" at bounding box center [260, 564] width 24 height 8
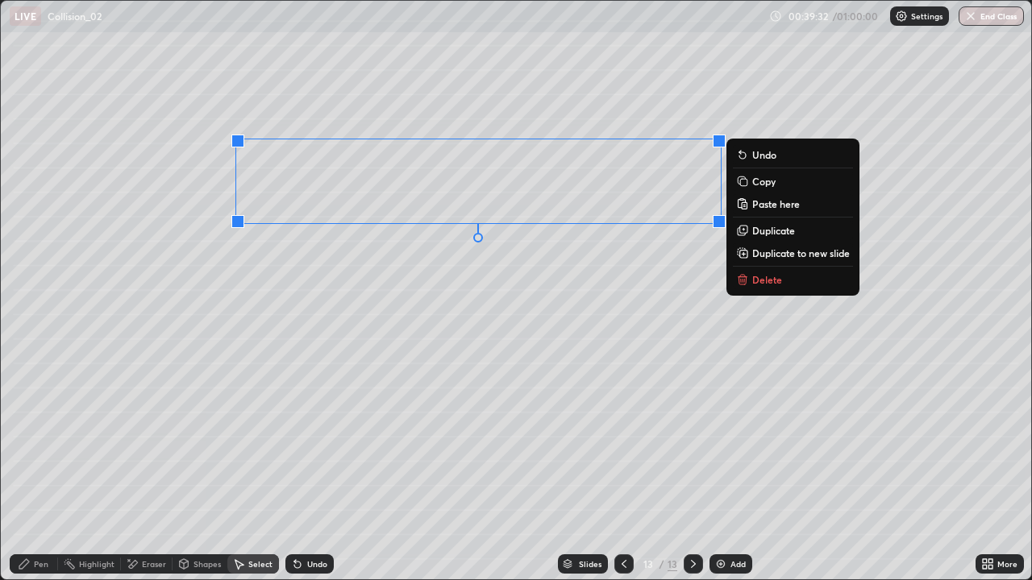
click at [767, 234] on p "Duplicate" at bounding box center [773, 230] width 43 height 13
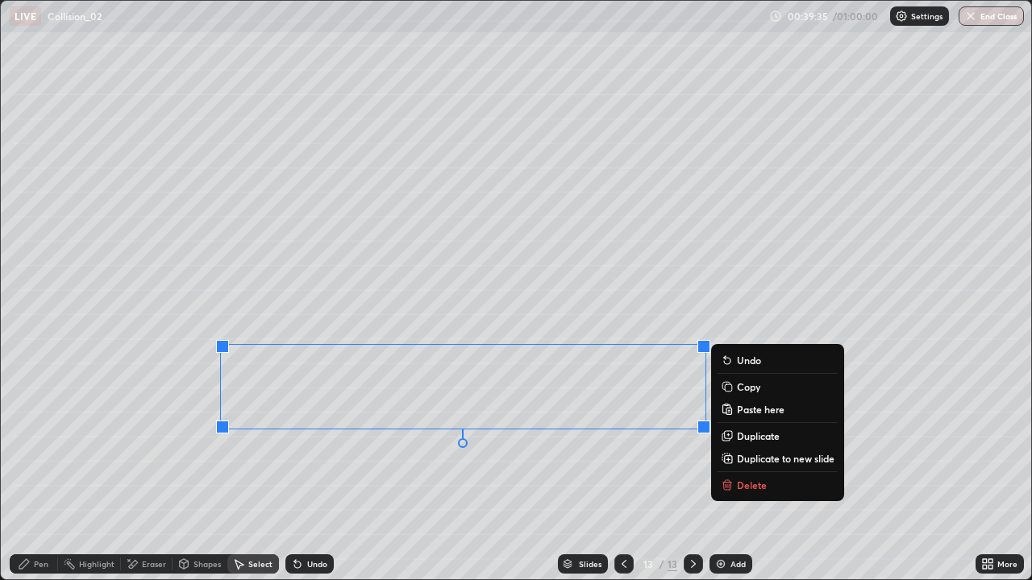
click at [39, 471] on div "Pen" at bounding box center [34, 564] width 48 height 19
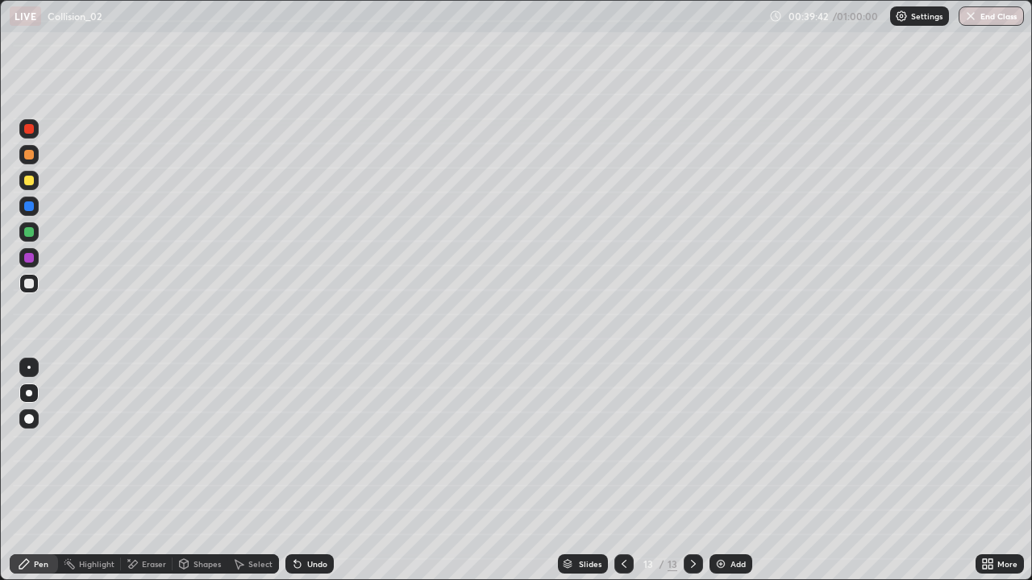
click at [37, 180] on div at bounding box center [28, 180] width 19 height 19
click at [1001, 471] on div "More" at bounding box center [1000, 564] width 48 height 19
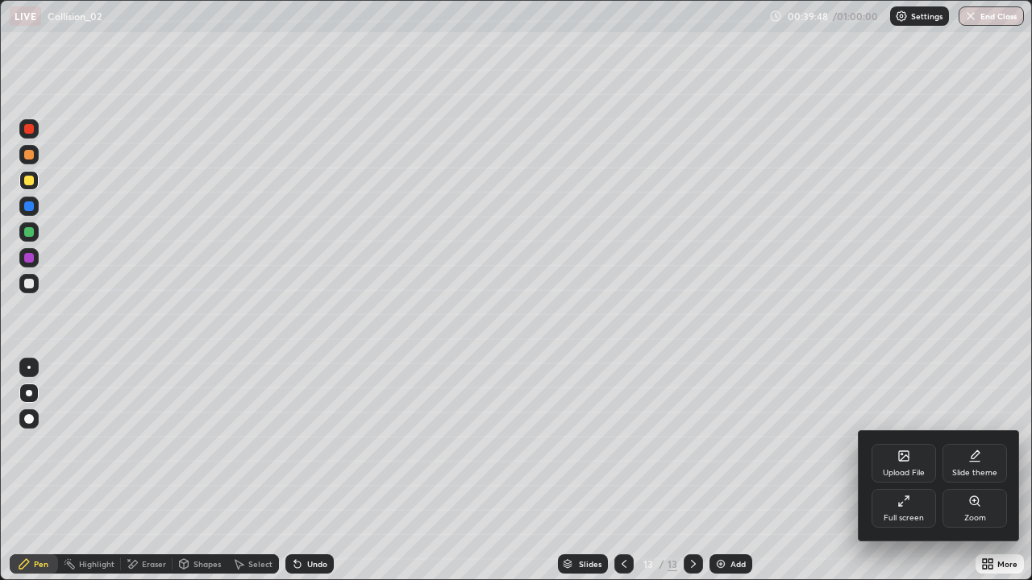
click at [916, 471] on div "Full screen" at bounding box center [904, 508] width 64 height 39
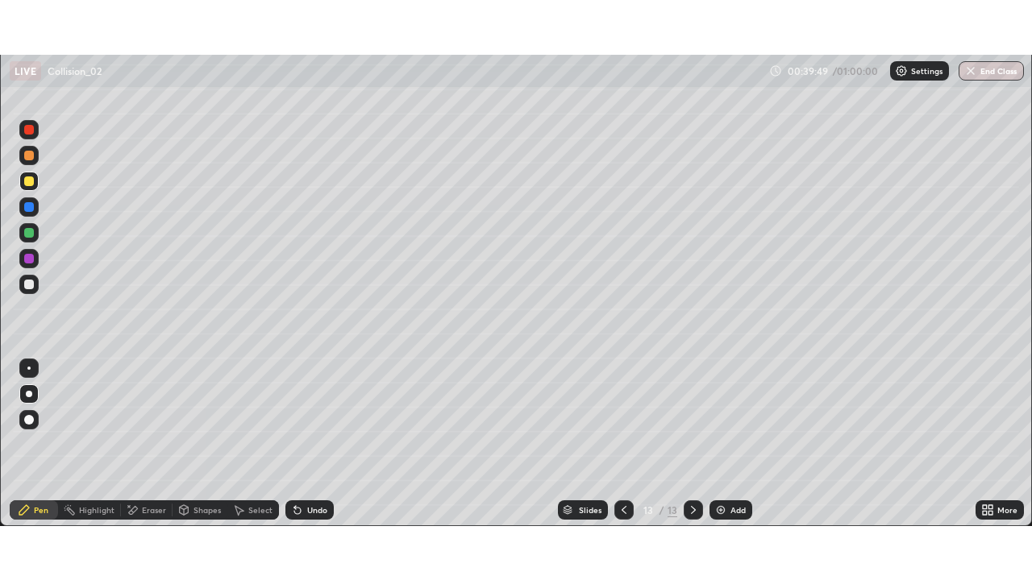
scroll to position [80152, 79592]
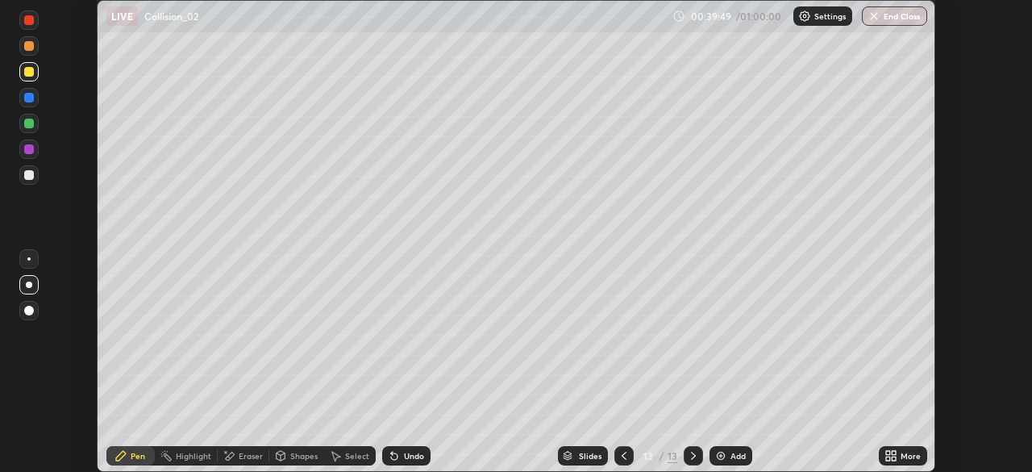
click at [911, 456] on div "More" at bounding box center [911, 455] width 20 height 8
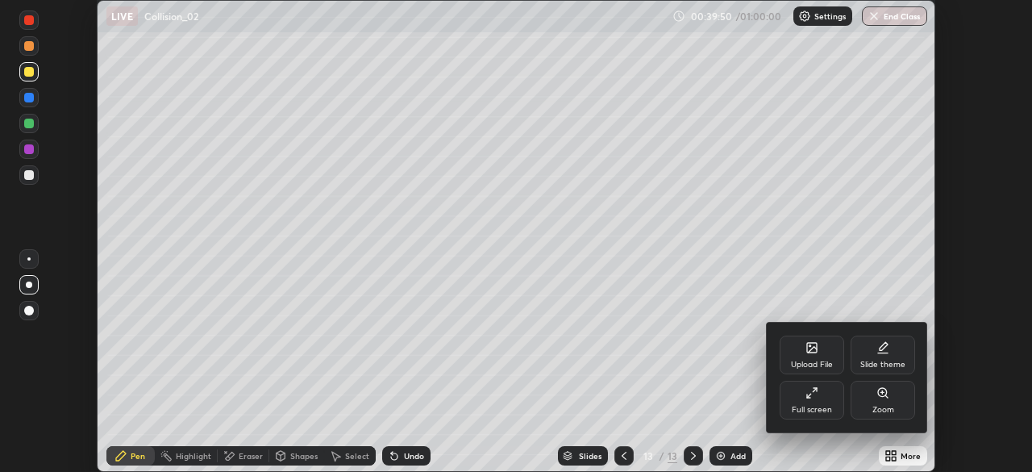
click at [825, 406] on div "Full screen" at bounding box center [812, 410] width 40 height 8
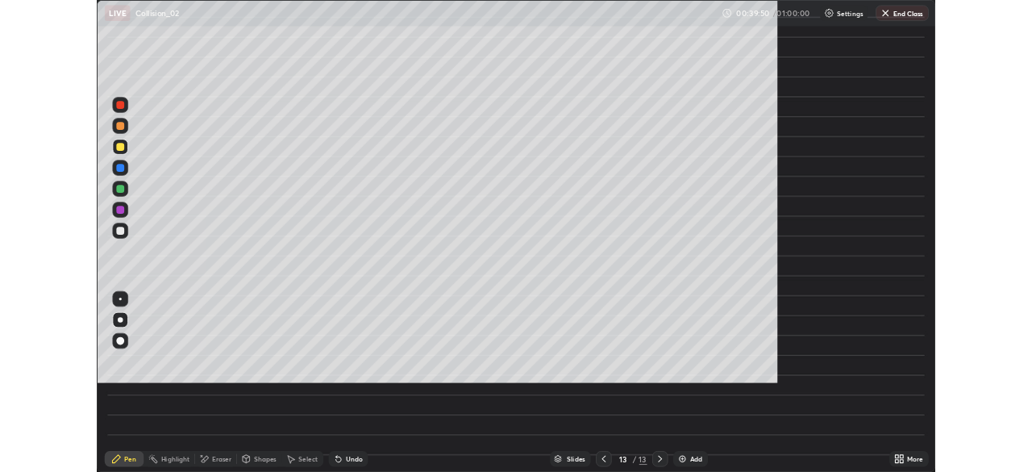
scroll to position [580, 1032]
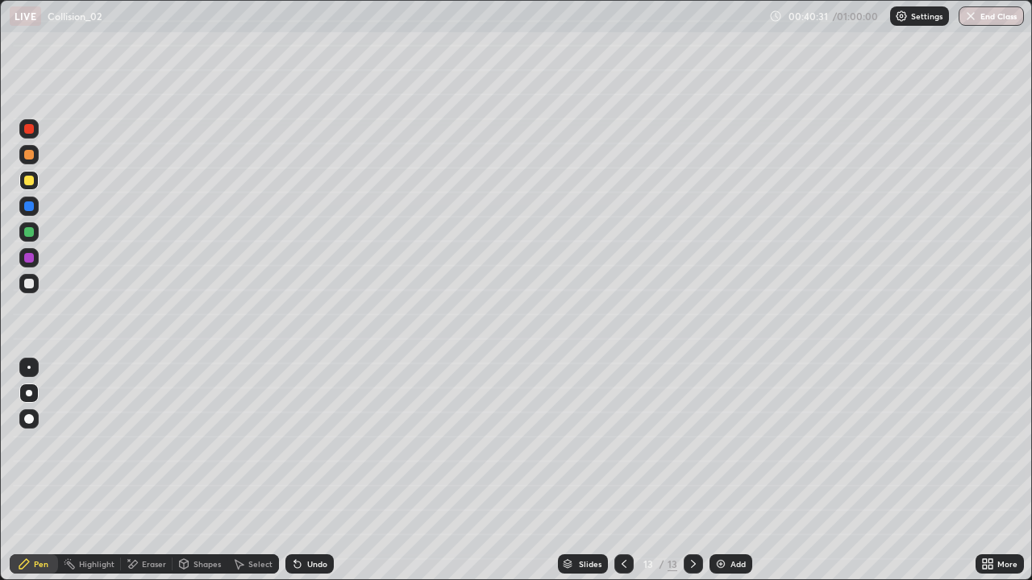
click at [314, 471] on div "Undo" at bounding box center [309, 564] width 48 height 19
click at [314, 471] on div "Undo" at bounding box center [317, 564] width 20 height 8
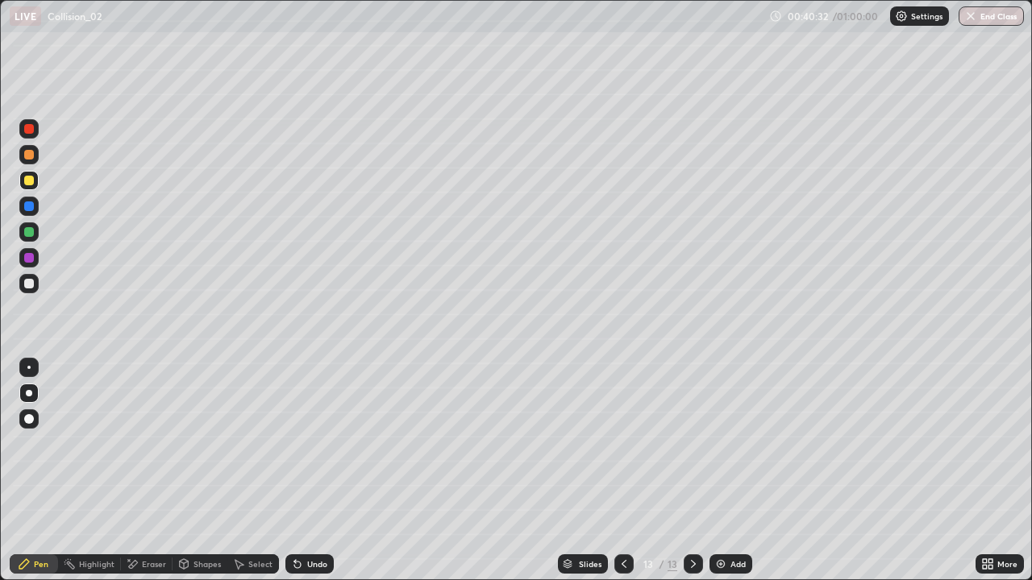
click at [313, 471] on div "Undo" at bounding box center [317, 564] width 20 height 8
click at [314, 471] on div "Undo" at bounding box center [317, 564] width 20 height 8
click at [848, 471] on div "Slides 13 / 13 Add" at bounding box center [655, 564] width 642 height 32
click at [724, 471] on img at bounding box center [720, 564] width 13 height 13
click at [622, 471] on icon at bounding box center [624, 564] width 5 height 8
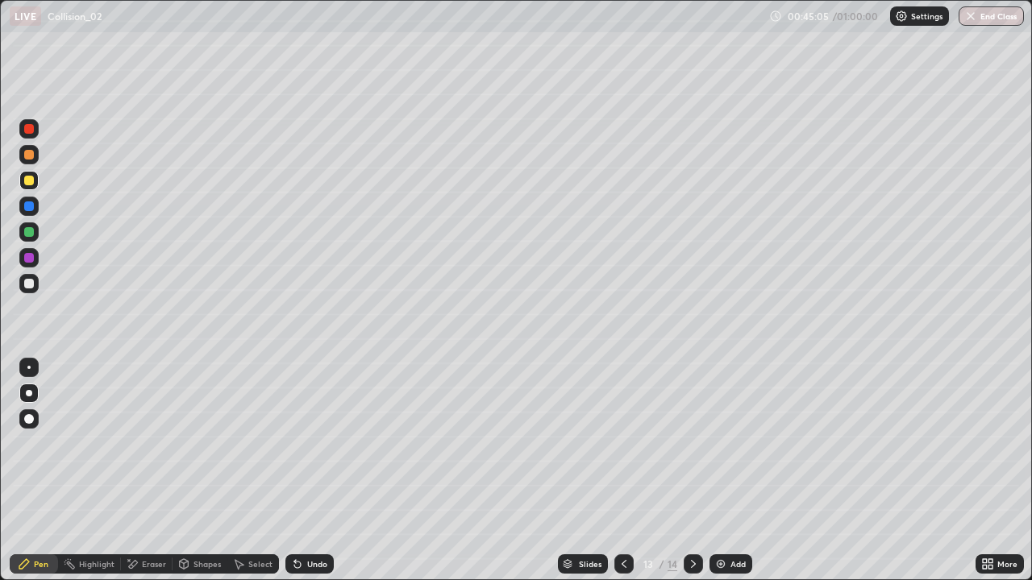
click at [622, 471] on icon at bounding box center [624, 564] width 13 height 13
click at [622, 471] on icon at bounding box center [624, 564] width 5 height 8
click at [621, 471] on icon at bounding box center [624, 564] width 13 height 13
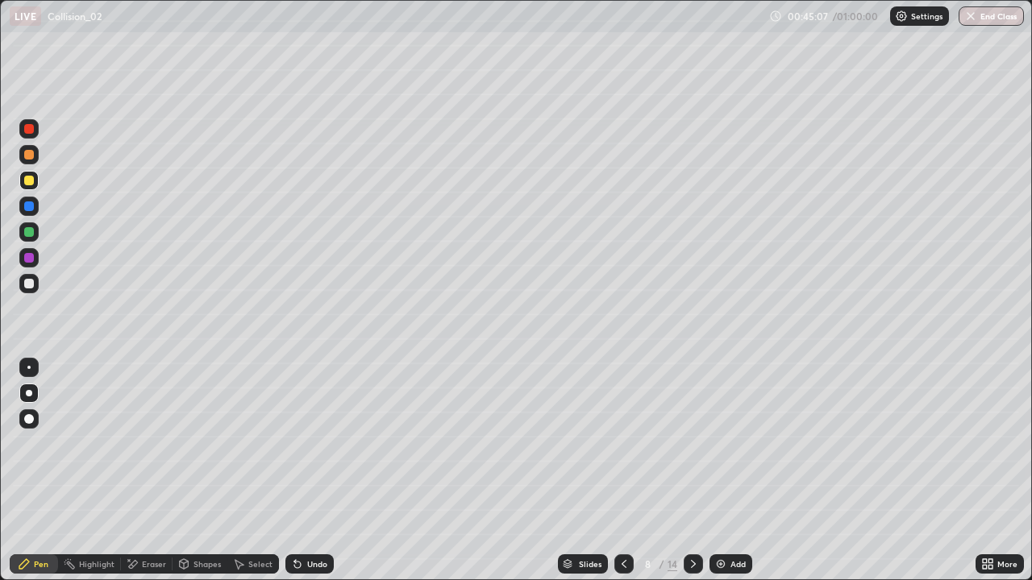
click at [616, 471] on div at bounding box center [623, 564] width 19 height 19
click at [623, 471] on div at bounding box center [623, 564] width 19 height 32
click at [624, 471] on icon at bounding box center [624, 564] width 13 height 13
click at [692, 471] on icon at bounding box center [693, 564] width 13 height 13
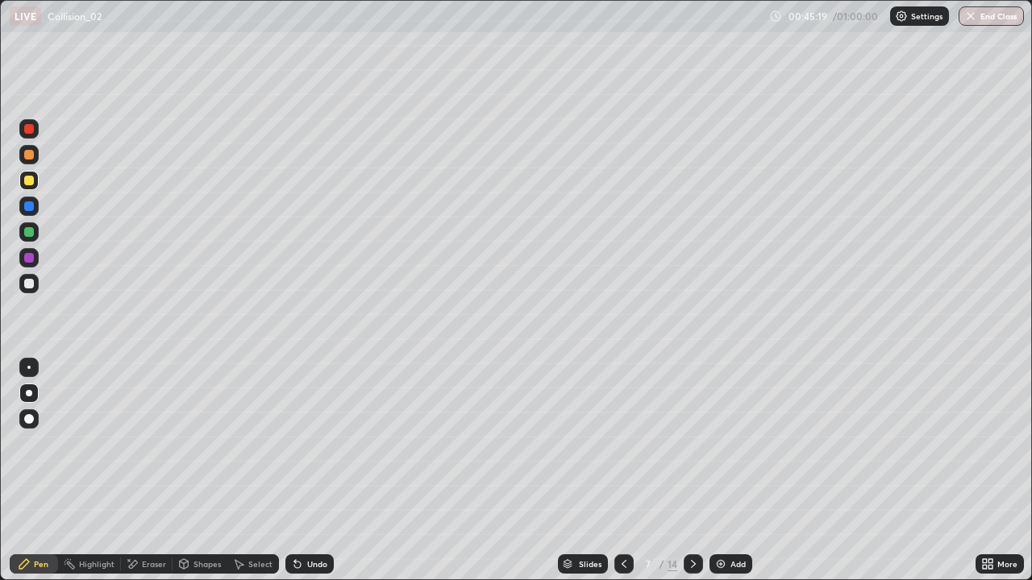
click at [697, 471] on div at bounding box center [693, 564] width 19 height 32
click at [698, 471] on div at bounding box center [693, 564] width 19 height 32
click at [692, 471] on icon at bounding box center [693, 564] width 13 height 13
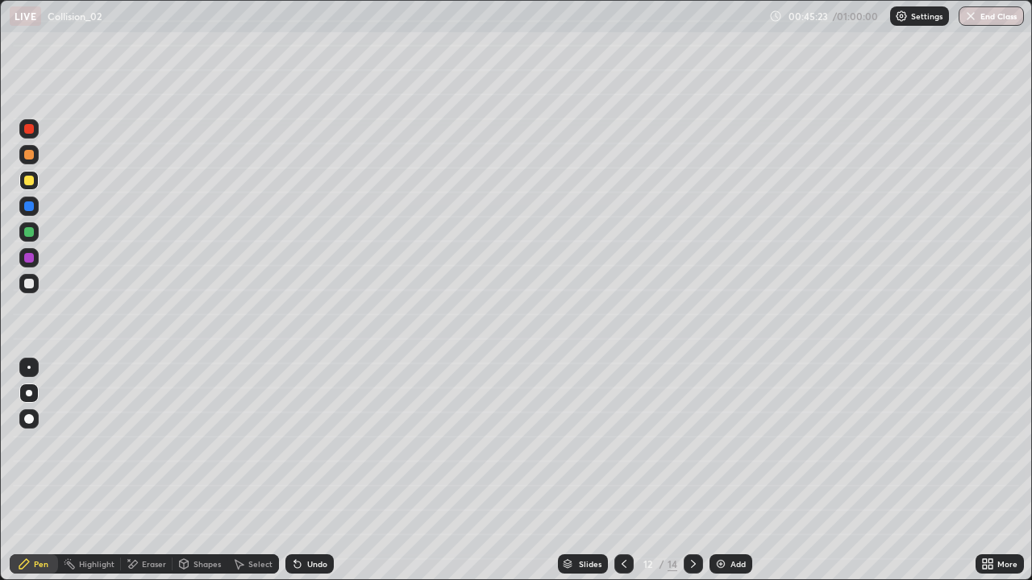
click at [692, 471] on icon at bounding box center [693, 564] width 13 height 13
click at [623, 471] on icon at bounding box center [624, 564] width 13 height 13
click at [622, 471] on icon at bounding box center [624, 564] width 13 height 13
click at [624, 471] on icon at bounding box center [624, 564] width 13 height 13
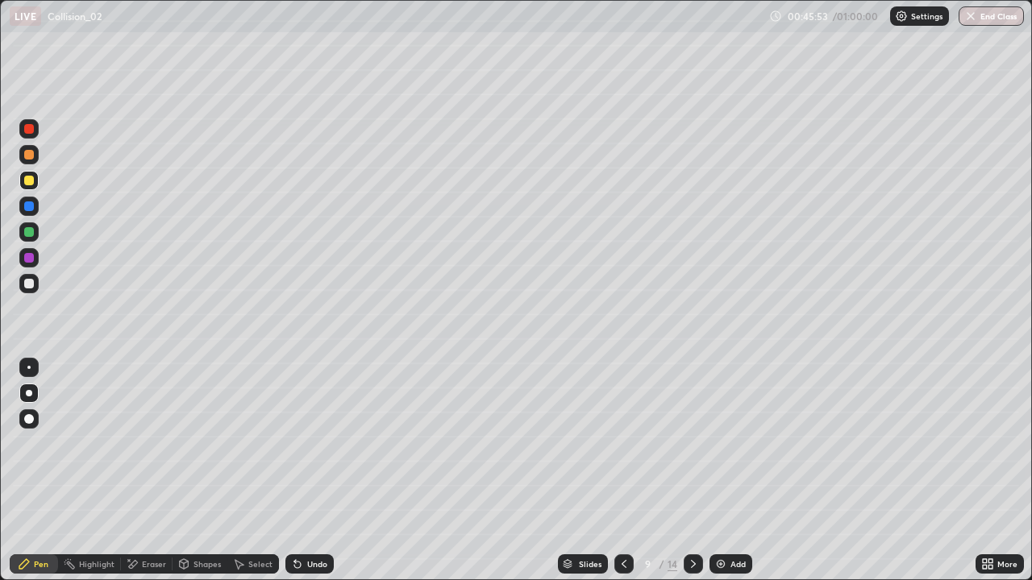
click at [622, 471] on icon at bounding box center [624, 564] width 13 height 13
click at [687, 471] on icon at bounding box center [693, 564] width 13 height 13
click at [684, 471] on div at bounding box center [693, 564] width 19 height 32
click at [684, 471] on div at bounding box center [693, 564] width 19 height 19
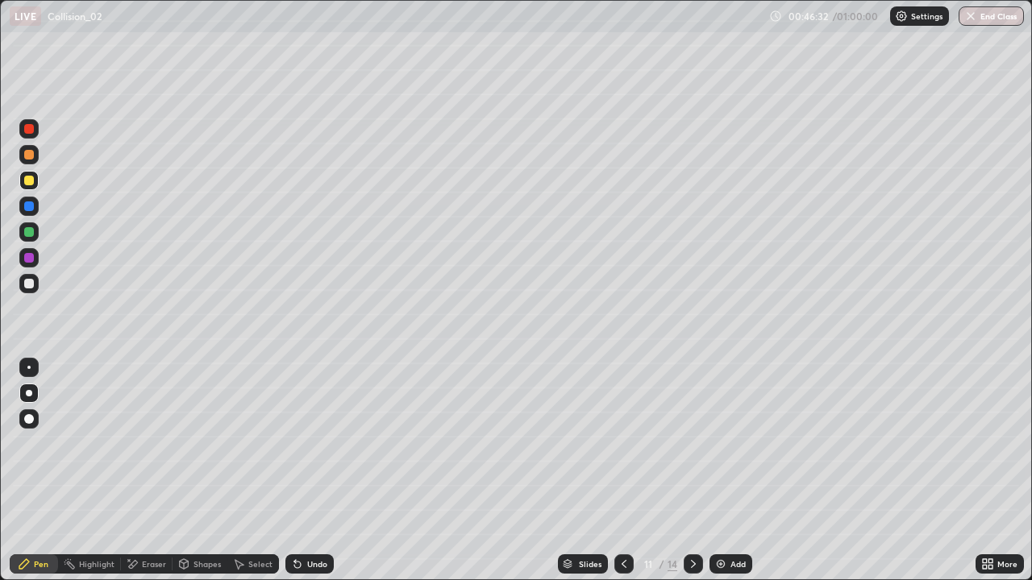
click at [692, 471] on icon at bounding box center [693, 564] width 13 height 13
click at [691, 471] on icon at bounding box center [693, 564] width 13 height 13
click at [692, 471] on icon at bounding box center [693, 564] width 13 height 13
click at [622, 471] on icon at bounding box center [624, 564] width 13 height 13
click at [304, 471] on div "Undo" at bounding box center [309, 564] width 48 height 19
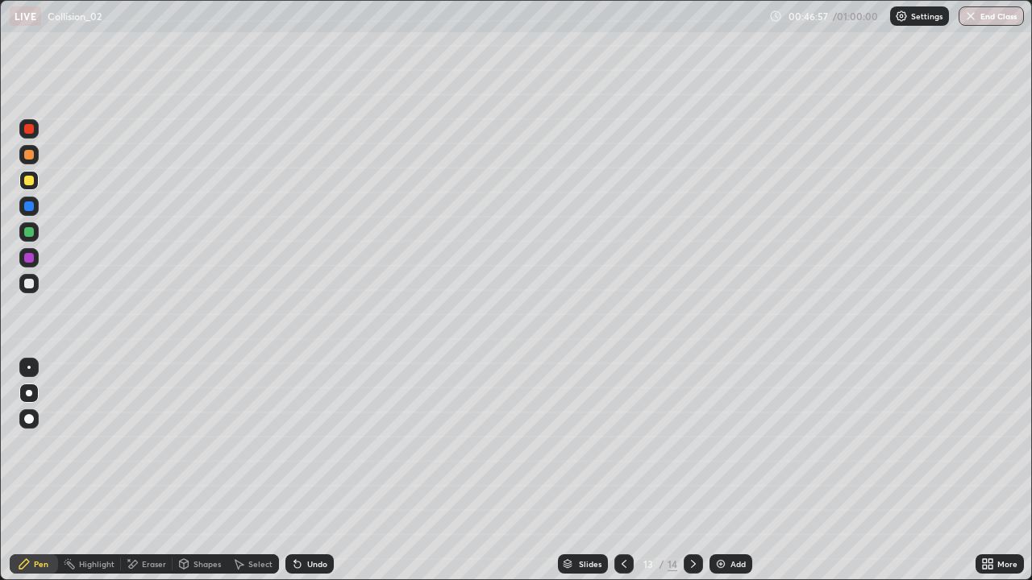
click at [302, 471] on div "Undo" at bounding box center [309, 564] width 48 height 19
click at [306, 471] on div "Undo" at bounding box center [309, 564] width 48 height 19
click at [307, 471] on div "Undo" at bounding box center [309, 564] width 48 height 19
click at [308, 471] on div "Undo" at bounding box center [309, 564] width 48 height 19
click at [307, 471] on div "Undo" at bounding box center [309, 564] width 48 height 19
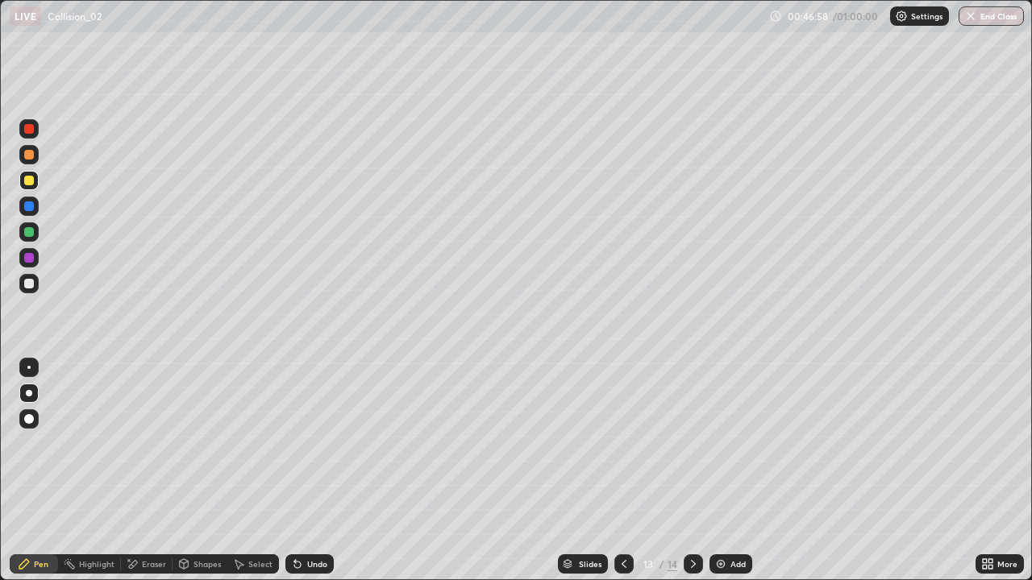
click at [307, 471] on div "Undo" at bounding box center [309, 564] width 48 height 19
click at [624, 471] on icon at bounding box center [624, 564] width 5 height 8
click at [691, 471] on icon at bounding box center [693, 564] width 13 height 13
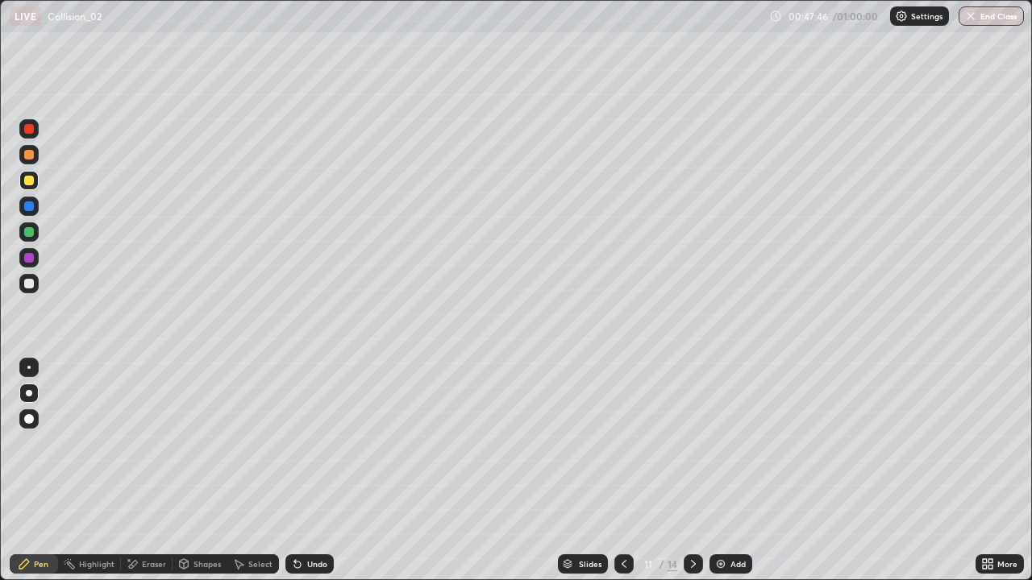
click at [624, 471] on div at bounding box center [623, 564] width 19 height 19
click at [623, 471] on icon at bounding box center [624, 564] width 13 height 13
click at [622, 471] on div at bounding box center [623, 564] width 19 height 32
click at [692, 471] on icon at bounding box center [693, 564] width 13 height 13
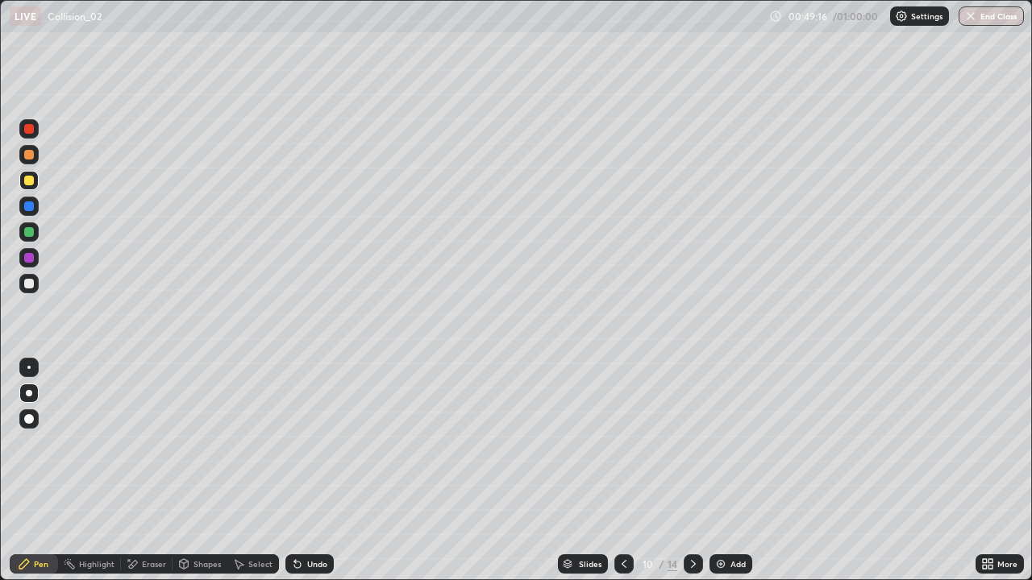
click at [690, 471] on icon at bounding box center [693, 564] width 13 height 13
click at [691, 471] on icon at bounding box center [693, 564] width 13 height 13
click at [622, 471] on div at bounding box center [623, 564] width 19 height 19
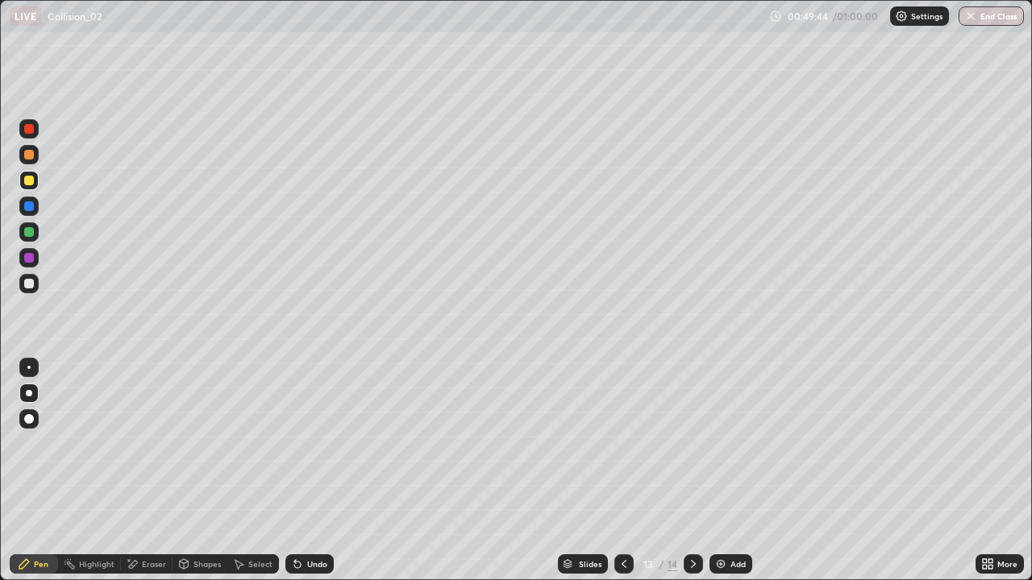
click at [625, 471] on div at bounding box center [623, 564] width 19 height 19
click at [622, 471] on icon at bounding box center [624, 564] width 13 height 13
click at [629, 471] on div at bounding box center [623, 564] width 19 height 19
click at [622, 471] on icon at bounding box center [624, 564] width 13 height 13
click at [629, 471] on div at bounding box center [623, 564] width 19 height 19
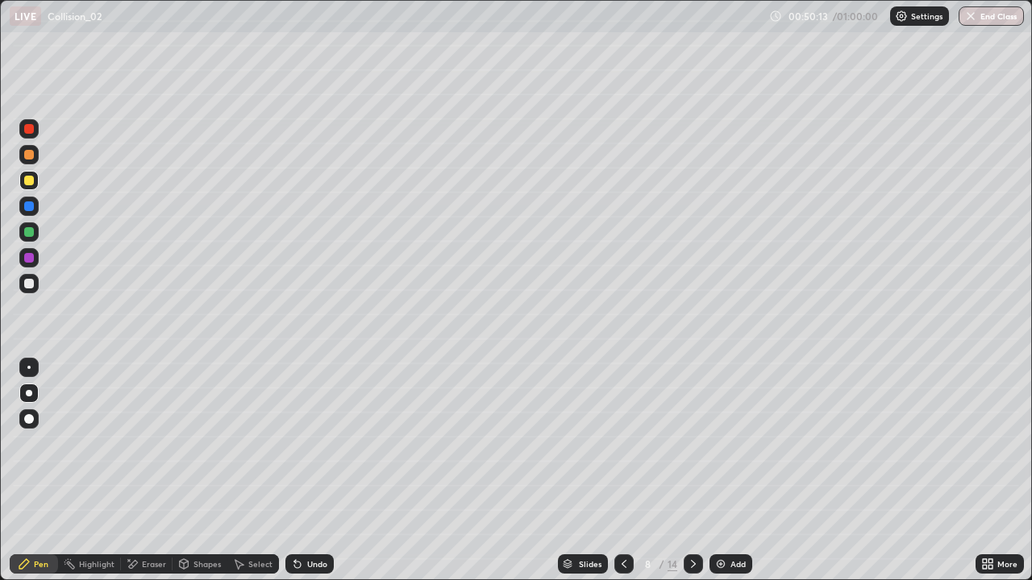
click at [622, 471] on icon at bounding box center [624, 564] width 13 height 13
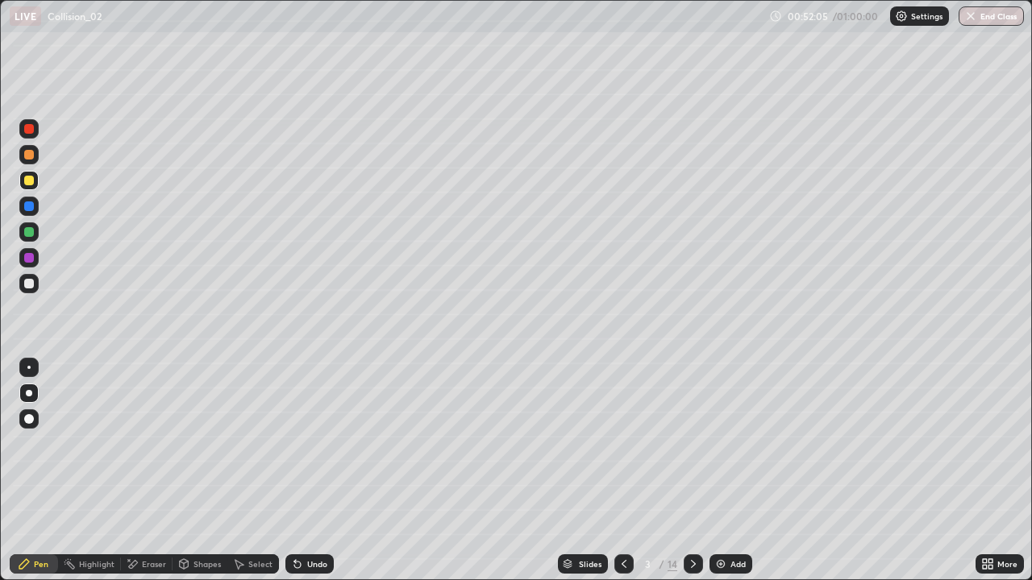
click at [693, 471] on icon at bounding box center [693, 564] width 5 height 8
click at [691, 471] on icon at bounding box center [693, 564] width 13 height 13
click at [692, 471] on icon at bounding box center [693, 564] width 13 height 13
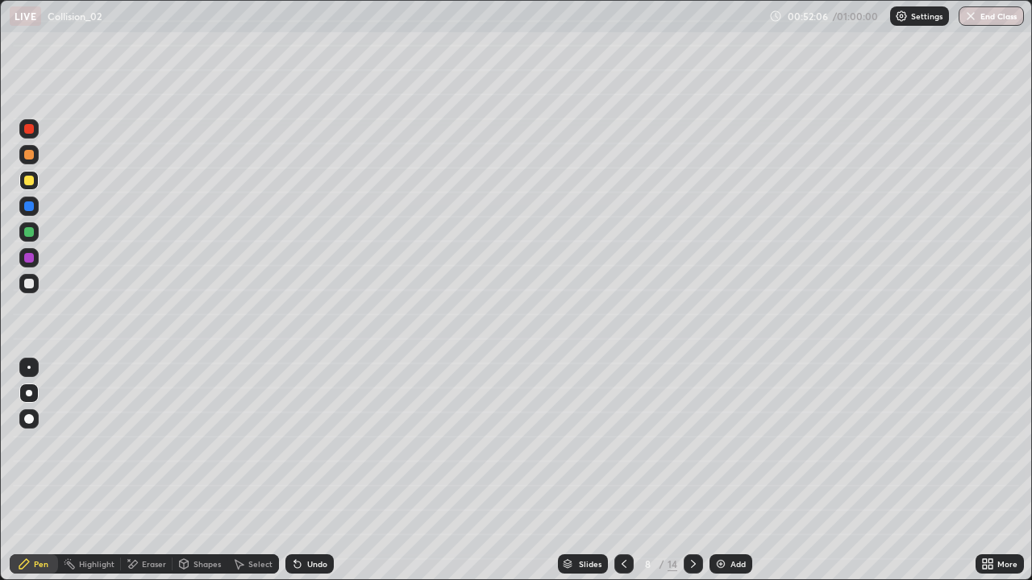
click at [693, 471] on icon at bounding box center [693, 564] width 13 height 13
click at [692, 471] on icon at bounding box center [693, 564] width 13 height 13
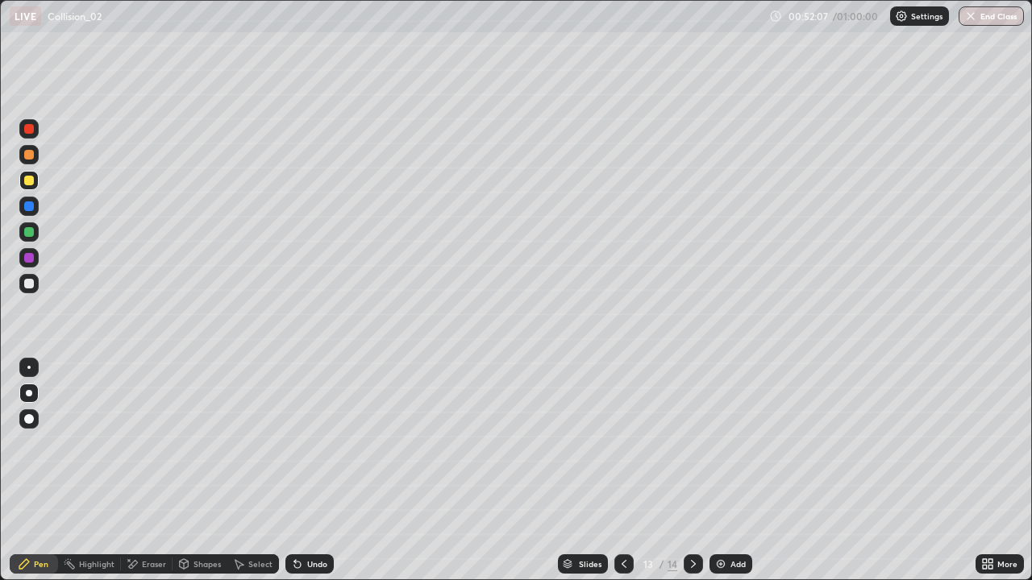
click at [692, 471] on icon at bounding box center [693, 564] width 13 height 13
click at [722, 471] on img at bounding box center [720, 564] width 13 height 13
click at [304, 471] on div "Undo" at bounding box center [309, 564] width 48 height 19
click at [302, 471] on div "Undo" at bounding box center [309, 564] width 48 height 19
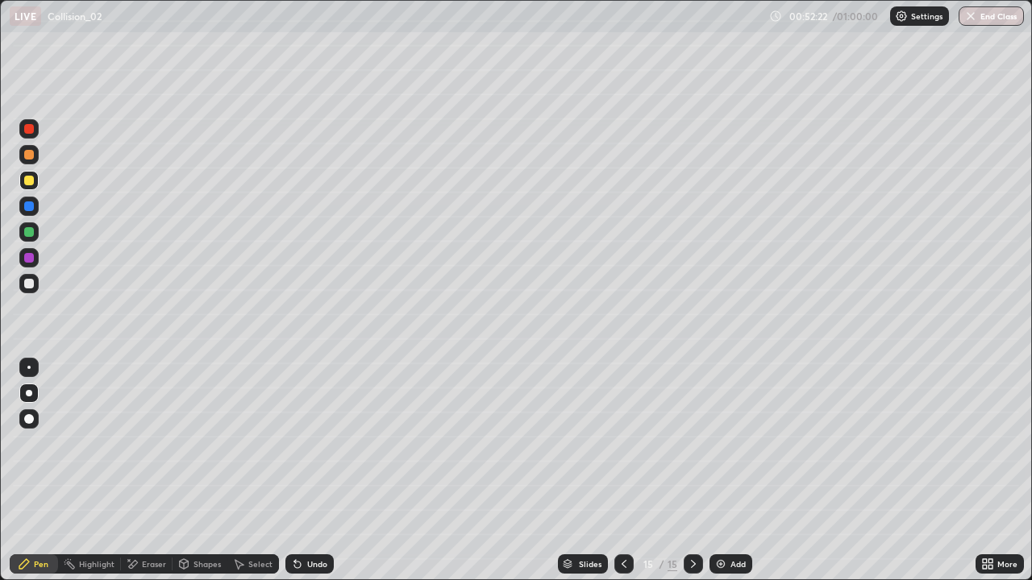
click at [300, 471] on icon at bounding box center [297, 564] width 13 height 13
click at [301, 471] on icon at bounding box center [297, 564] width 13 height 13
click at [305, 471] on div "Undo" at bounding box center [309, 564] width 48 height 19
click at [257, 471] on div "Select" at bounding box center [260, 564] width 24 height 8
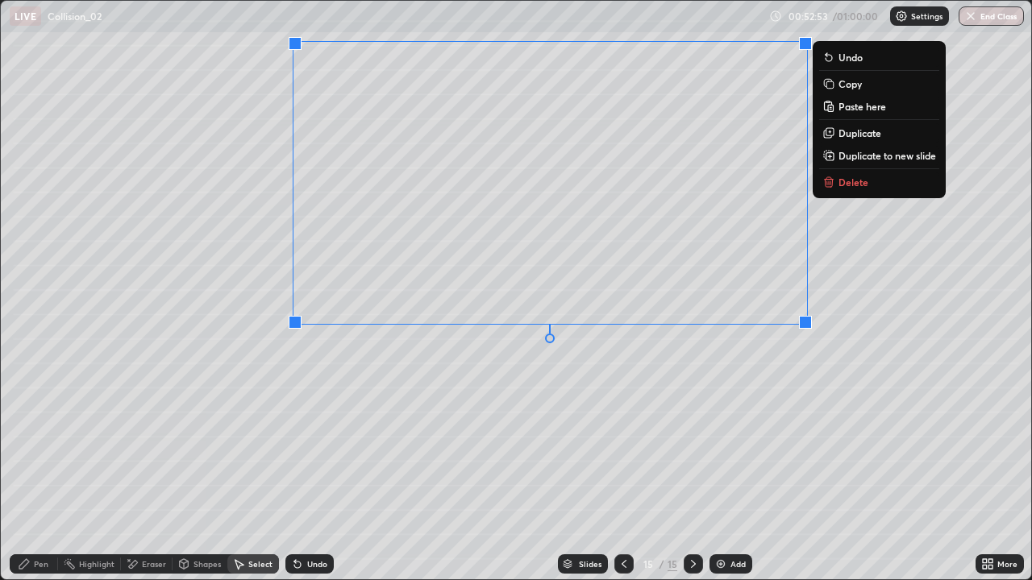
click at [840, 188] on p "Delete" at bounding box center [853, 182] width 30 height 13
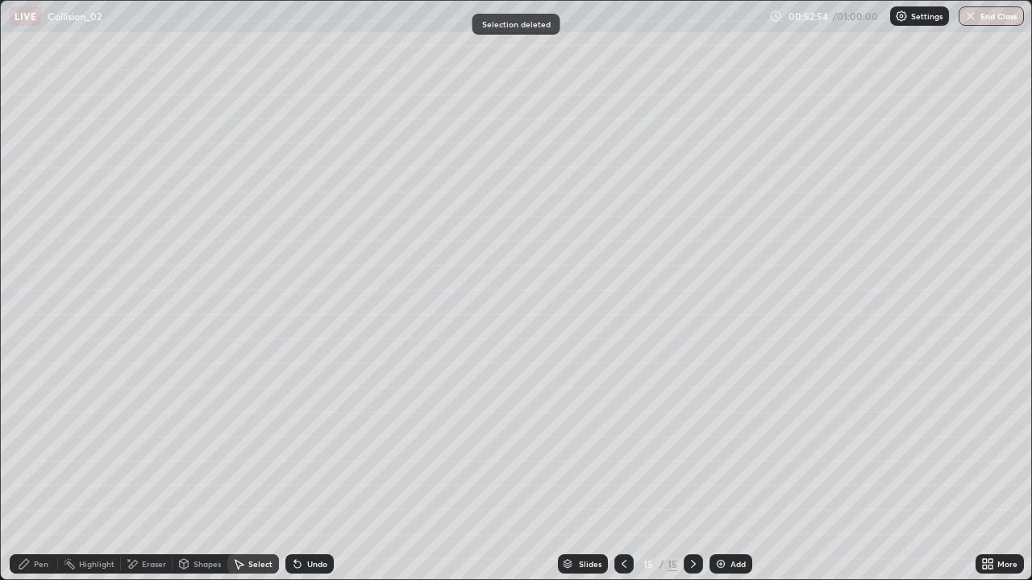
click at [36, 471] on div "Pen" at bounding box center [41, 564] width 15 height 8
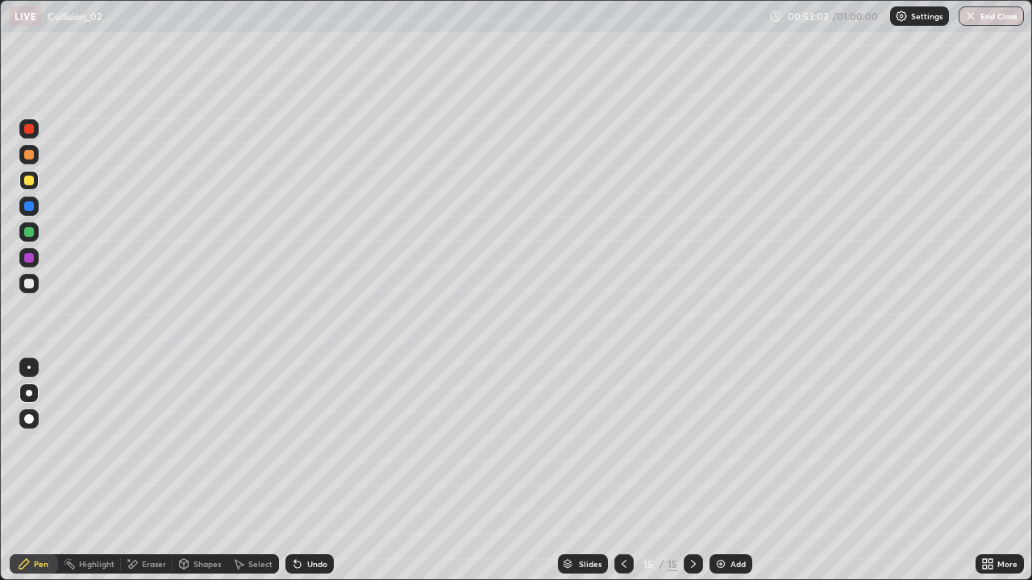
click at [303, 471] on div "Undo" at bounding box center [309, 564] width 48 height 19
click at [310, 471] on div "Undo" at bounding box center [317, 564] width 20 height 8
click at [308, 471] on div "Undo" at bounding box center [317, 564] width 20 height 8
click at [152, 471] on div "Eraser" at bounding box center [154, 564] width 24 height 8
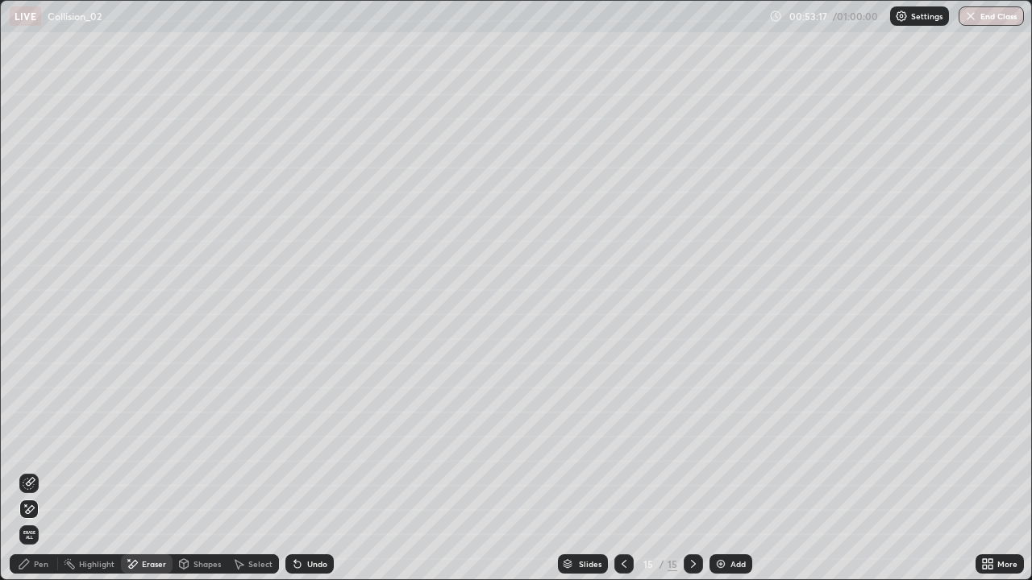
click at [32, 471] on icon at bounding box center [29, 483] width 13 height 13
click at [52, 471] on div "Pen" at bounding box center [34, 564] width 48 height 19
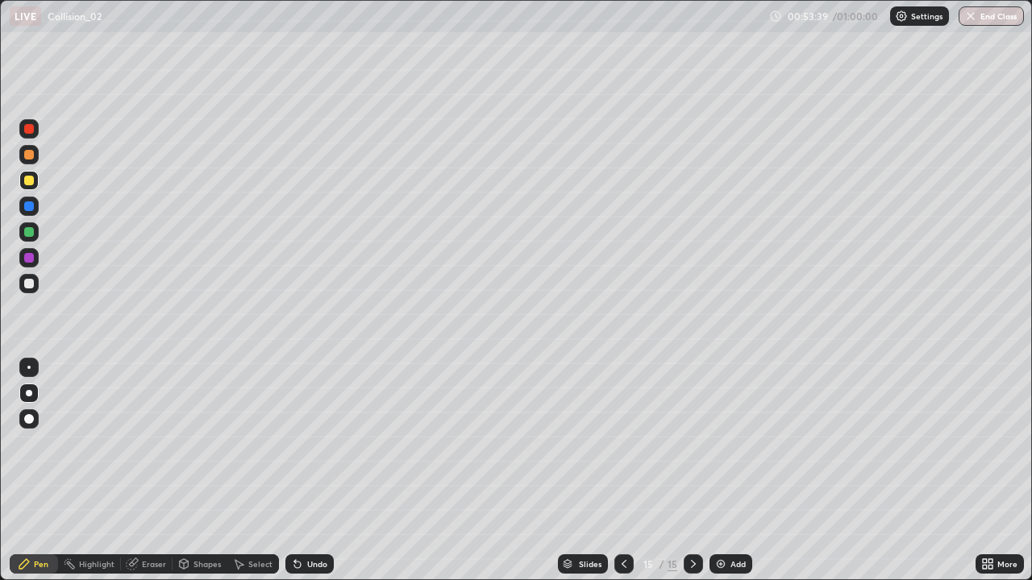
click at [35, 228] on div at bounding box center [28, 232] width 19 height 19
click at [258, 471] on div "Select" at bounding box center [260, 564] width 24 height 8
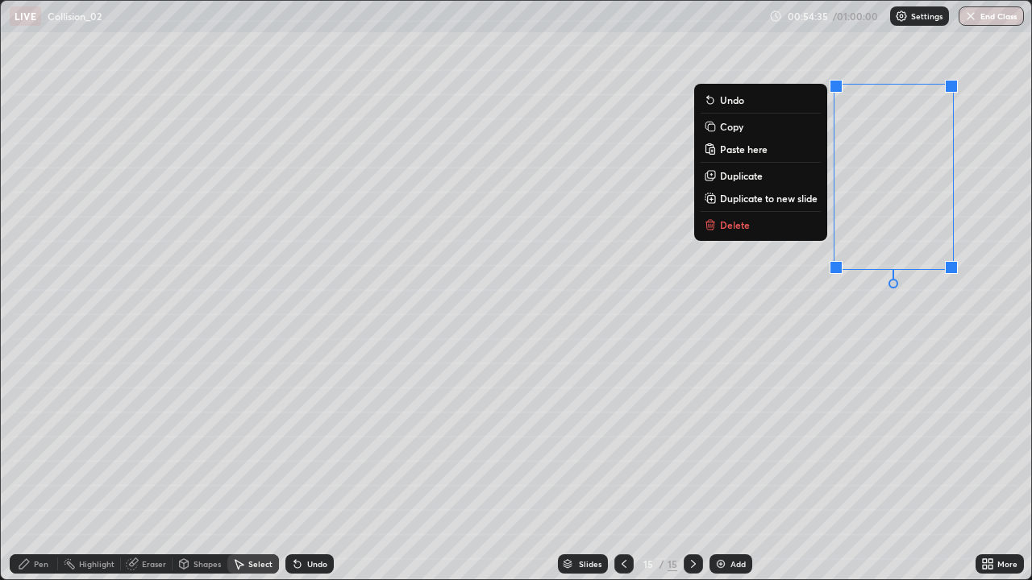
click at [755, 226] on button "Delete" at bounding box center [761, 224] width 120 height 19
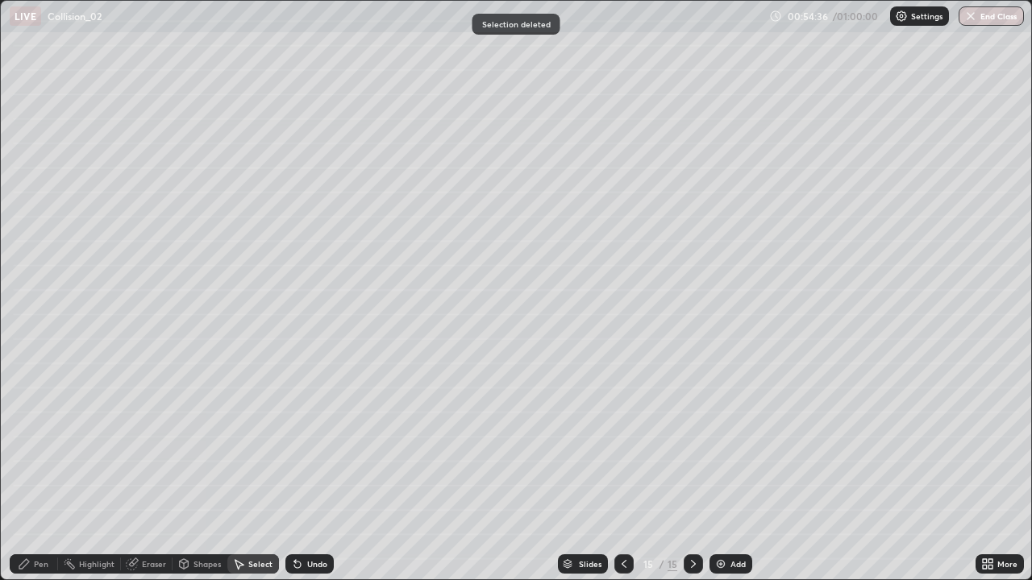
click at [40, 471] on div "Pen" at bounding box center [41, 564] width 15 height 8
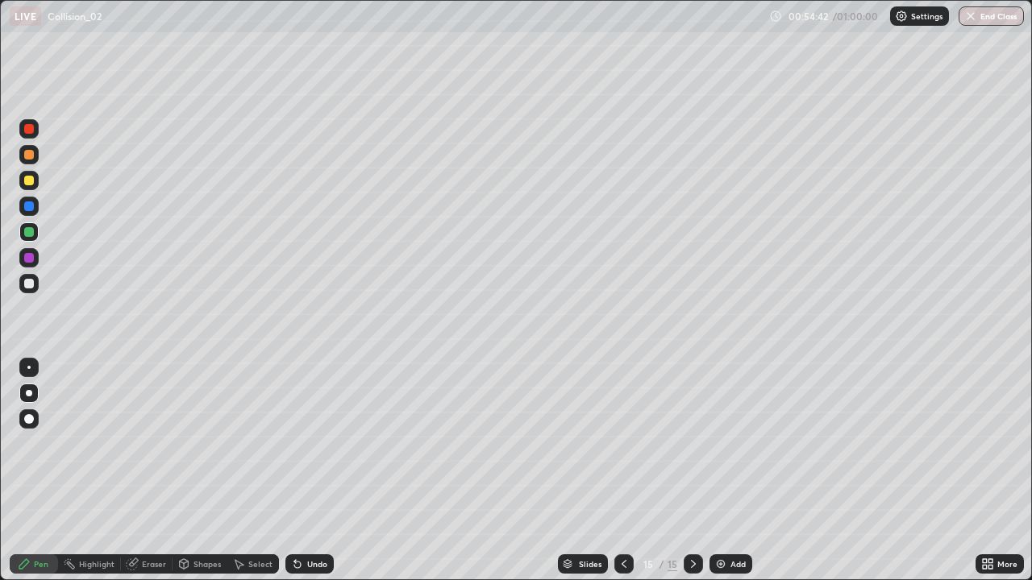
click at [306, 471] on div "Undo" at bounding box center [309, 564] width 48 height 19
click at [248, 471] on div "Select" at bounding box center [260, 564] width 24 height 8
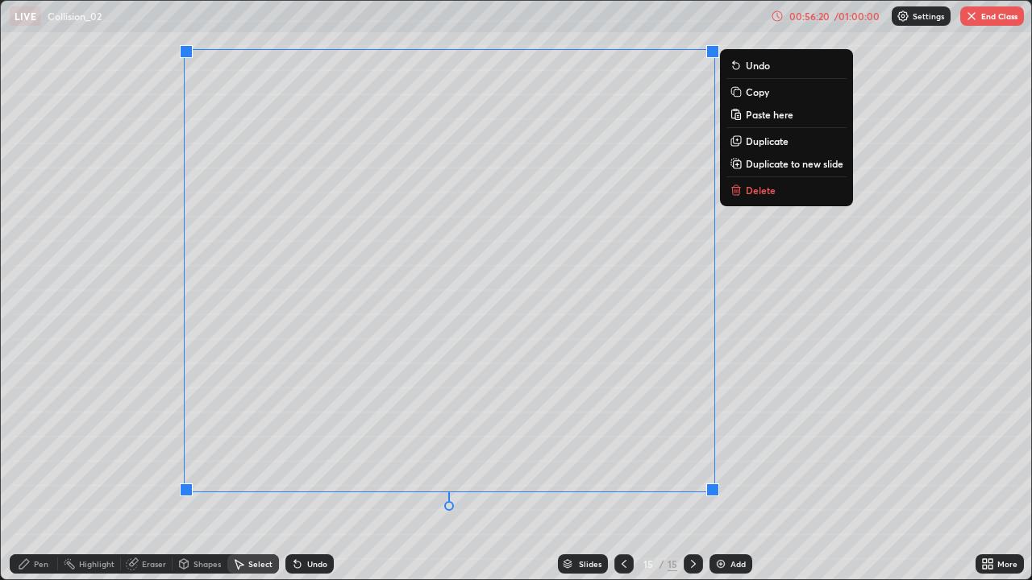
click at [767, 164] on p "Duplicate to new slide" at bounding box center [795, 163] width 98 height 13
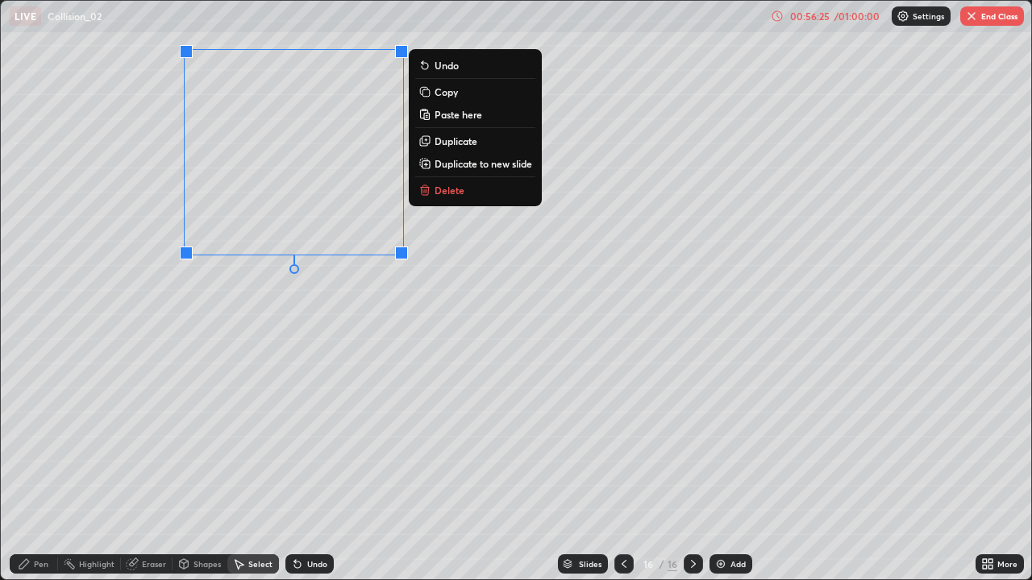
click at [48, 471] on div "Pen" at bounding box center [41, 564] width 15 height 8
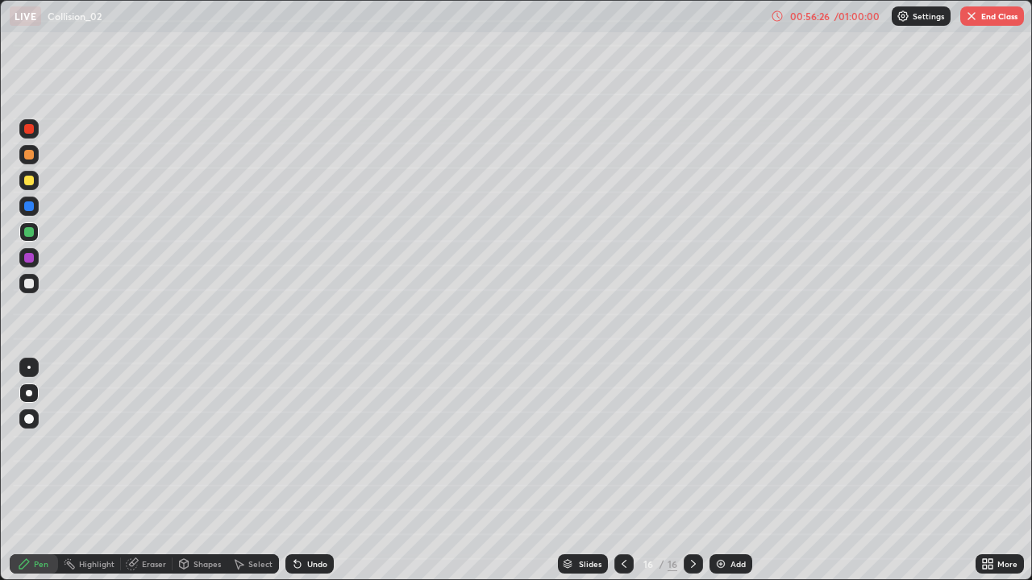
click at [31, 181] on div at bounding box center [29, 181] width 10 height 10
click at [1001, 471] on div "More" at bounding box center [1007, 564] width 20 height 8
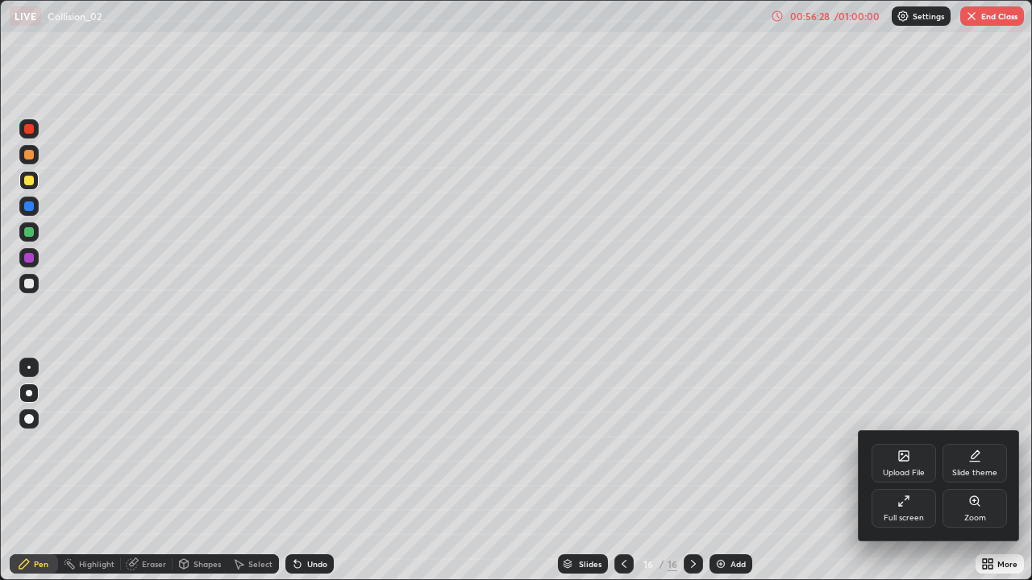
click at [908, 471] on div "Full screen" at bounding box center [904, 508] width 64 height 39
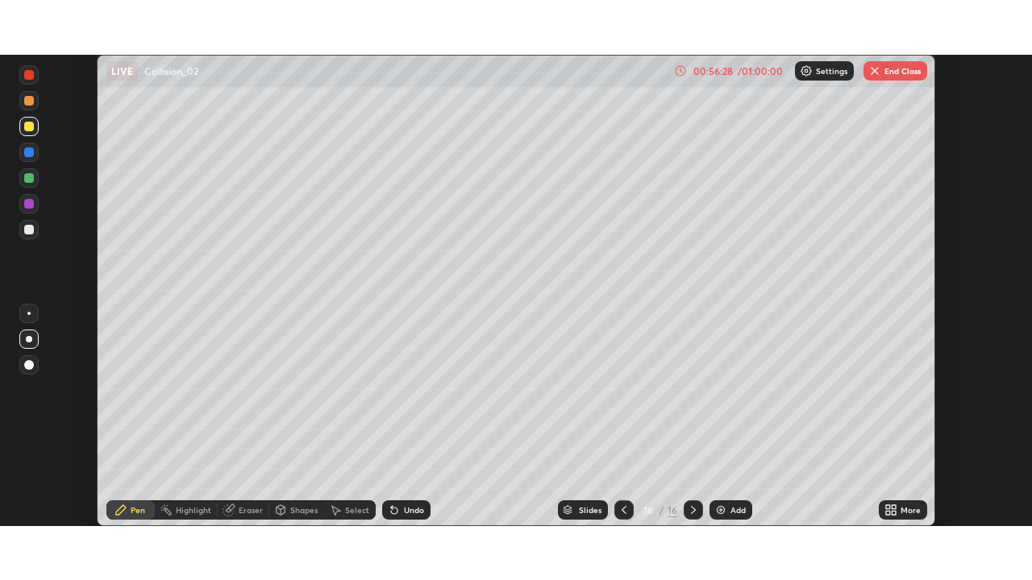
scroll to position [80152, 79592]
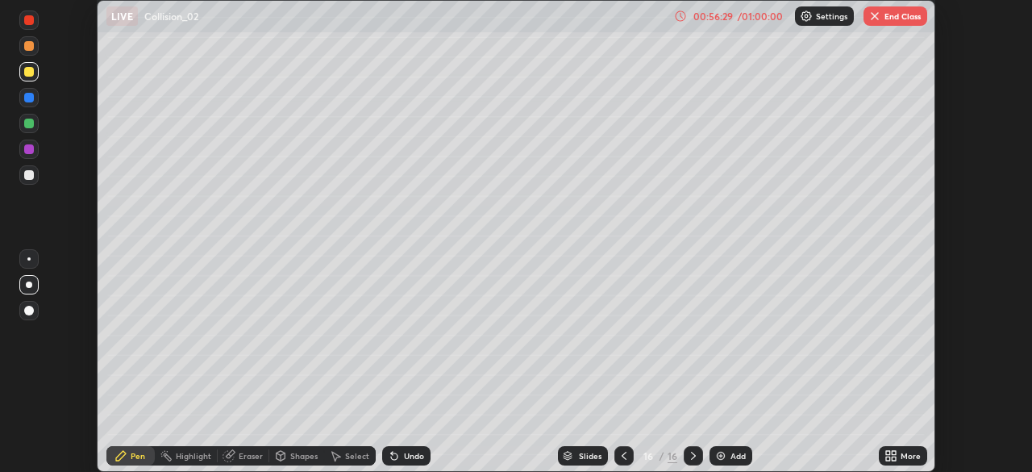
click at [916, 456] on div "More" at bounding box center [911, 455] width 20 height 8
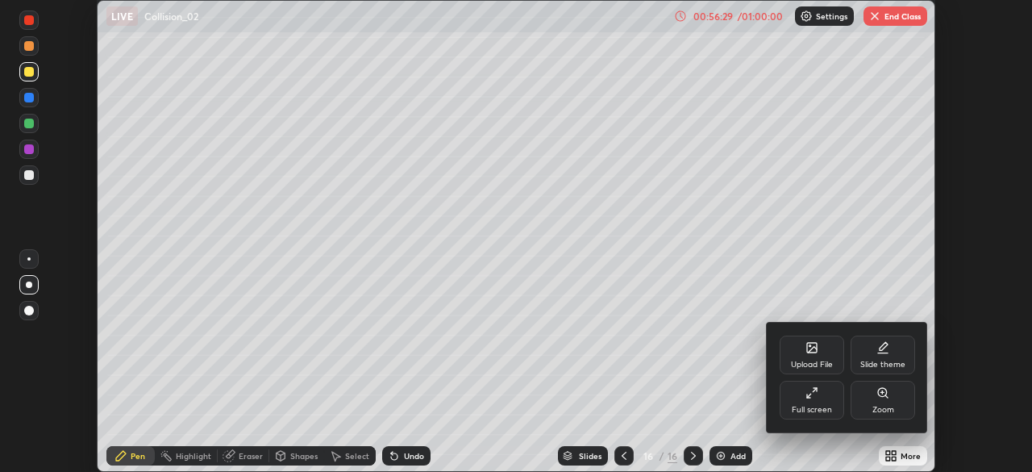
click at [820, 406] on div "Full screen" at bounding box center [812, 410] width 40 height 8
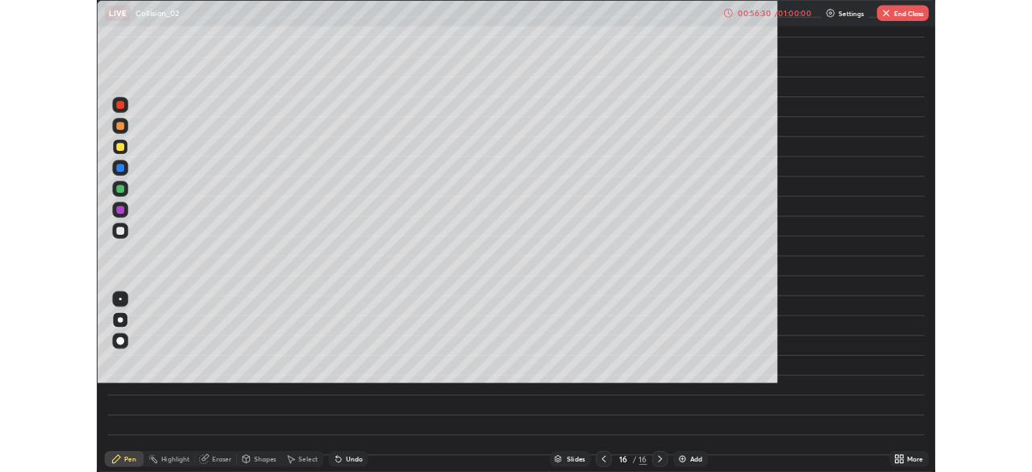
scroll to position [580, 1032]
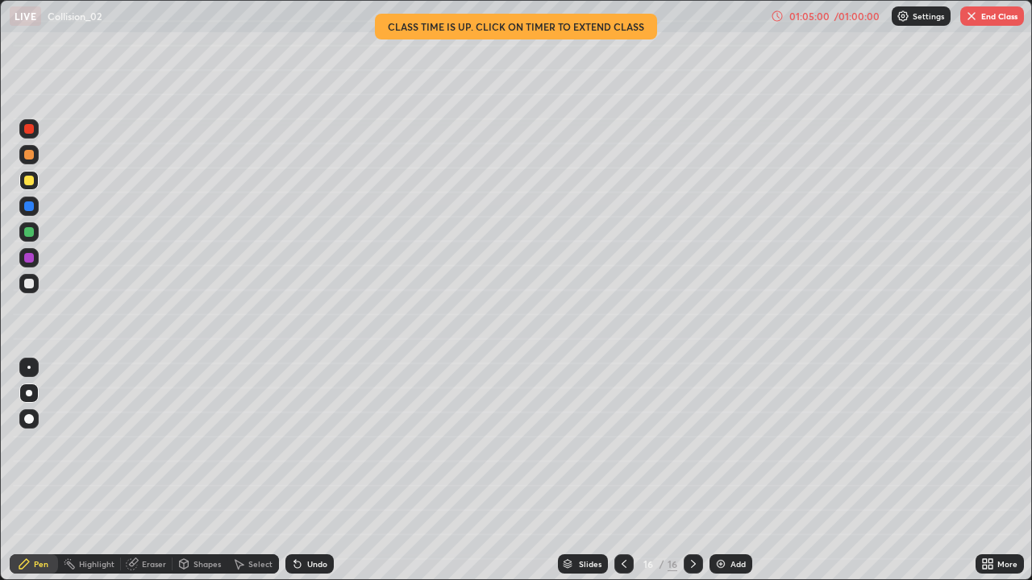
click at [622, 471] on icon at bounding box center [624, 564] width 13 height 13
click at [625, 471] on div at bounding box center [623, 564] width 19 height 19
click at [629, 471] on div at bounding box center [623, 564] width 19 height 19
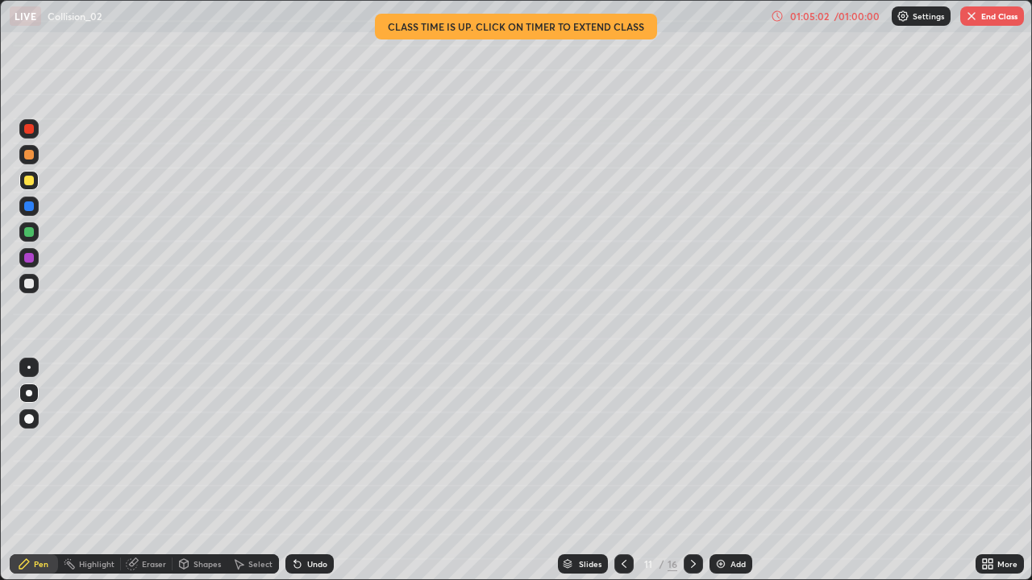
click at [623, 471] on icon at bounding box center [624, 564] width 13 height 13
click at [619, 471] on div at bounding box center [623, 564] width 19 height 19
click at [621, 471] on icon at bounding box center [624, 564] width 13 height 13
click at [622, 471] on icon at bounding box center [624, 564] width 13 height 13
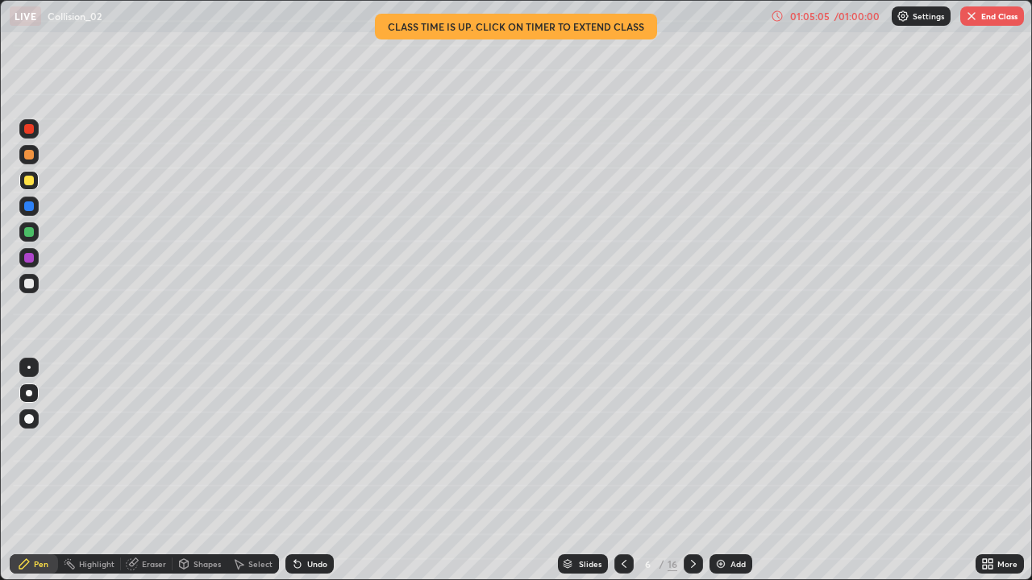
click at [614, 471] on div at bounding box center [623, 564] width 19 height 19
click at [622, 471] on icon at bounding box center [624, 564] width 13 height 13
click at [624, 471] on icon at bounding box center [624, 564] width 13 height 13
click at [620, 471] on icon at bounding box center [624, 564] width 13 height 13
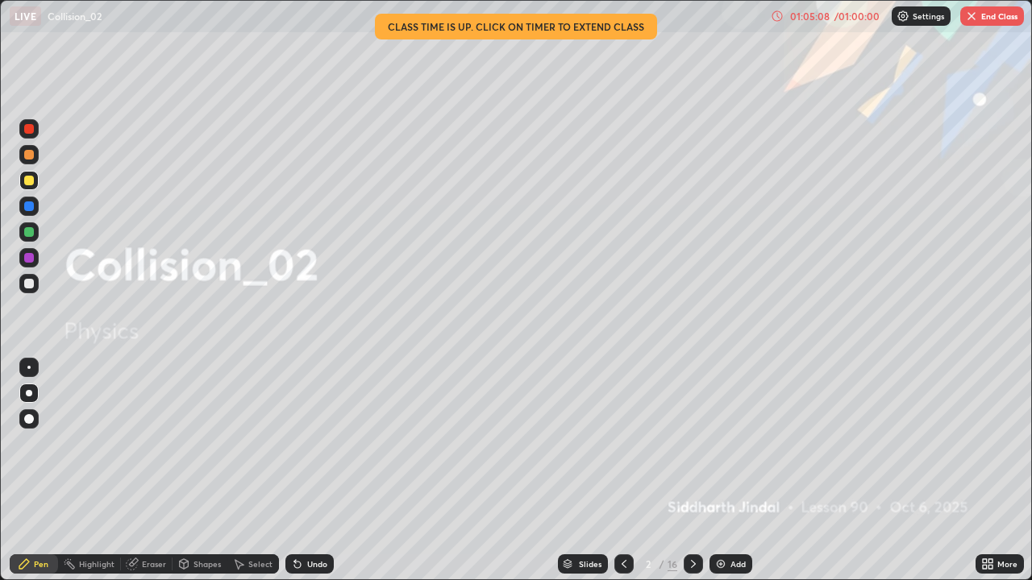
click at [692, 471] on icon at bounding box center [693, 564] width 13 height 13
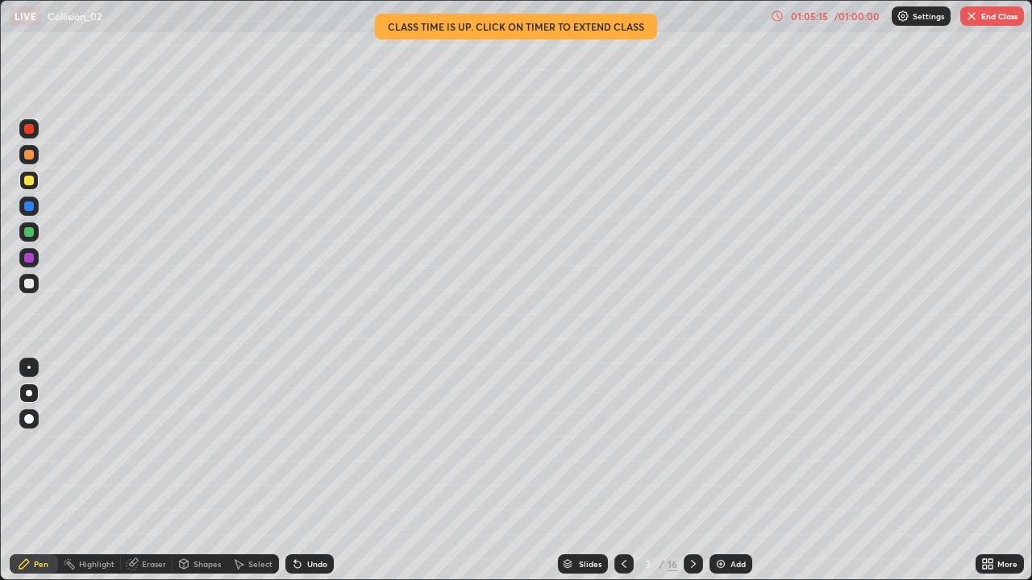
click at [696, 471] on div at bounding box center [693, 564] width 19 height 19
click at [690, 471] on icon at bounding box center [693, 564] width 13 height 13
click at [689, 471] on icon at bounding box center [693, 564] width 13 height 13
click at [692, 471] on icon at bounding box center [693, 564] width 13 height 13
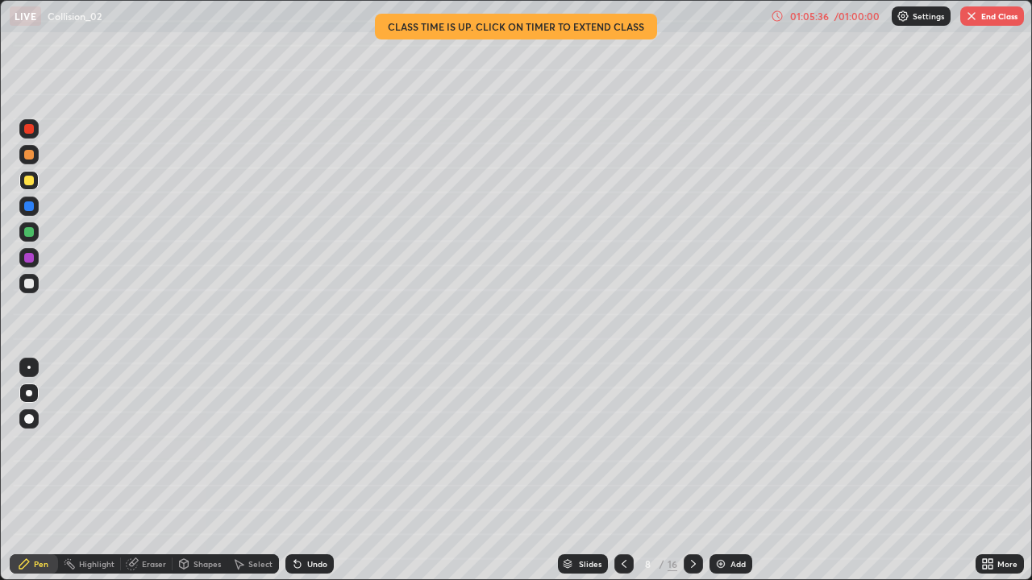
click at [692, 471] on icon at bounding box center [693, 564] width 13 height 13
click at [689, 471] on icon at bounding box center [693, 564] width 13 height 13
click at [622, 471] on icon at bounding box center [624, 564] width 13 height 13
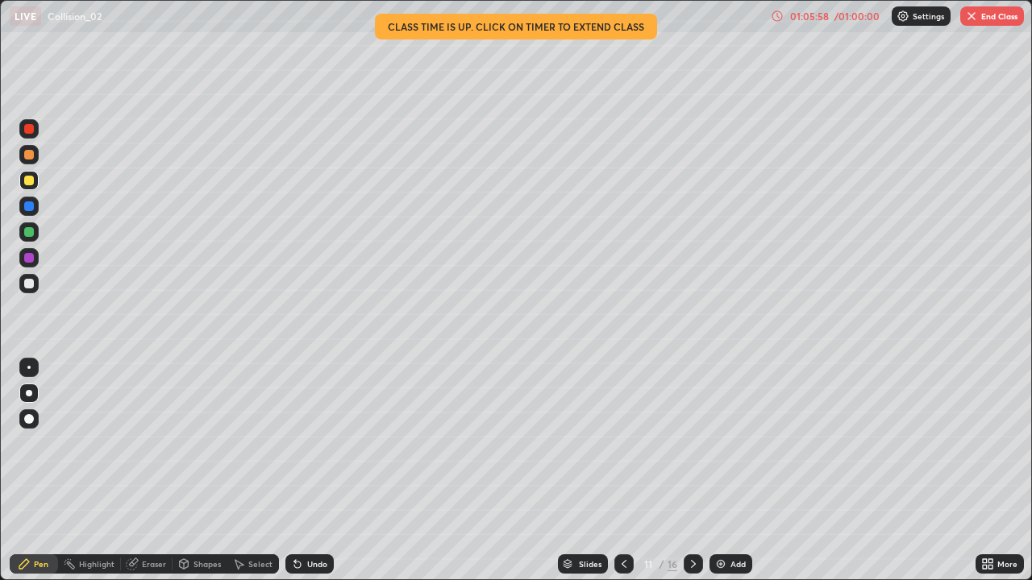
click at [622, 471] on icon at bounding box center [624, 564] width 13 height 13
click at [618, 471] on div at bounding box center [623, 564] width 19 height 32
click at [614, 471] on div at bounding box center [623, 564] width 19 height 32
click at [622, 471] on icon at bounding box center [624, 564] width 13 height 13
click at [618, 471] on icon at bounding box center [624, 564] width 13 height 13
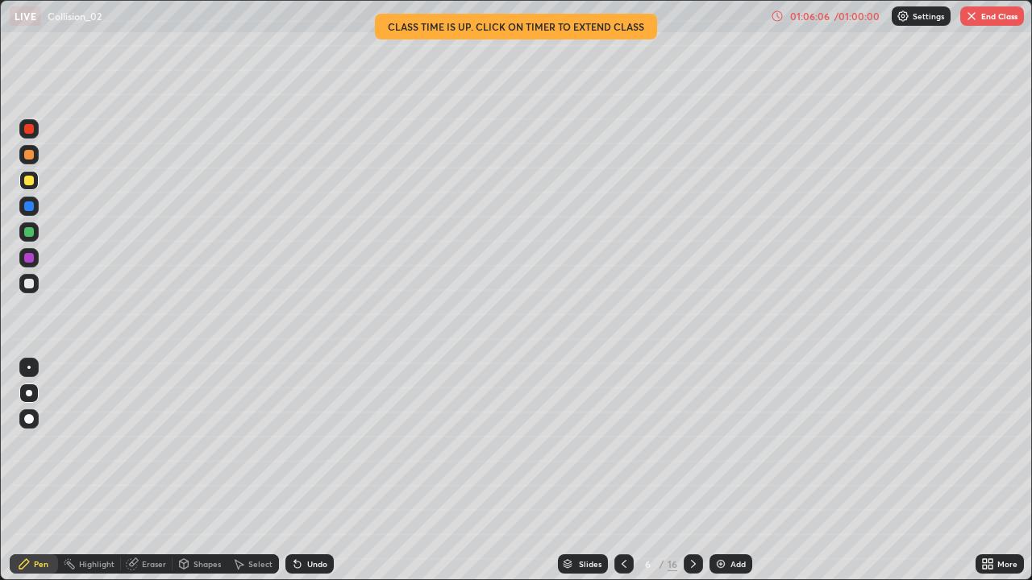
click at [693, 471] on icon at bounding box center [693, 564] width 13 height 13
click at [691, 471] on icon at bounding box center [693, 564] width 13 height 13
click at [693, 471] on icon at bounding box center [693, 564] width 5 height 8
click at [693, 471] on icon at bounding box center [693, 564] width 13 height 13
click at [688, 471] on div at bounding box center [693, 564] width 19 height 19
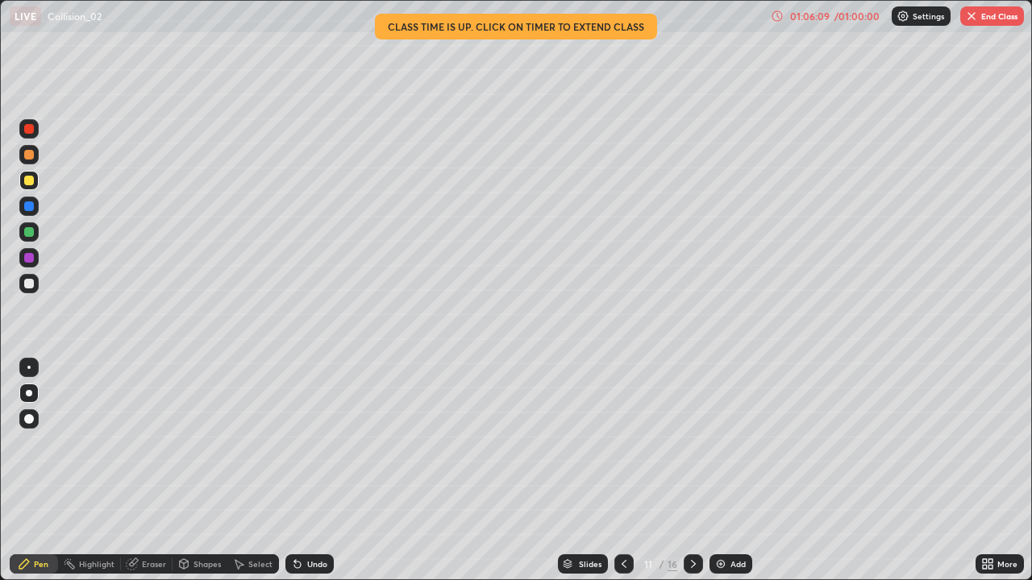
click at [687, 471] on icon at bounding box center [693, 564] width 13 height 13
click at [690, 471] on icon at bounding box center [693, 564] width 13 height 13
click at [970, 19] on img "button" at bounding box center [971, 16] width 13 height 13
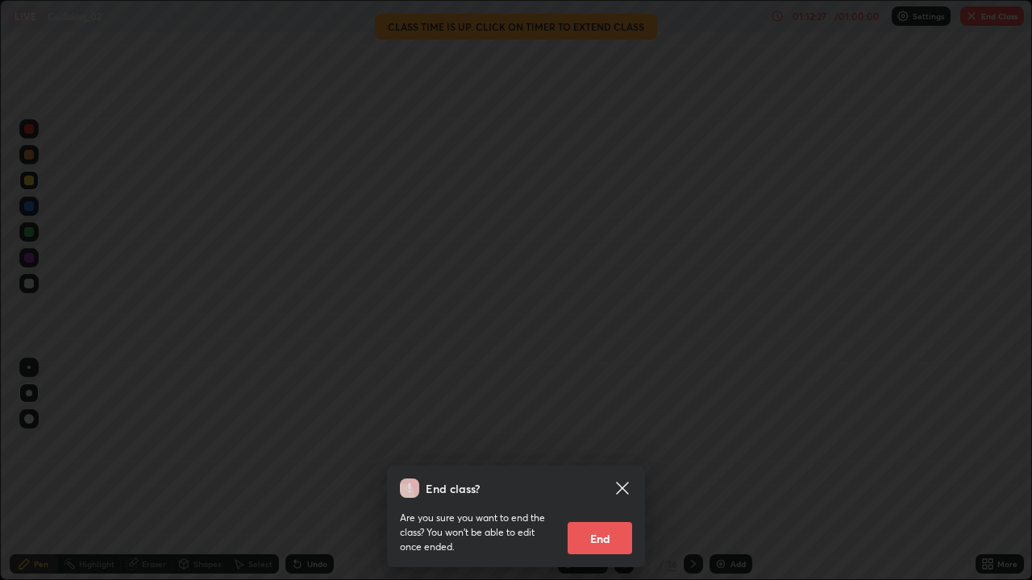
click at [609, 471] on button "End" at bounding box center [600, 538] width 64 height 32
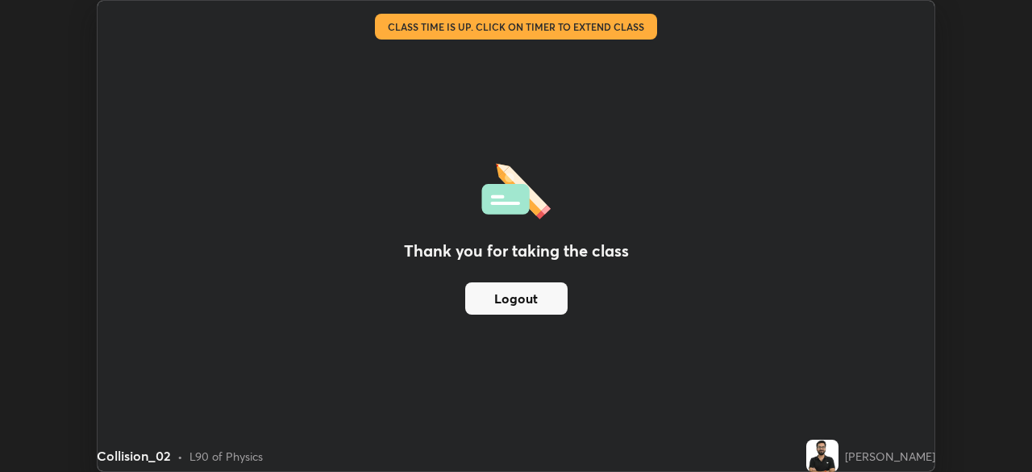
scroll to position [80152, 79592]
